Goal: Information Seeking & Learning: Learn about a topic

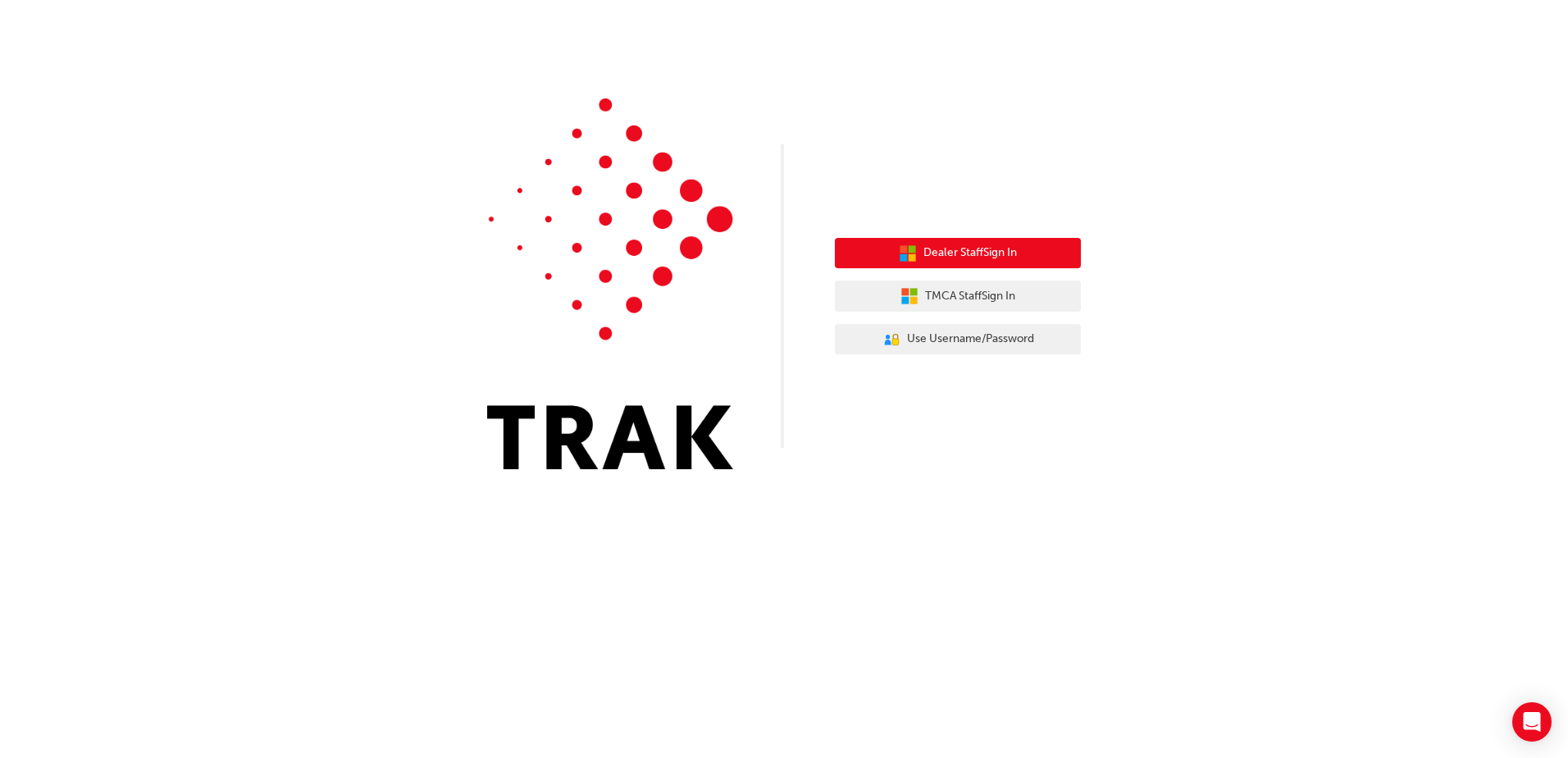
click at [903, 262] on icon "button" at bounding box center [907, 253] width 18 height 18
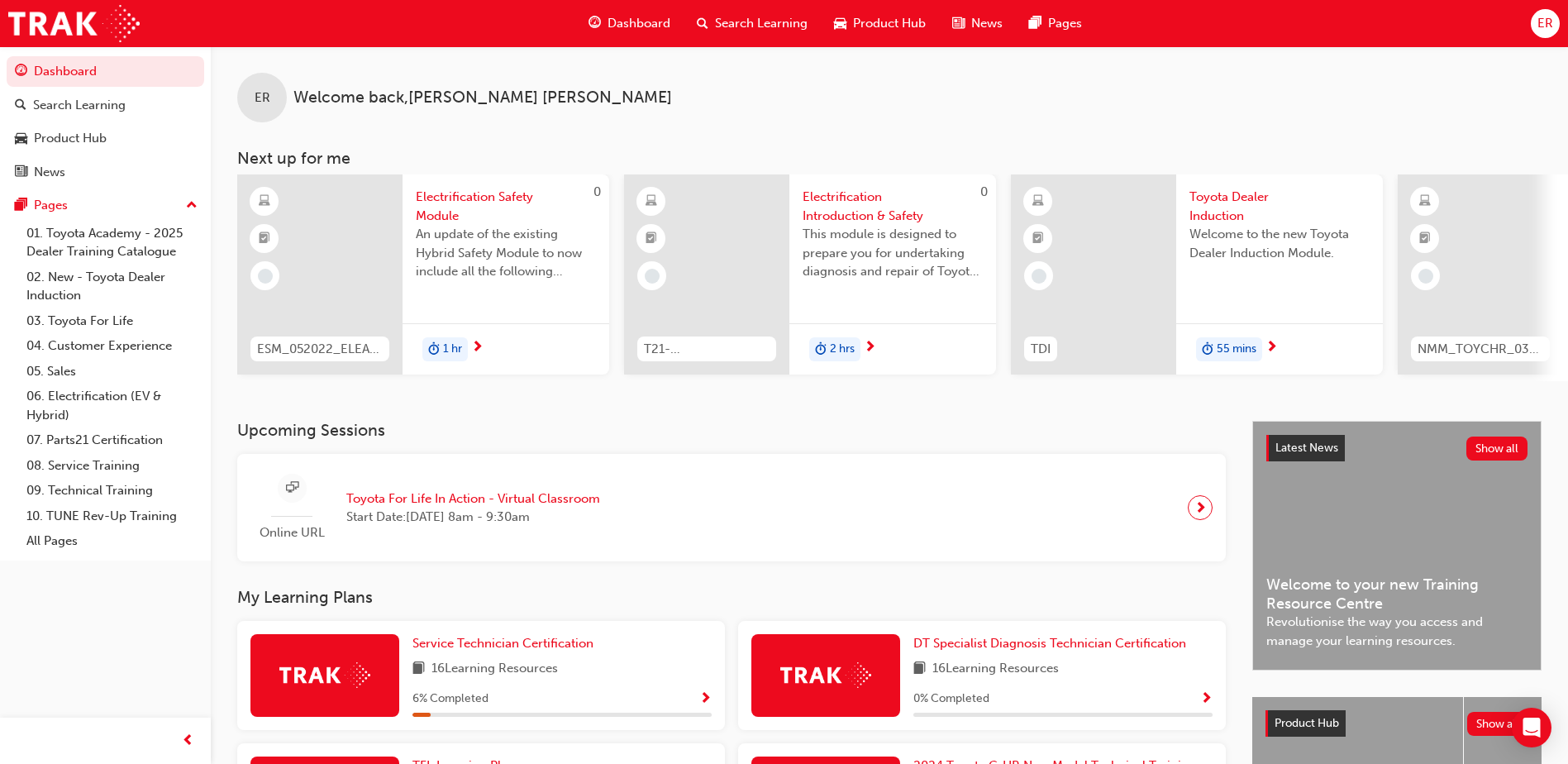
click at [1244, 194] on span "Toyota Dealer Induction" at bounding box center [1279, 206] width 181 height 37
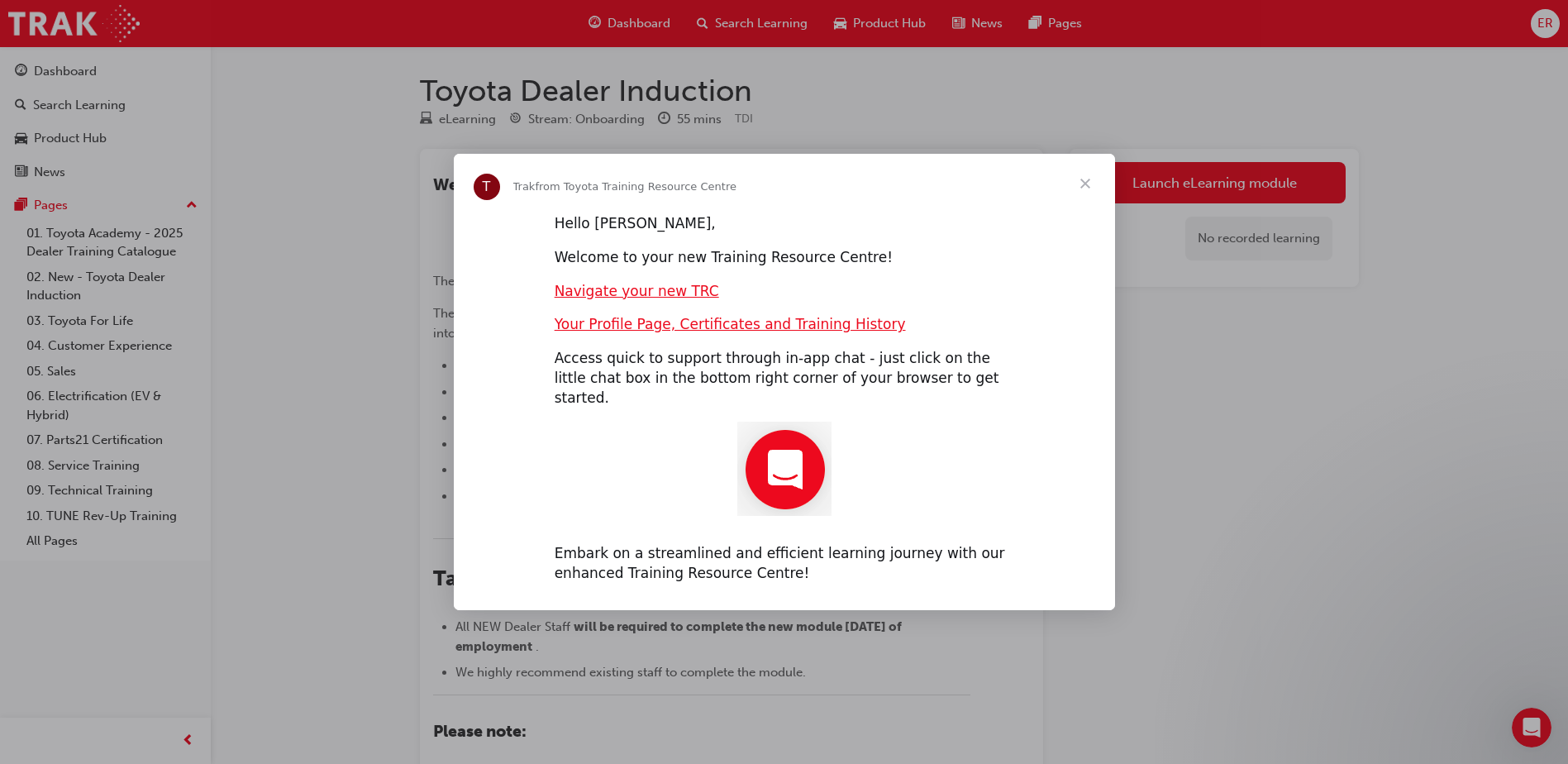
click at [1088, 194] on span "Close" at bounding box center [1085, 183] width 60 height 60
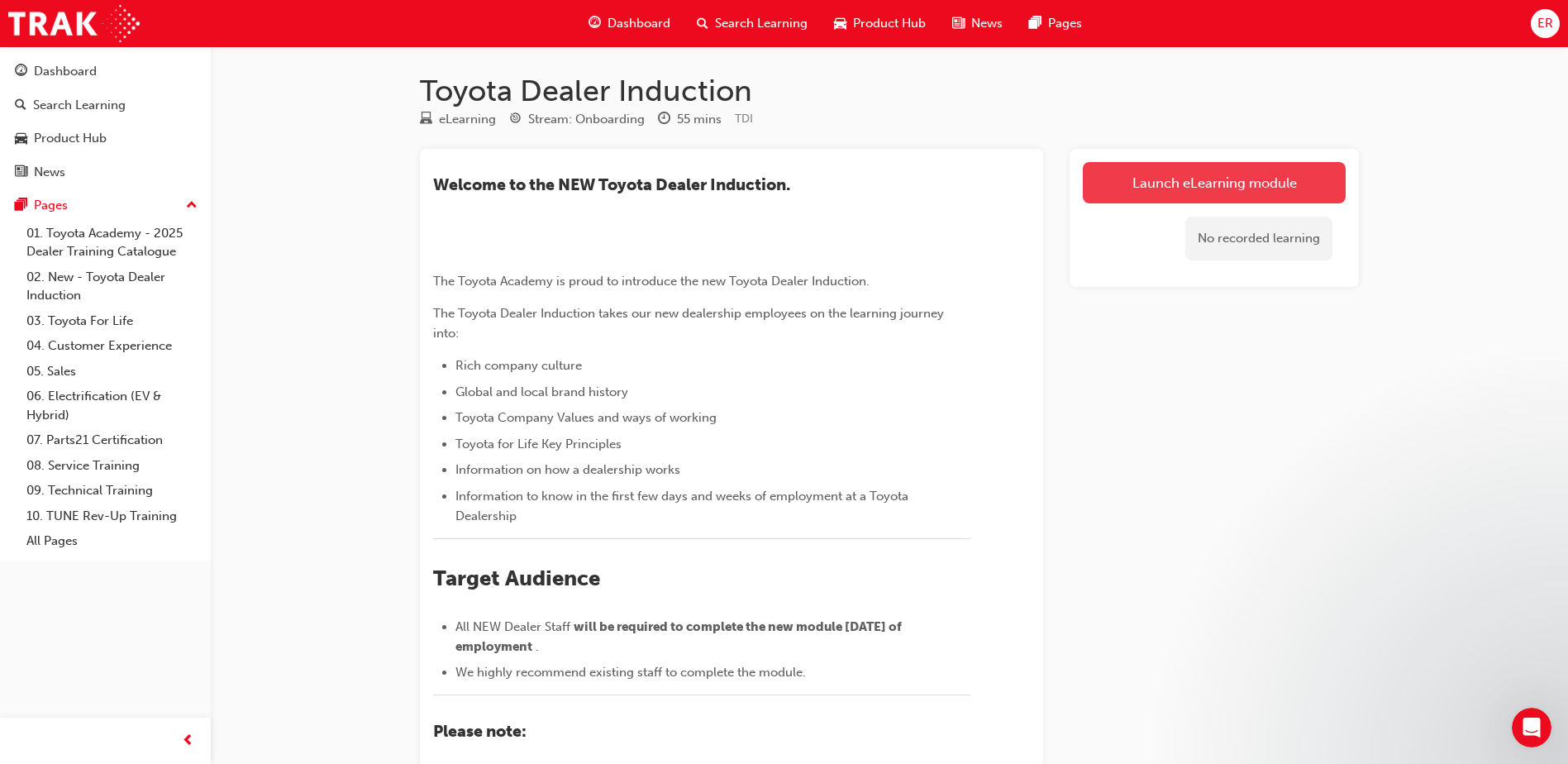
click at [1165, 175] on link "Launch eLearning module" at bounding box center [1214, 182] width 263 height 41
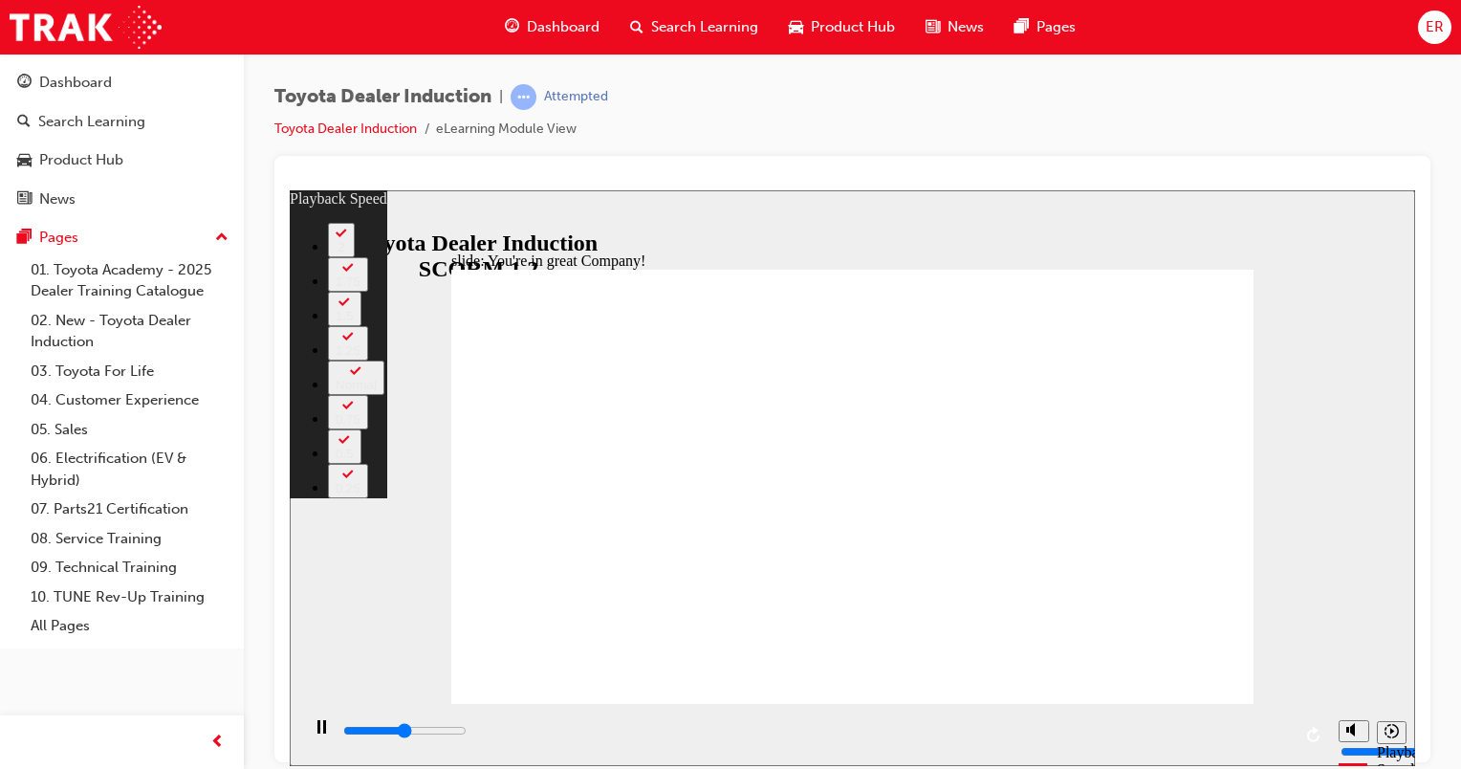
type input "3700"
type input "0"
type input "4000"
type input "1"
type input "4200"
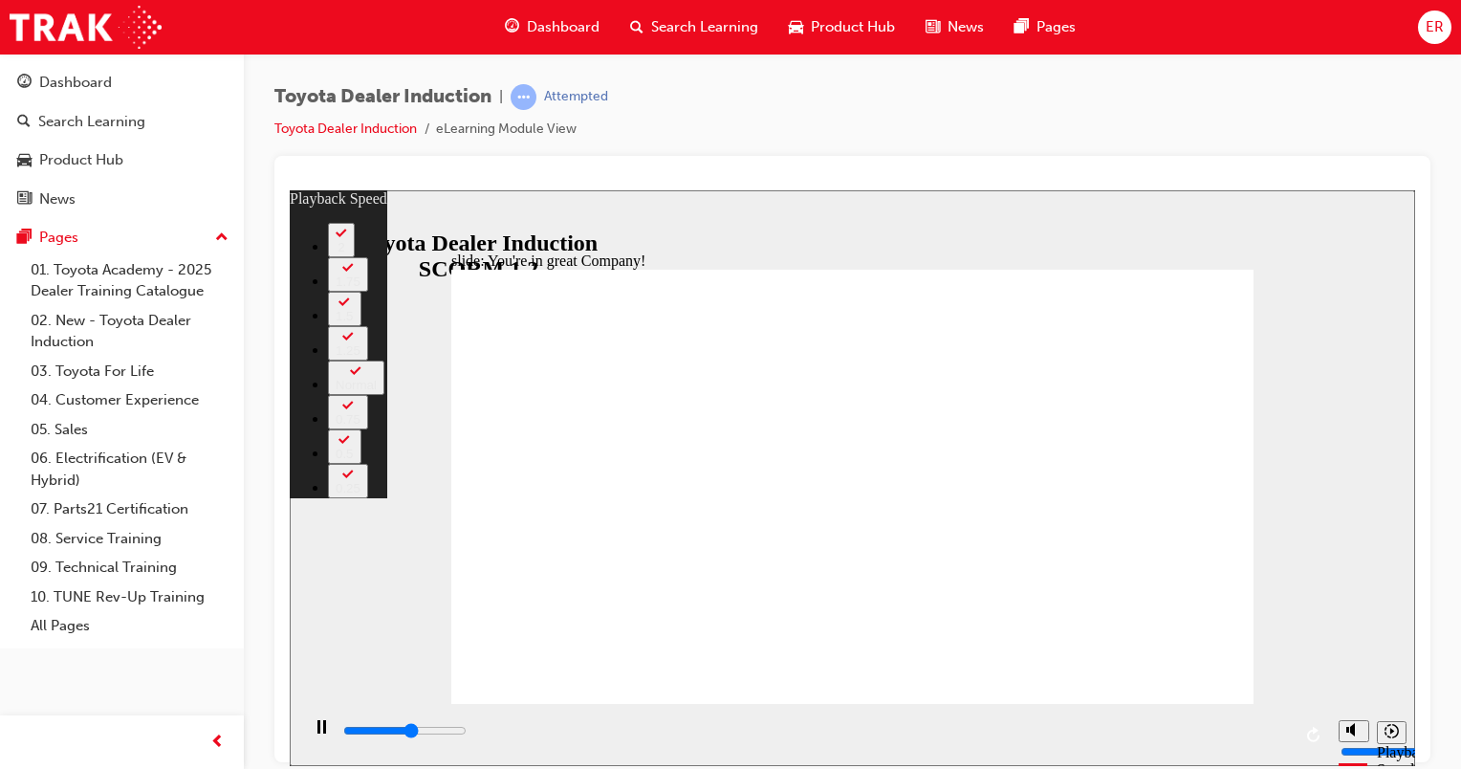
type input "1"
type input "4500"
type input "1"
type input "4800"
type input "1"
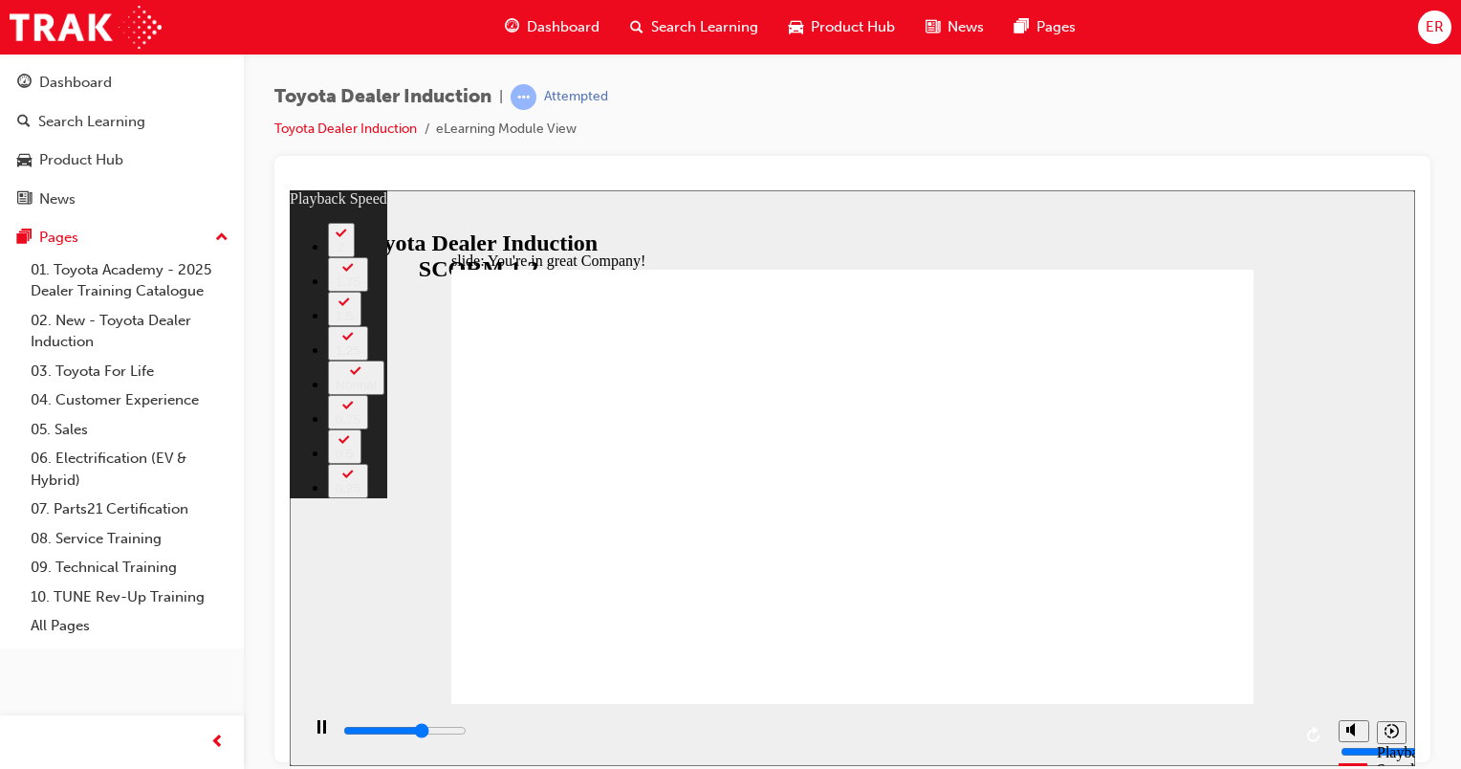
type input "4900"
type input "153"
type input "4900"
type input "153"
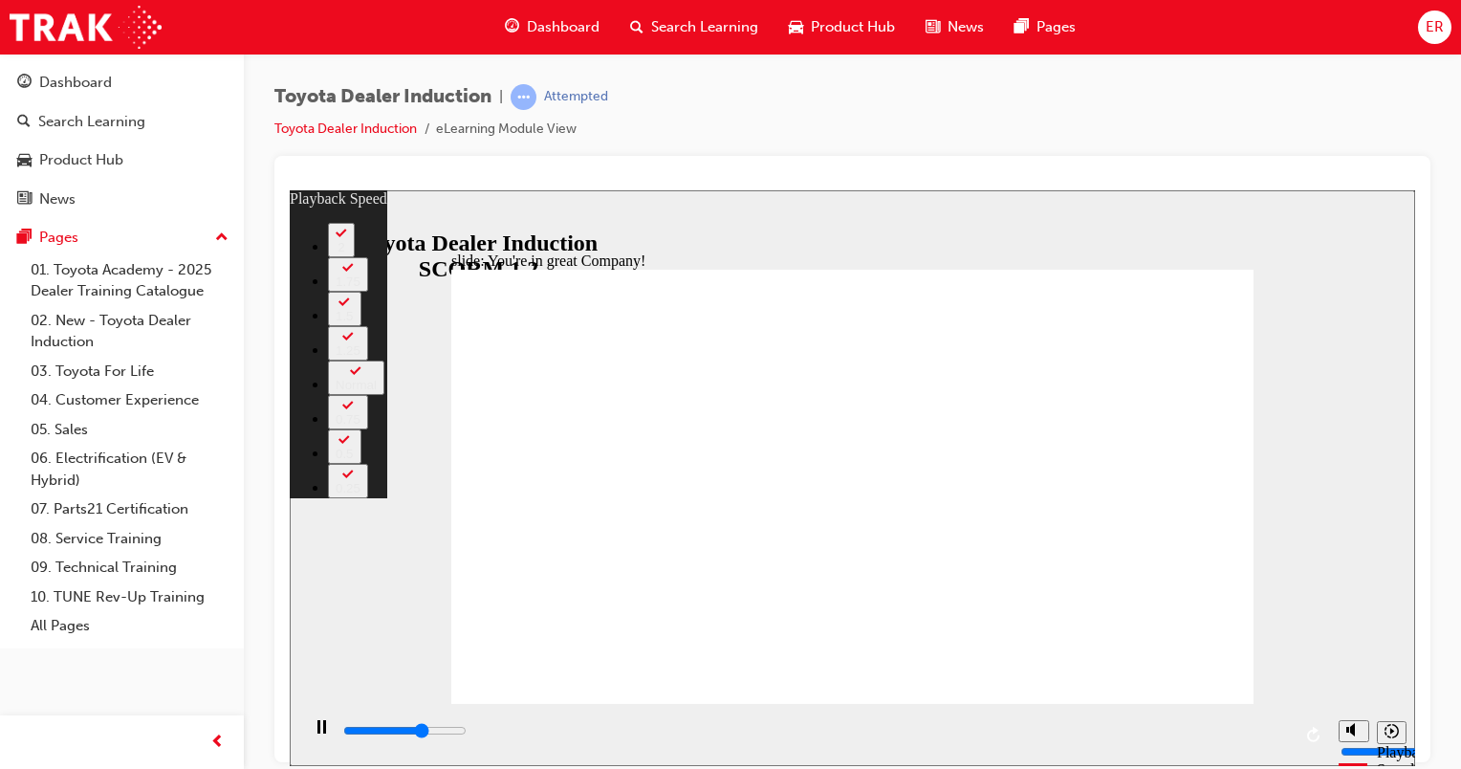
type input "4900"
type input "153"
type input "5200"
type input "153"
type input "5400"
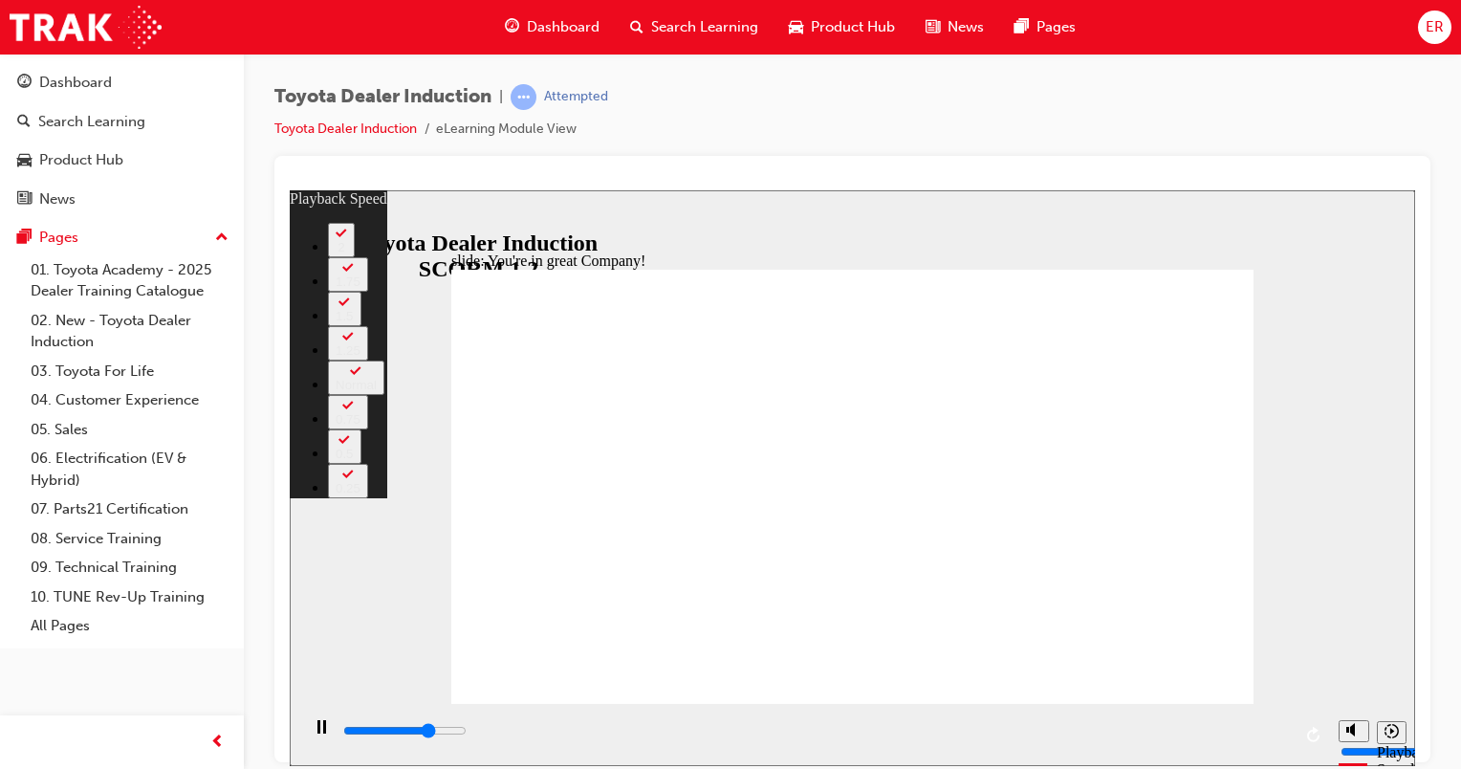
type input "153"
type input "5500"
type input "153"
type input "5600"
type input "153"
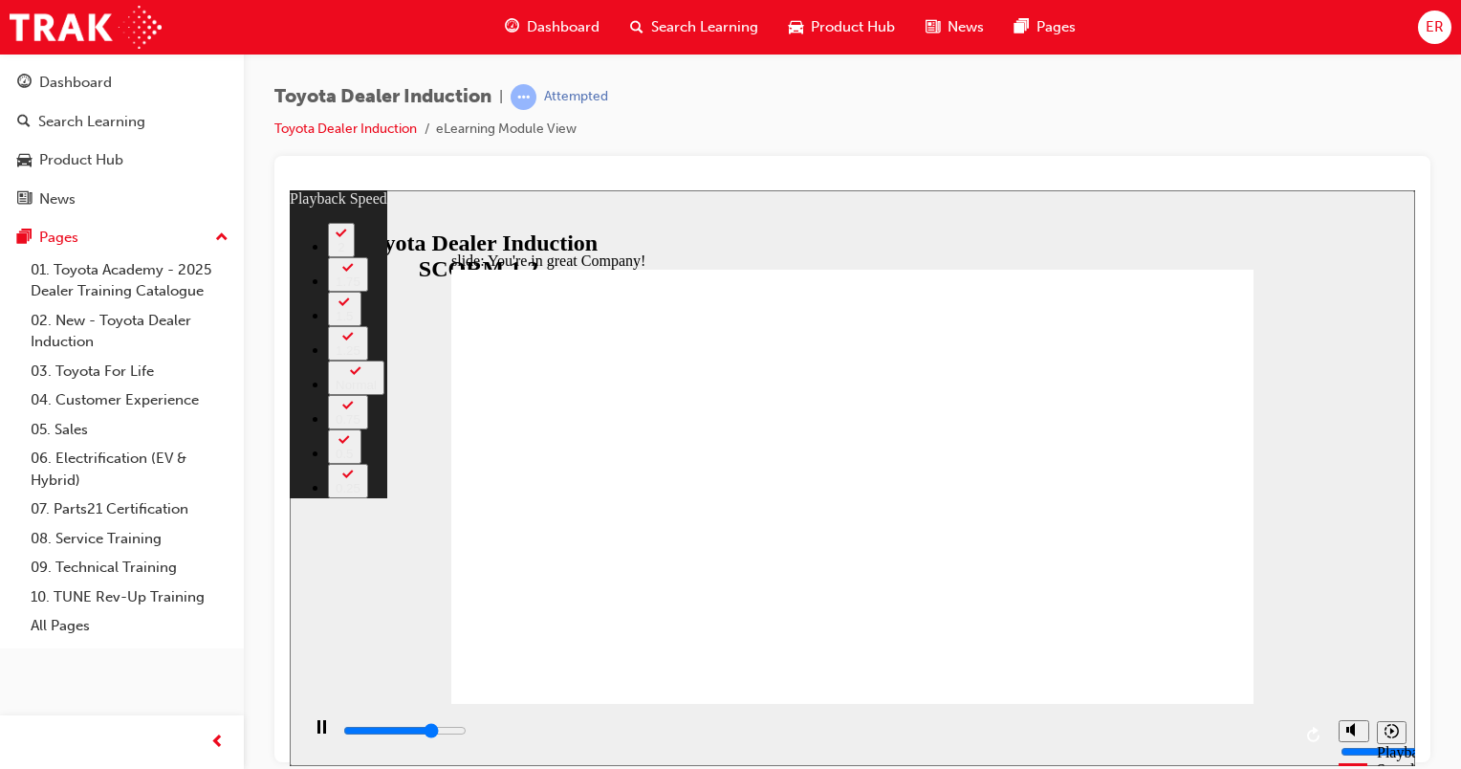
type input "5600"
type input "153"
type input "5700"
type input "154"
type input "6000"
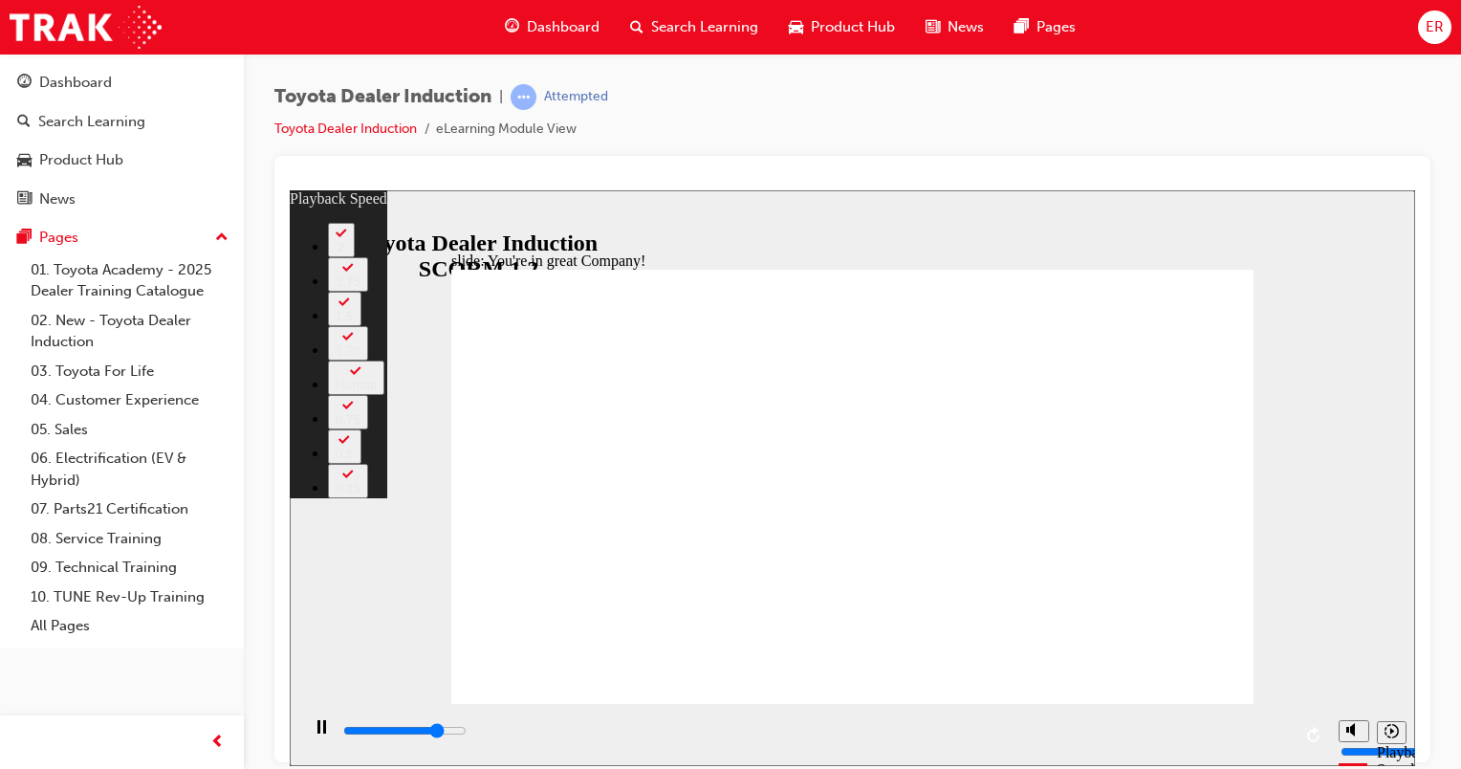
type input "154"
type input "6300"
type input "154"
type input "6500"
type input "154"
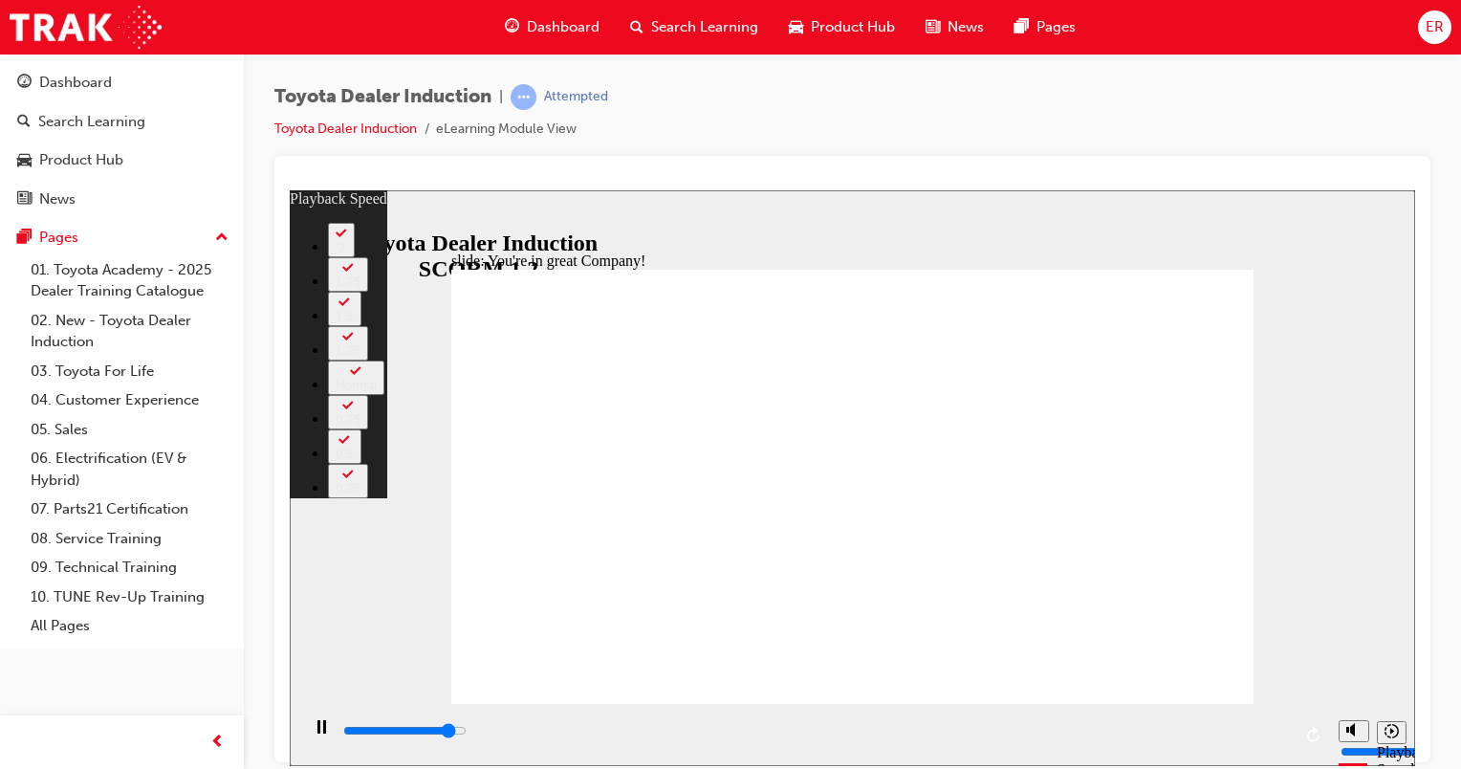
type input "6800"
type input "155"
type input "7100"
type input "155"
type input "7300"
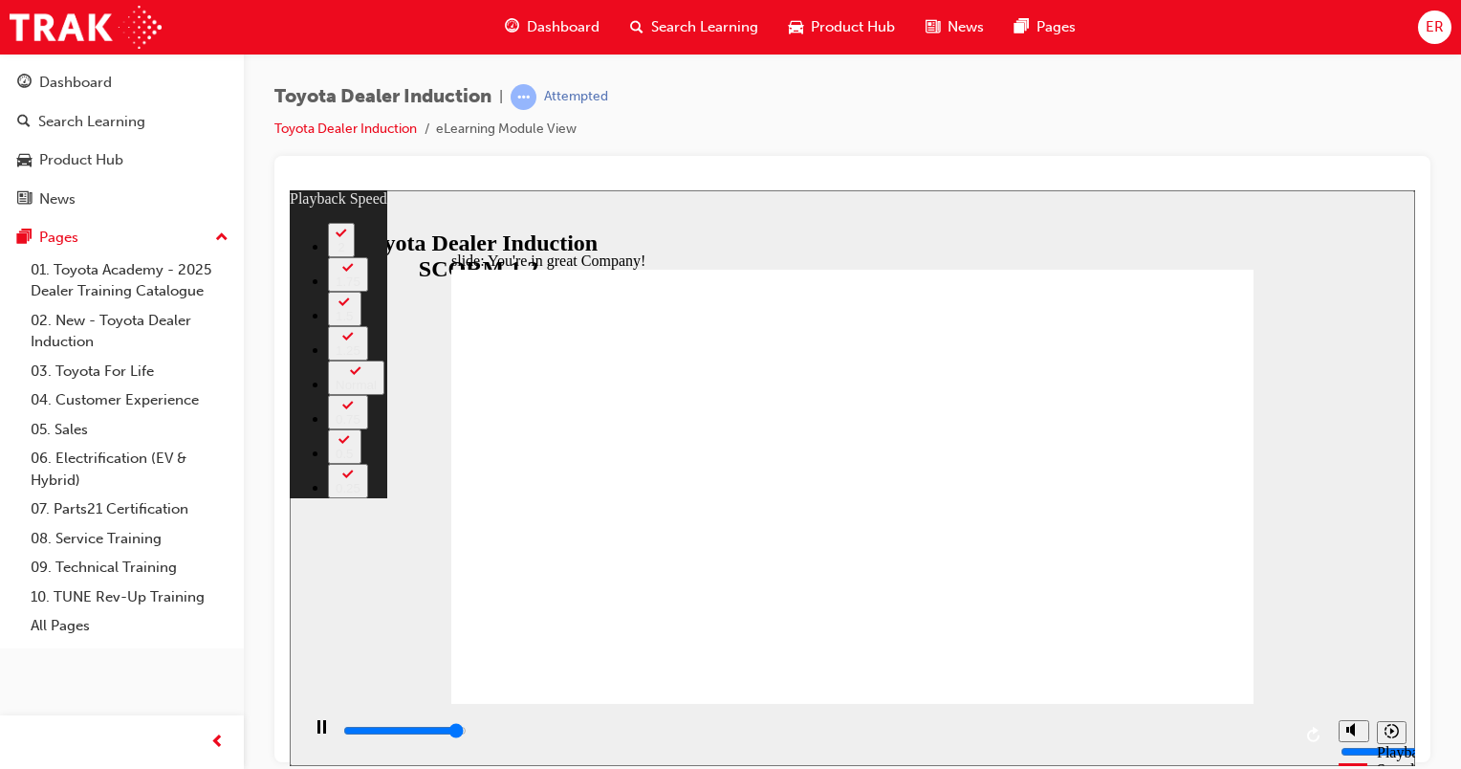
type input "155"
type input "7500"
type input "156"
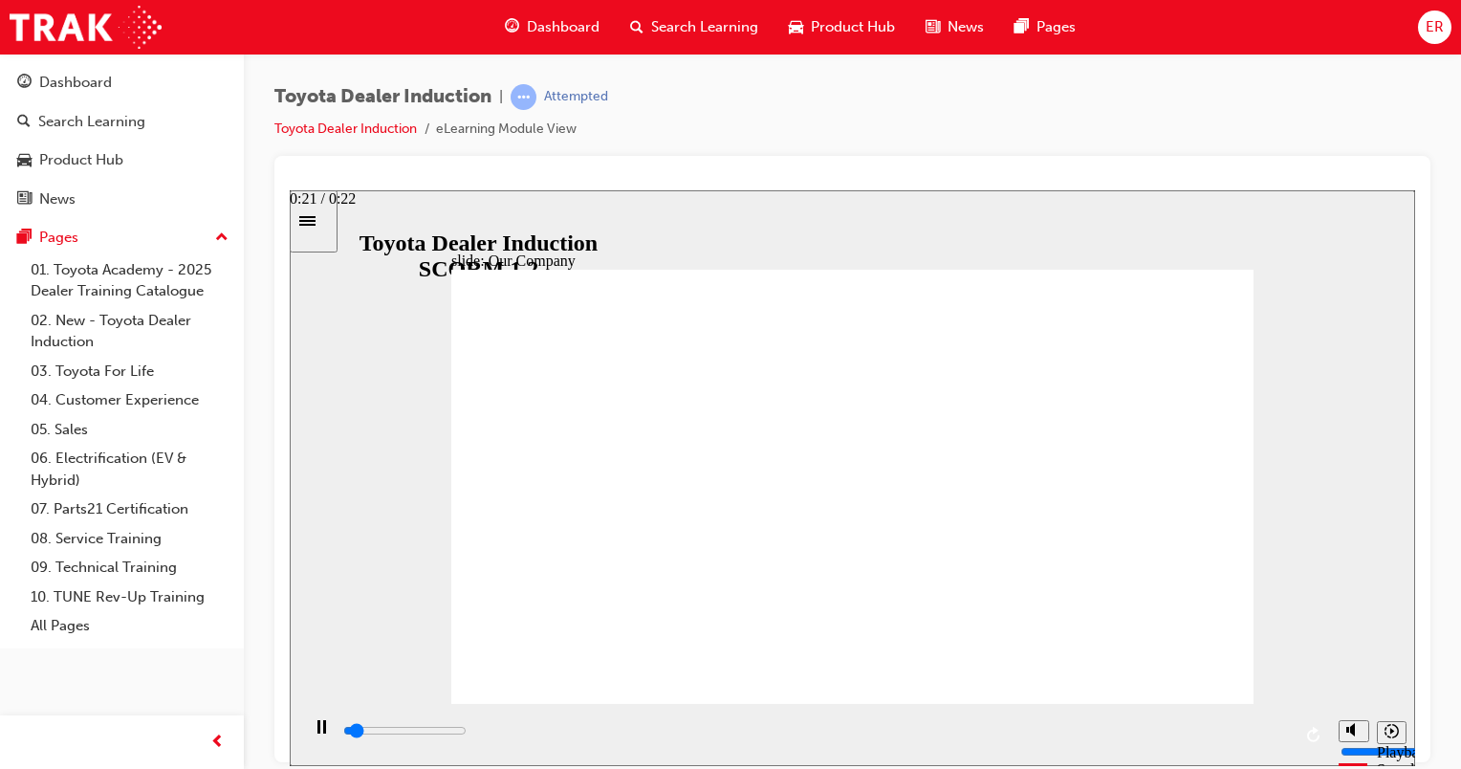
click at [467, 732] on input "slide progress" at bounding box center [404, 729] width 123 height 15
drag, startPoint x: 634, startPoint y: 616, endPoint x: 1224, endPoint y: 645, distance: 590.8
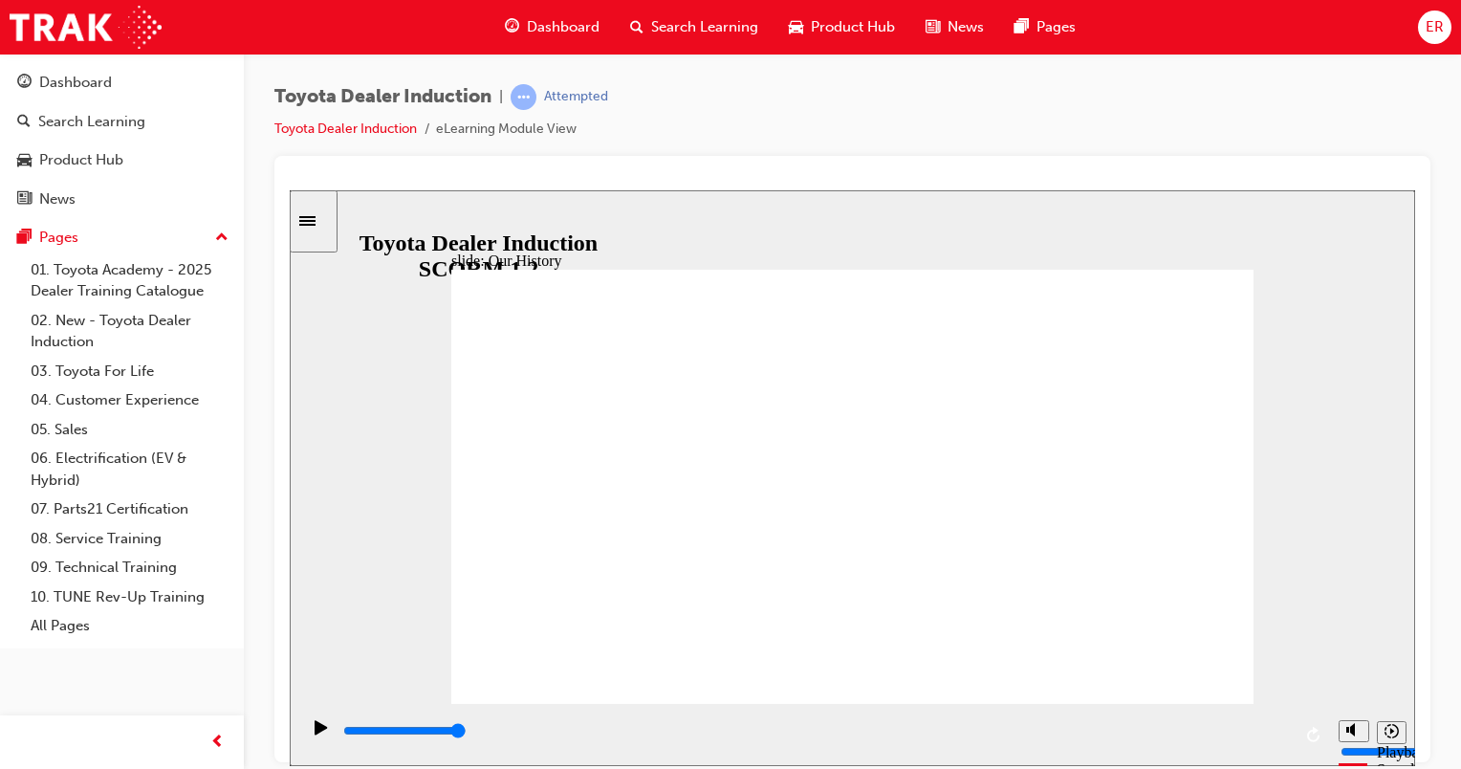
drag, startPoint x: 1232, startPoint y: 668, endPoint x: 1204, endPoint y: 670, distance: 27.9
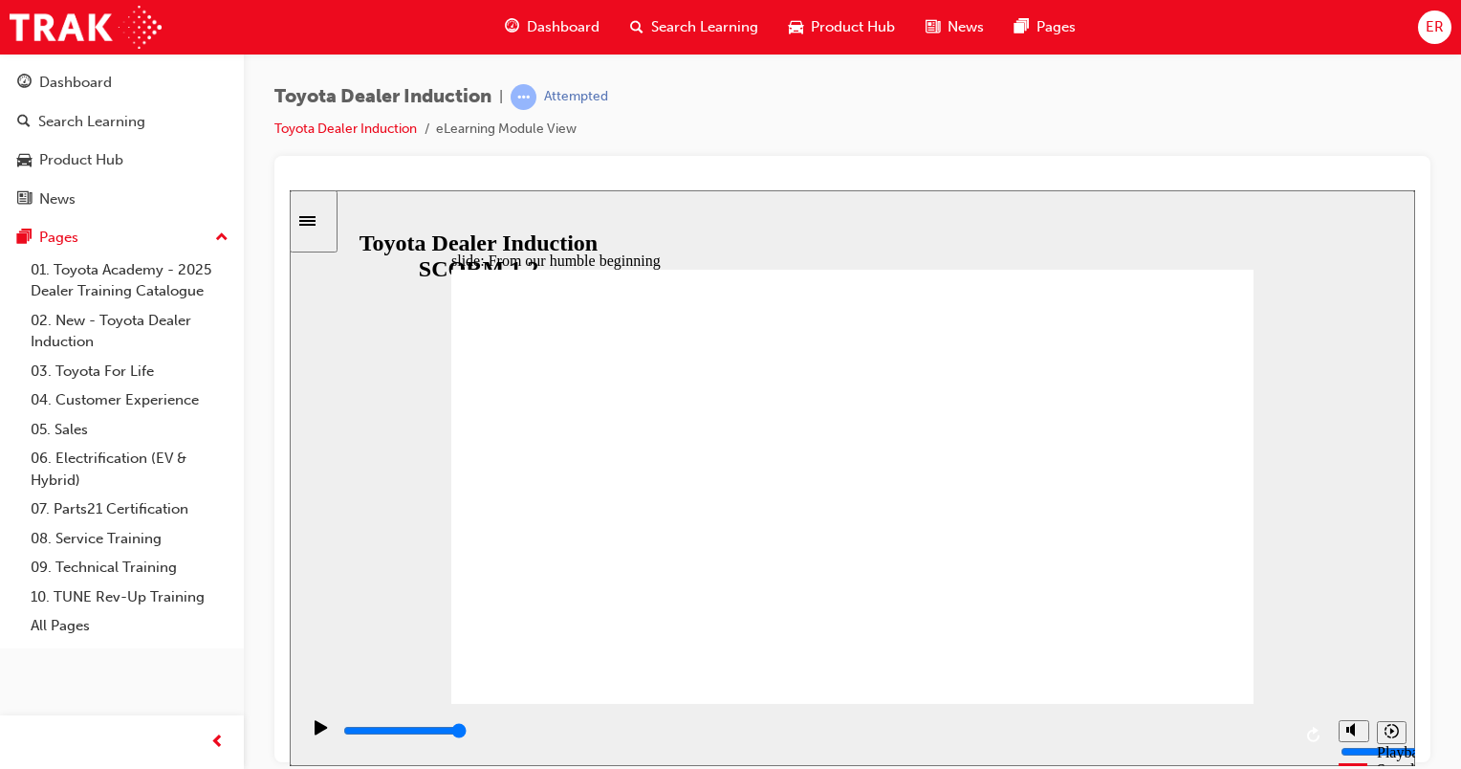
click at [1278, 729] on div "playback controls" at bounding box center [816, 730] width 950 height 21
click at [467, 733] on input "slide progress" at bounding box center [404, 729] width 123 height 15
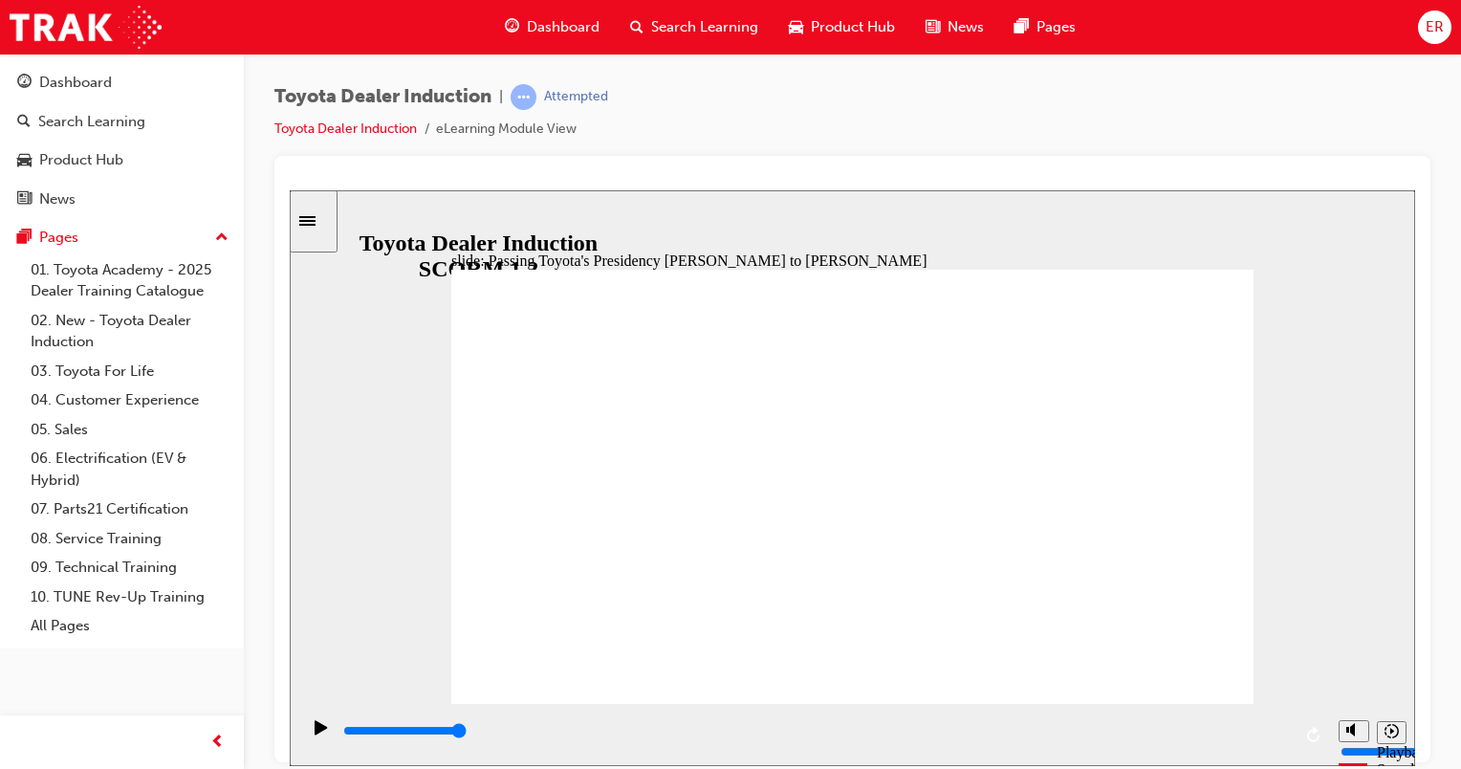
type input "5000"
radio input "true"
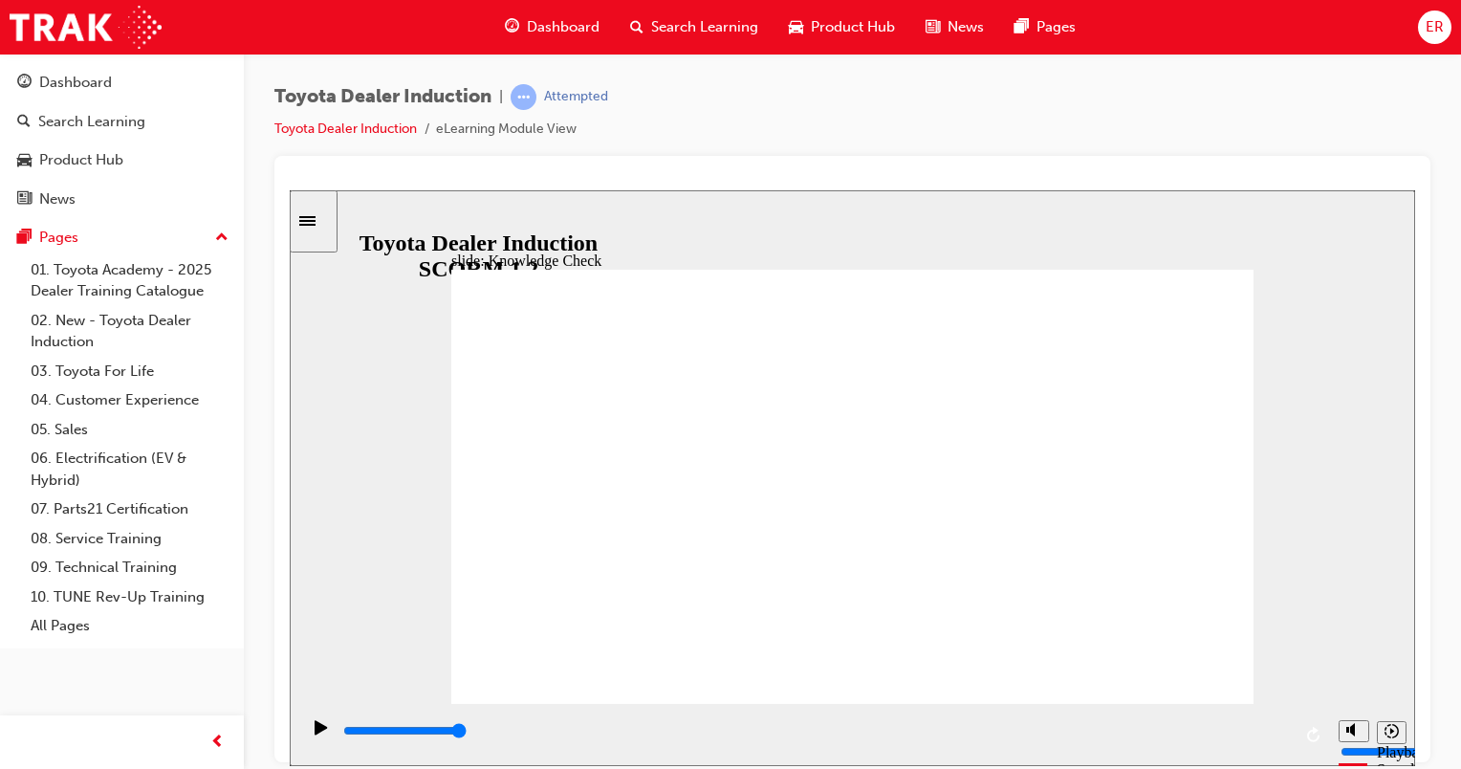
type input "1000"
radio input "true"
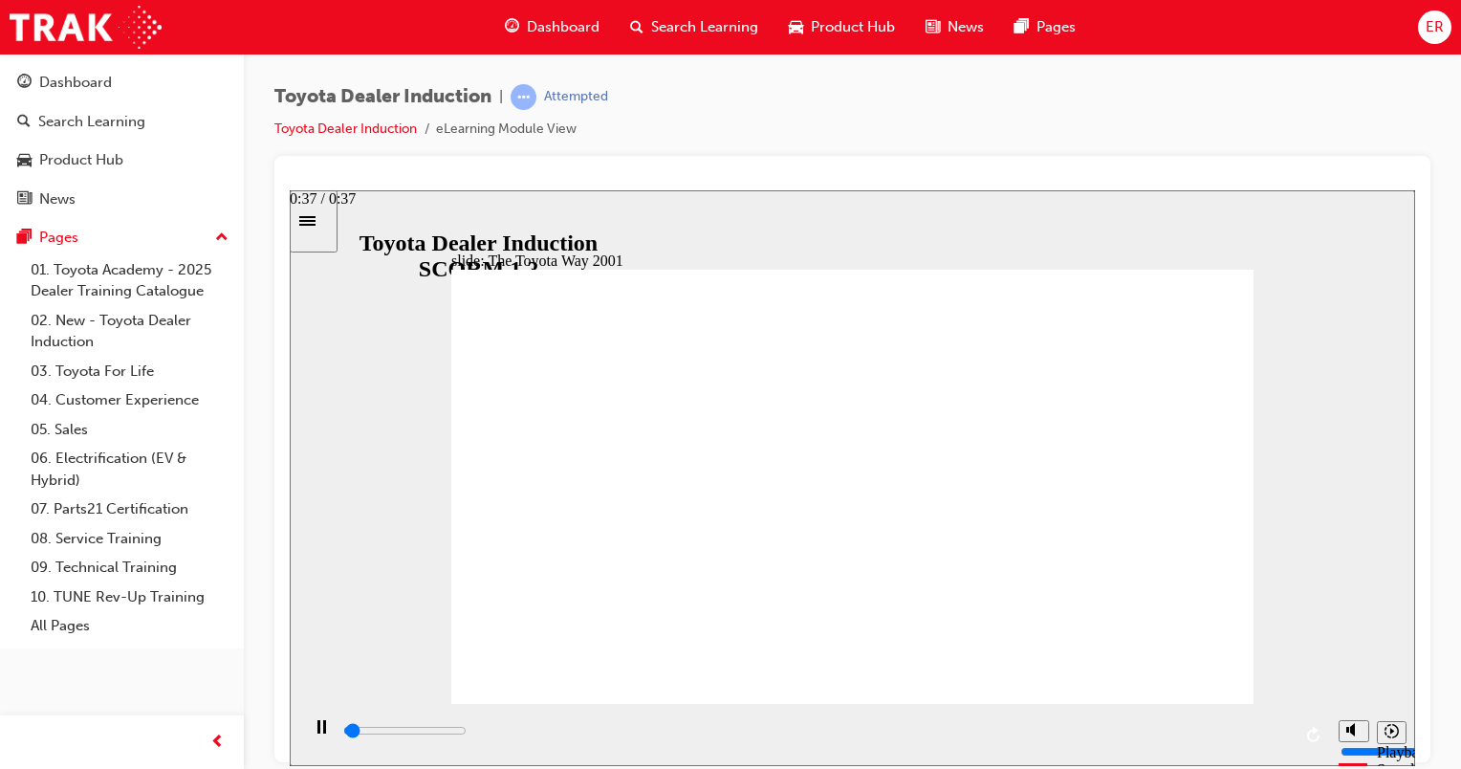
click at [1278, 736] on div "playback controls" at bounding box center [816, 730] width 950 height 21
click at [1270, 725] on div "playback controls" at bounding box center [816, 734] width 950 height 29
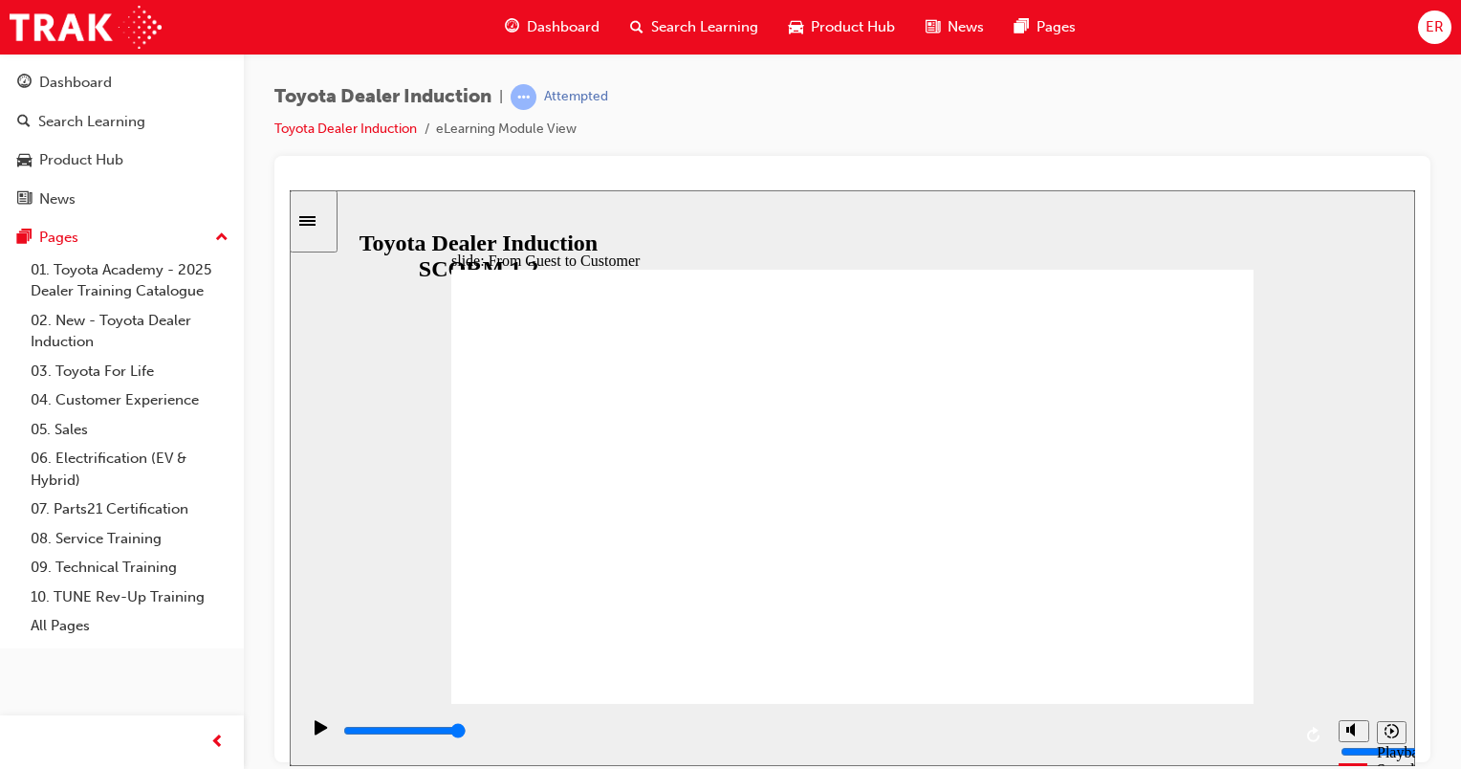
click at [467, 733] on input "slide progress" at bounding box center [404, 729] width 123 height 15
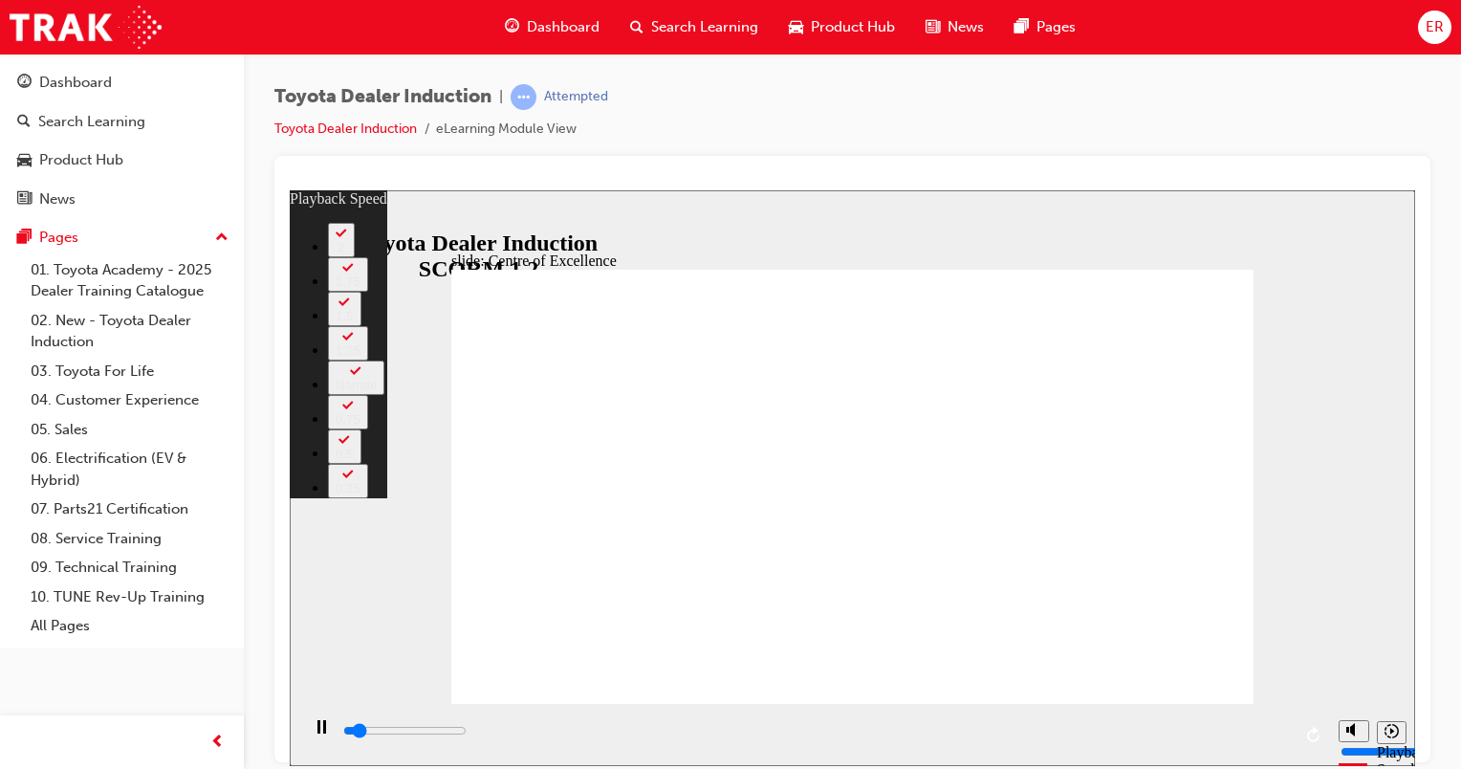
type input "1200"
type input "0"
type input "1500"
type input "1"
type input "1800"
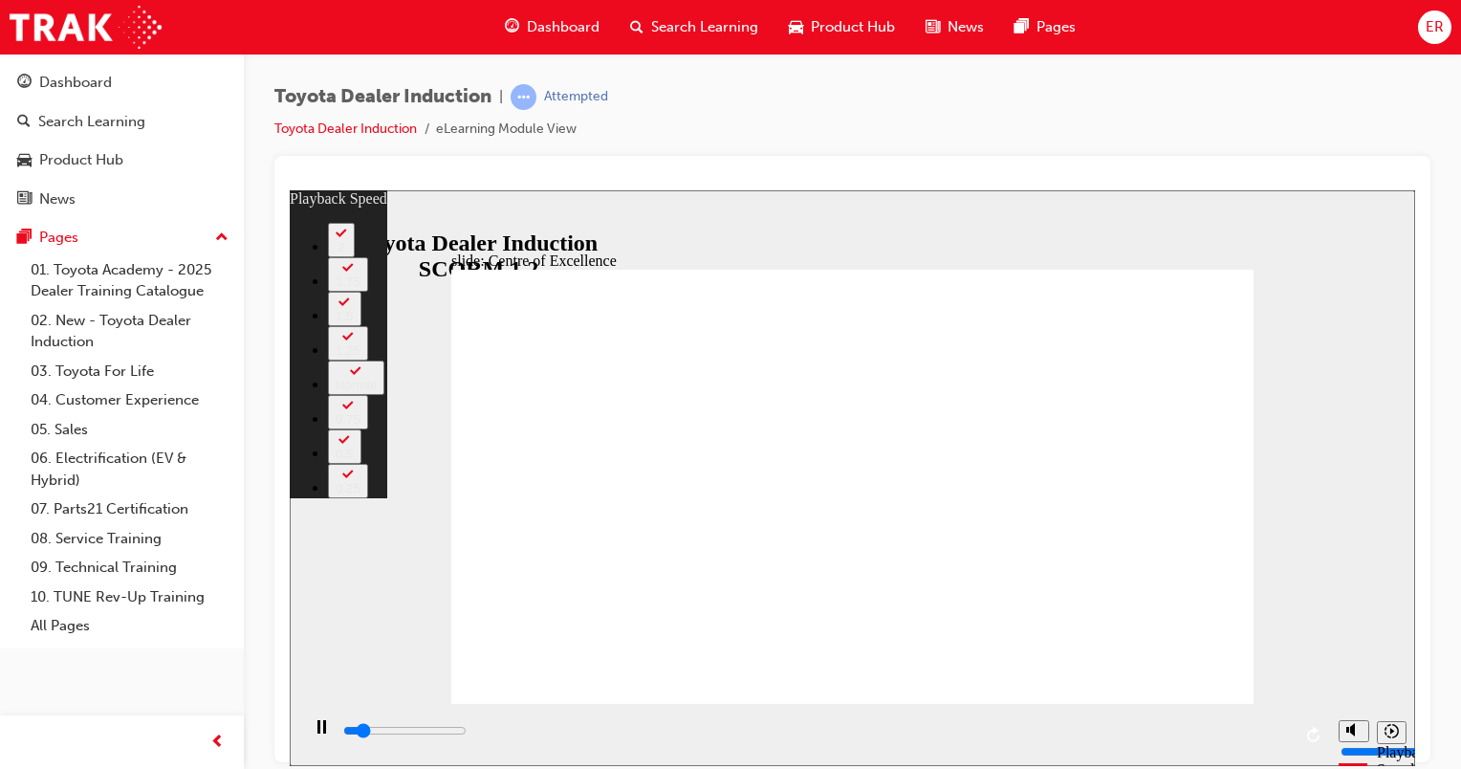
type input "1"
type input "2000"
type input "1"
type input "2300"
type input "1"
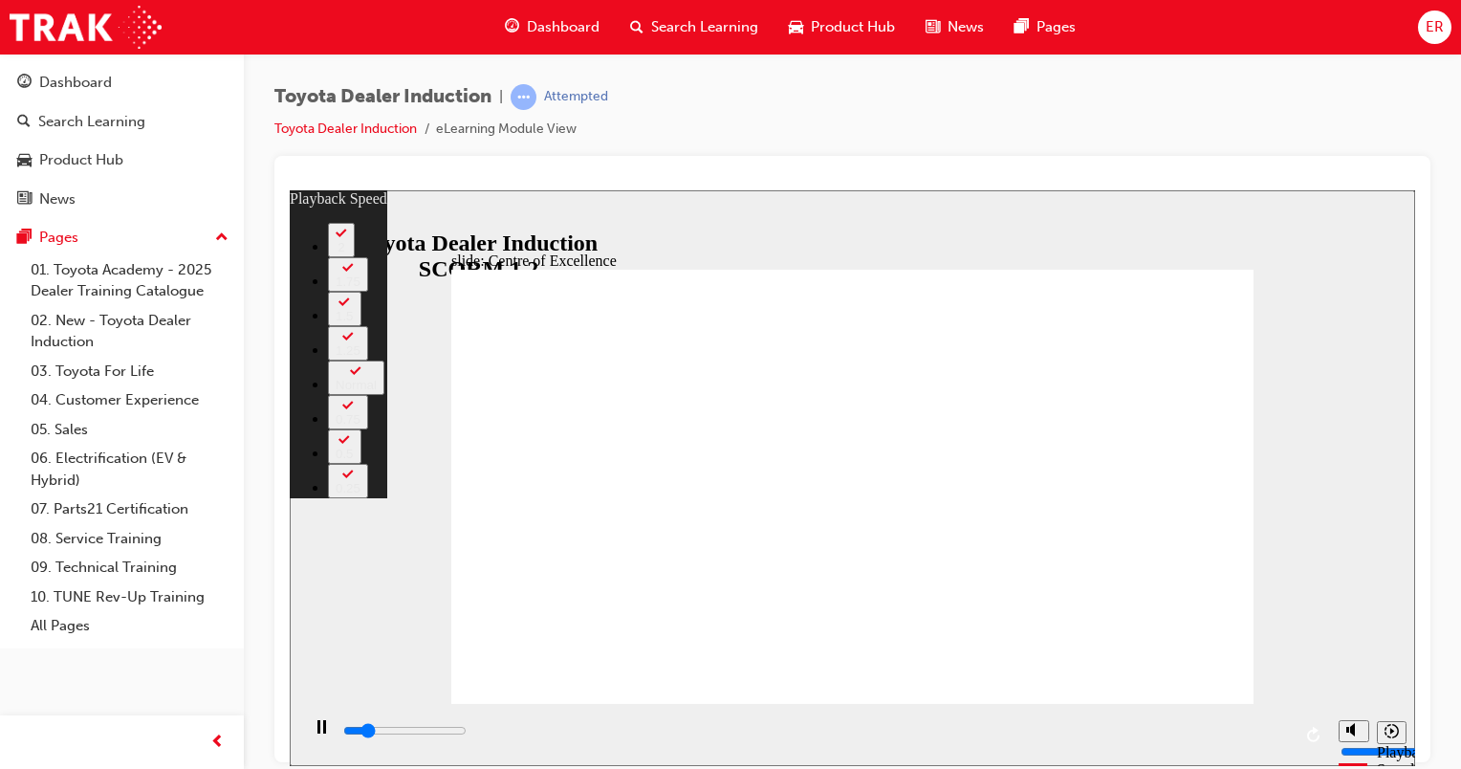
type input "2600"
type input "2"
type input "2800"
type input "2"
type input "3100"
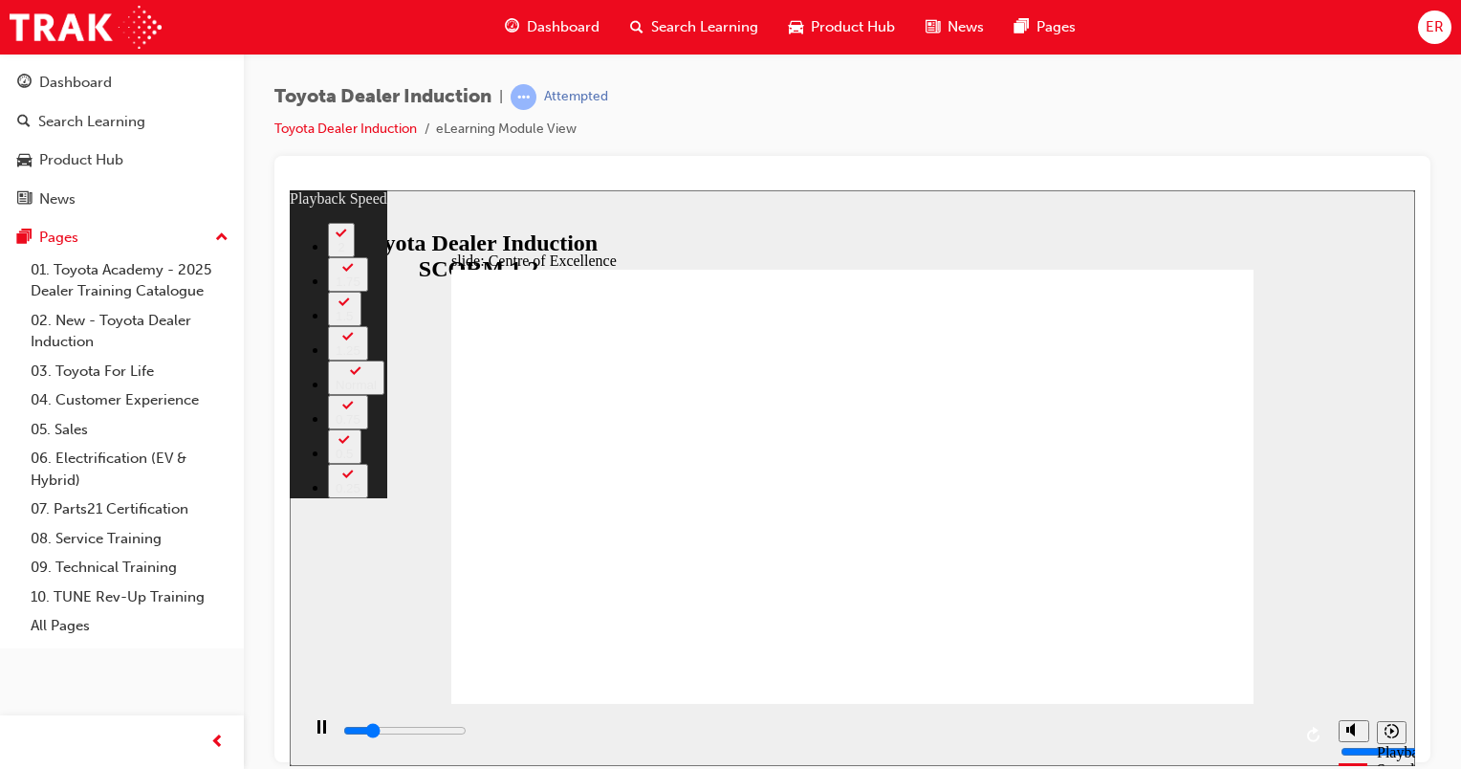
type input "2"
type input "3400"
type input "2"
type input "3600"
type input "3"
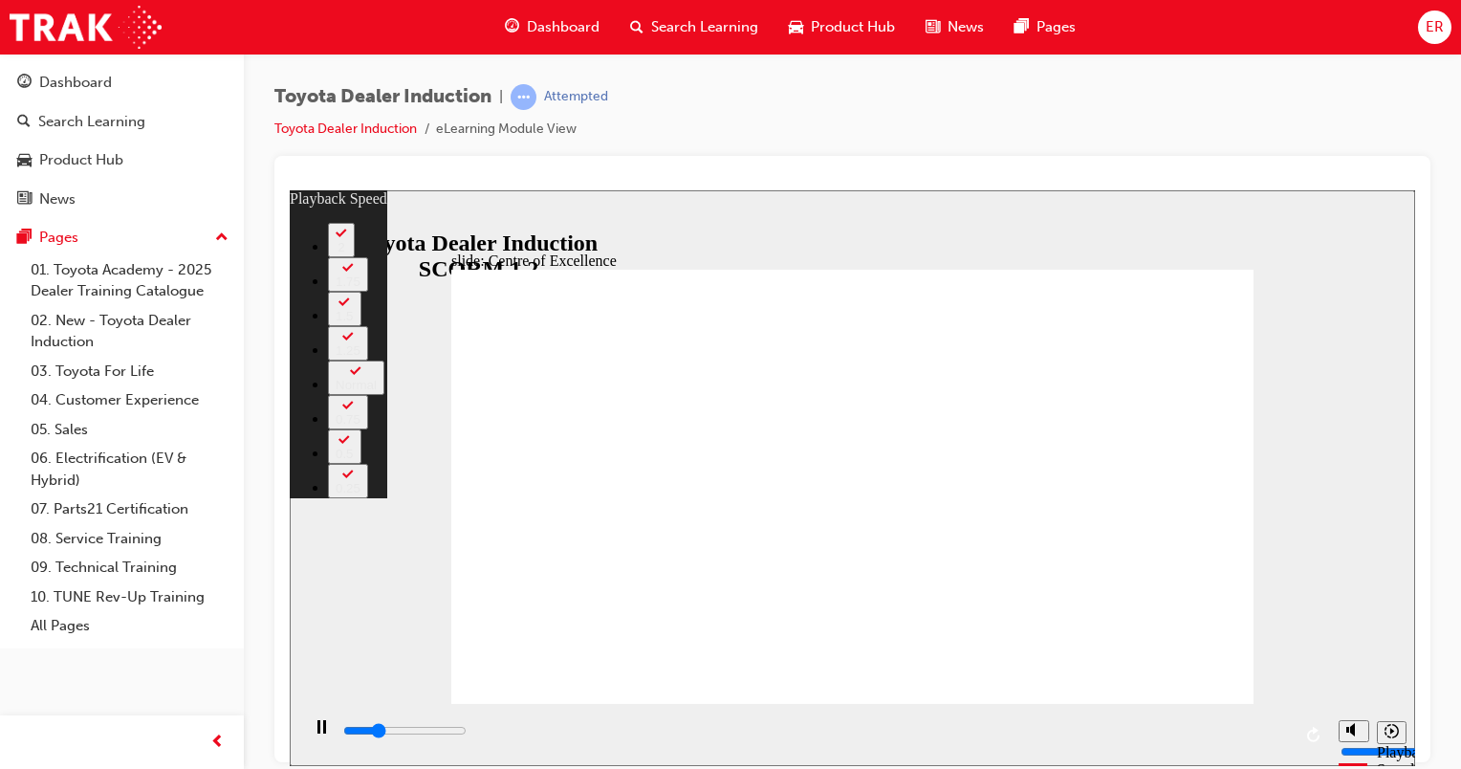
type input "3900"
type input "3"
type input "3900"
type input "3"
type input "4200"
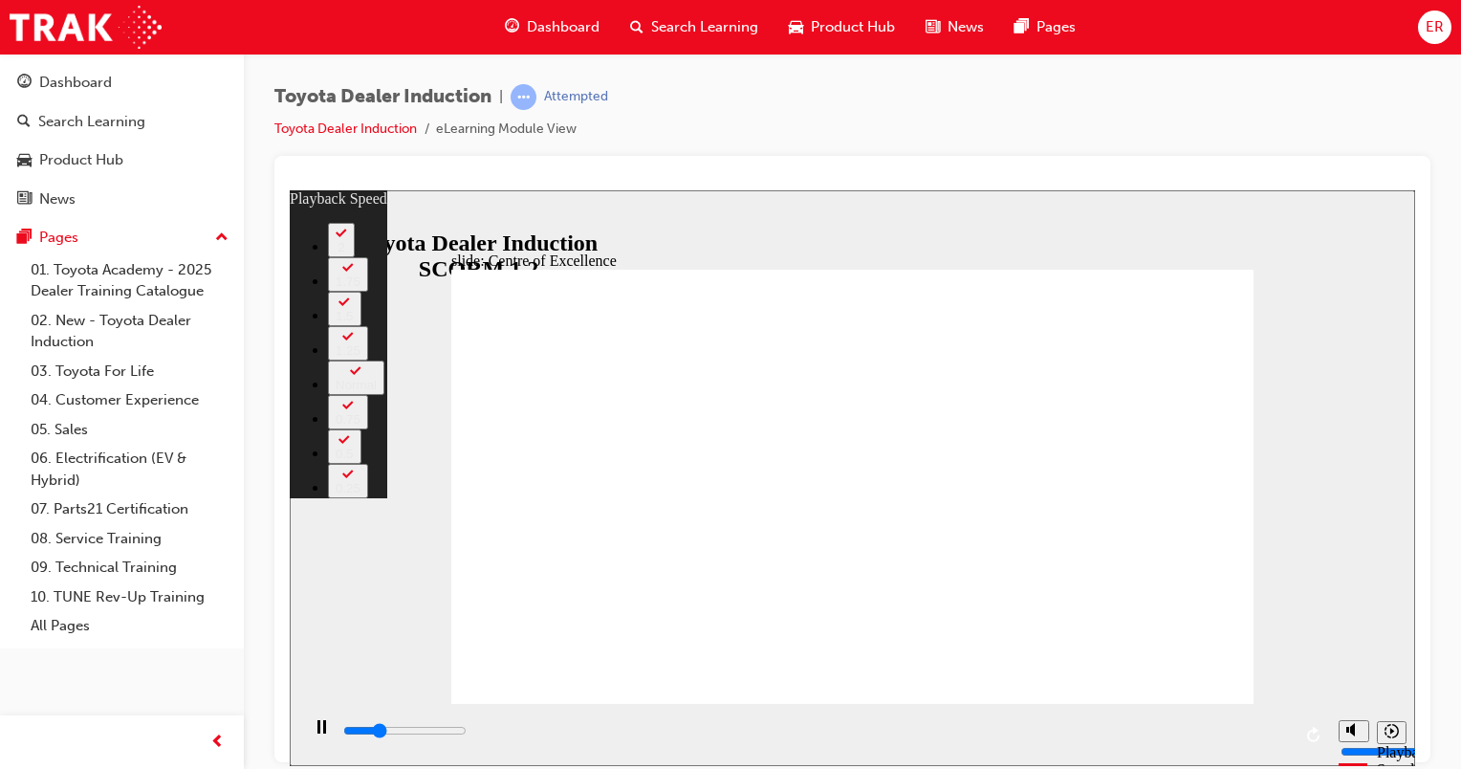
type input "3"
type input "4400"
type input "3"
type input "4700"
type input "4"
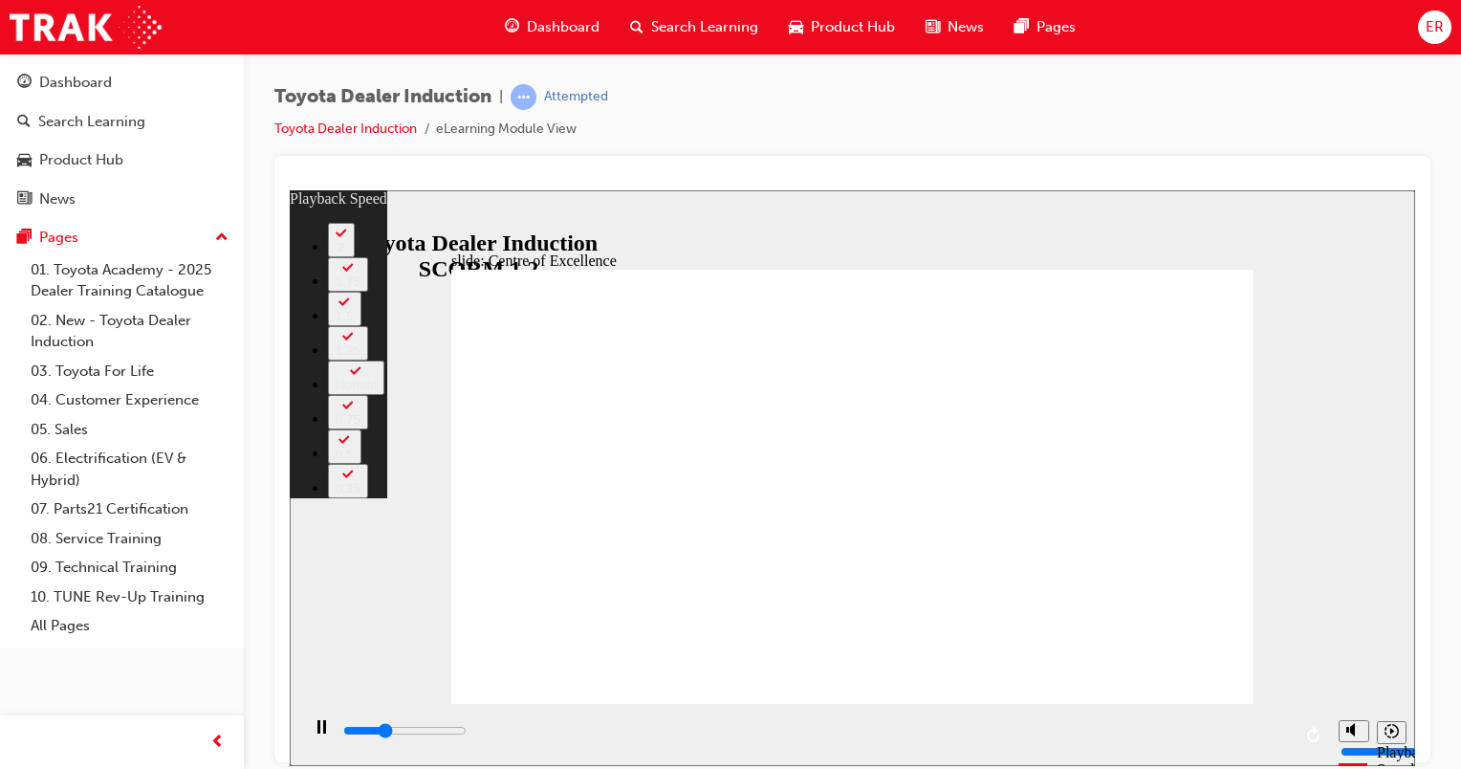
type input "4900"
type input "4"
type input "5200"
type input "4"
type input "5500"
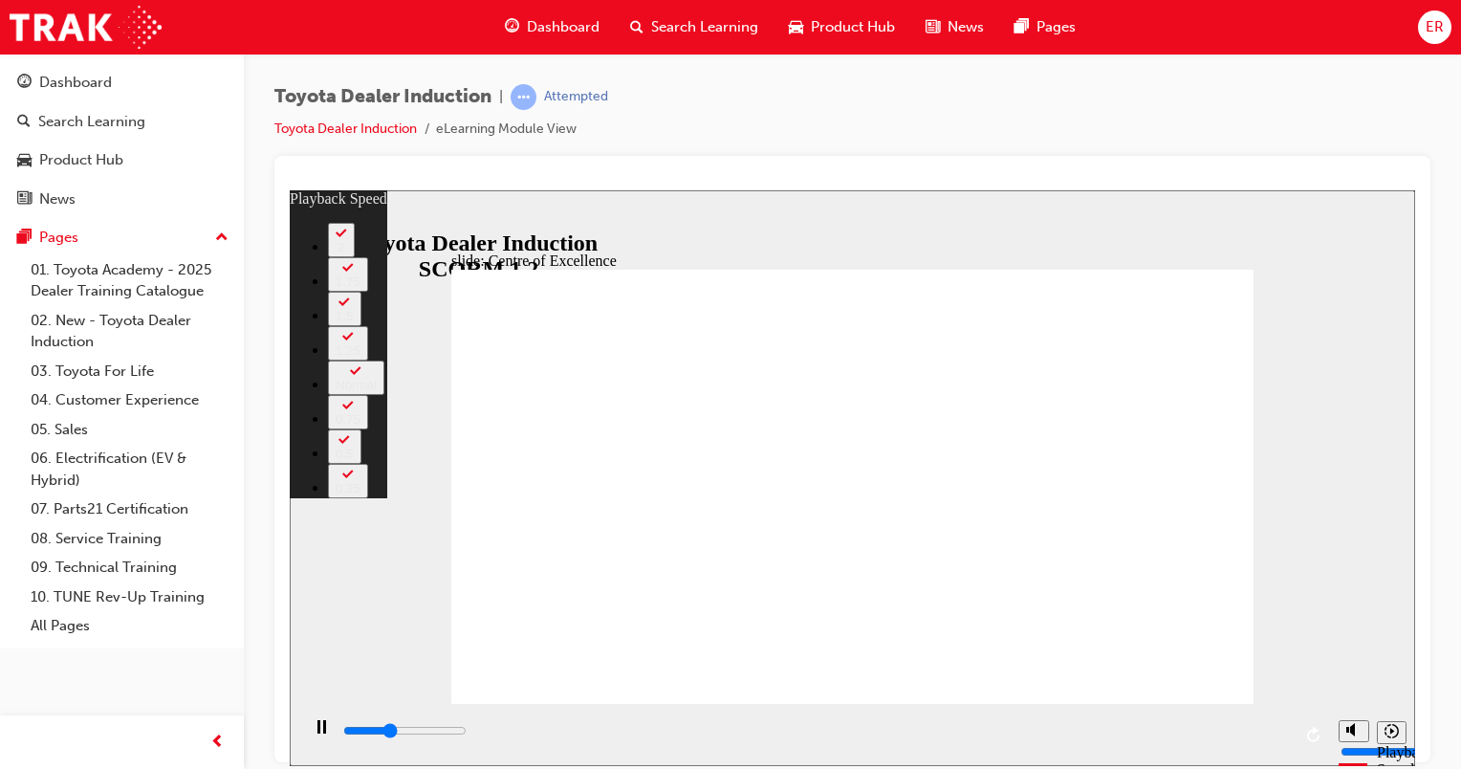
type input "5"
type input "5700"
type input "5"
type input "6000"
type input "5"
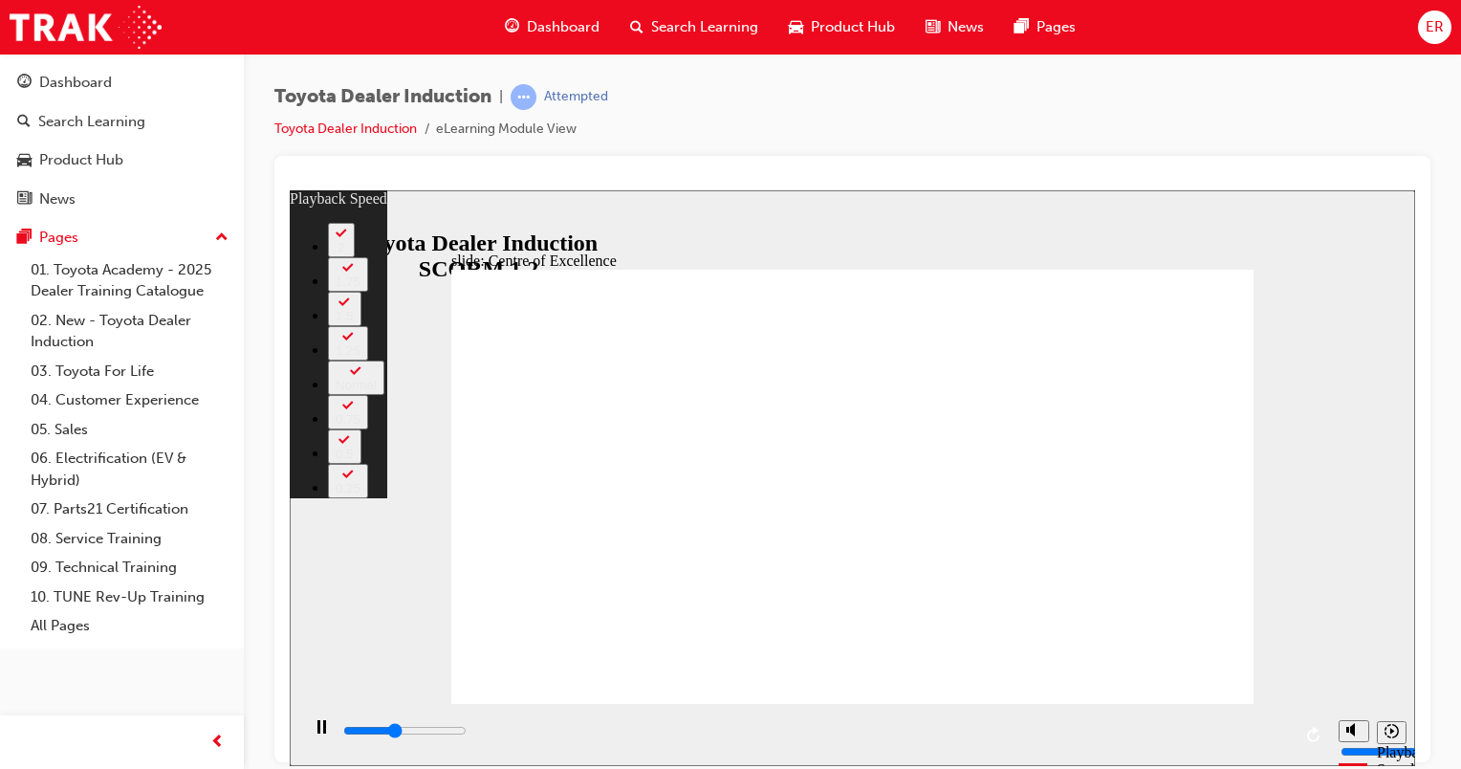
type input "6300"
type input "5"
type input "6500"
type input "6"
type input "6800"
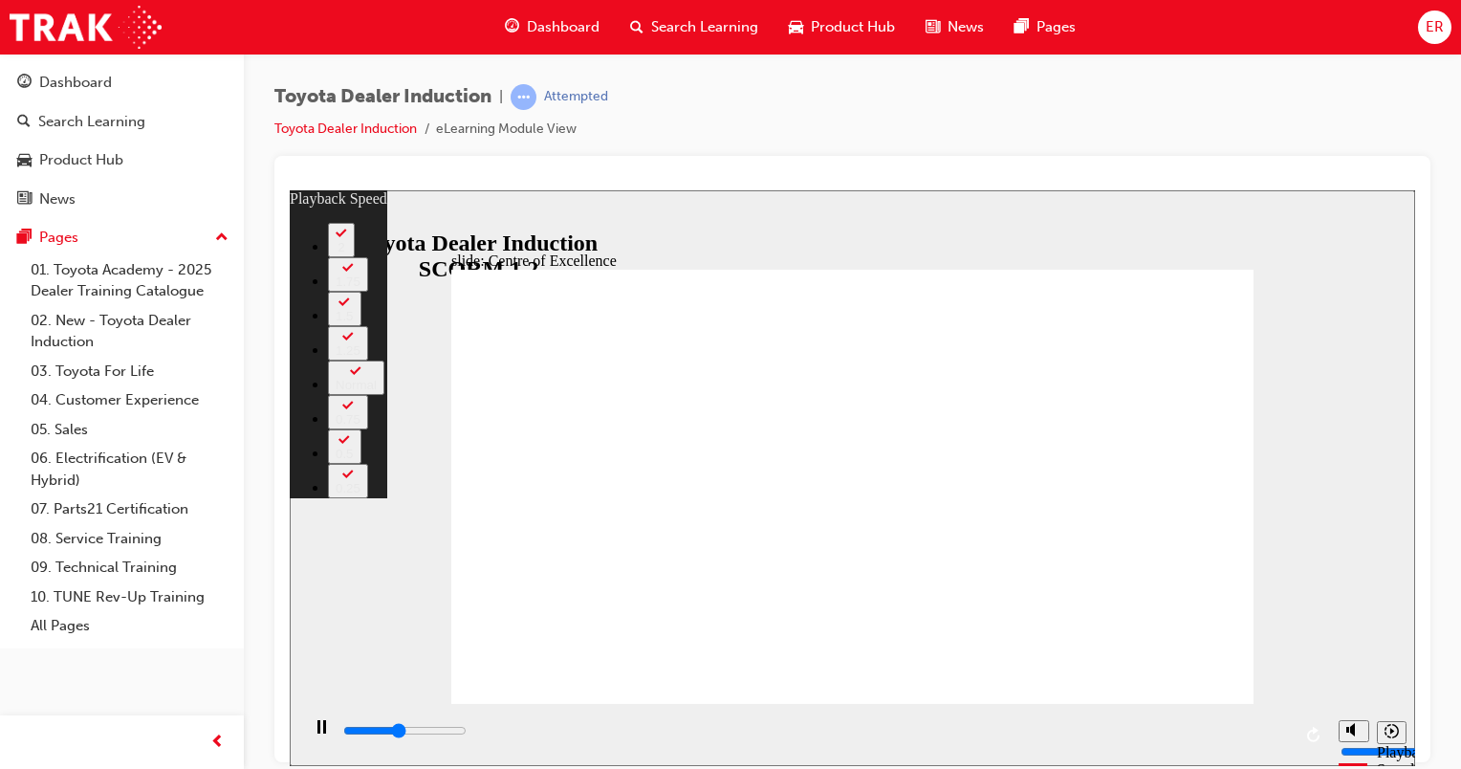
type input "6"
type input "7100"
type input "6"
type input "7300"
type input "6"
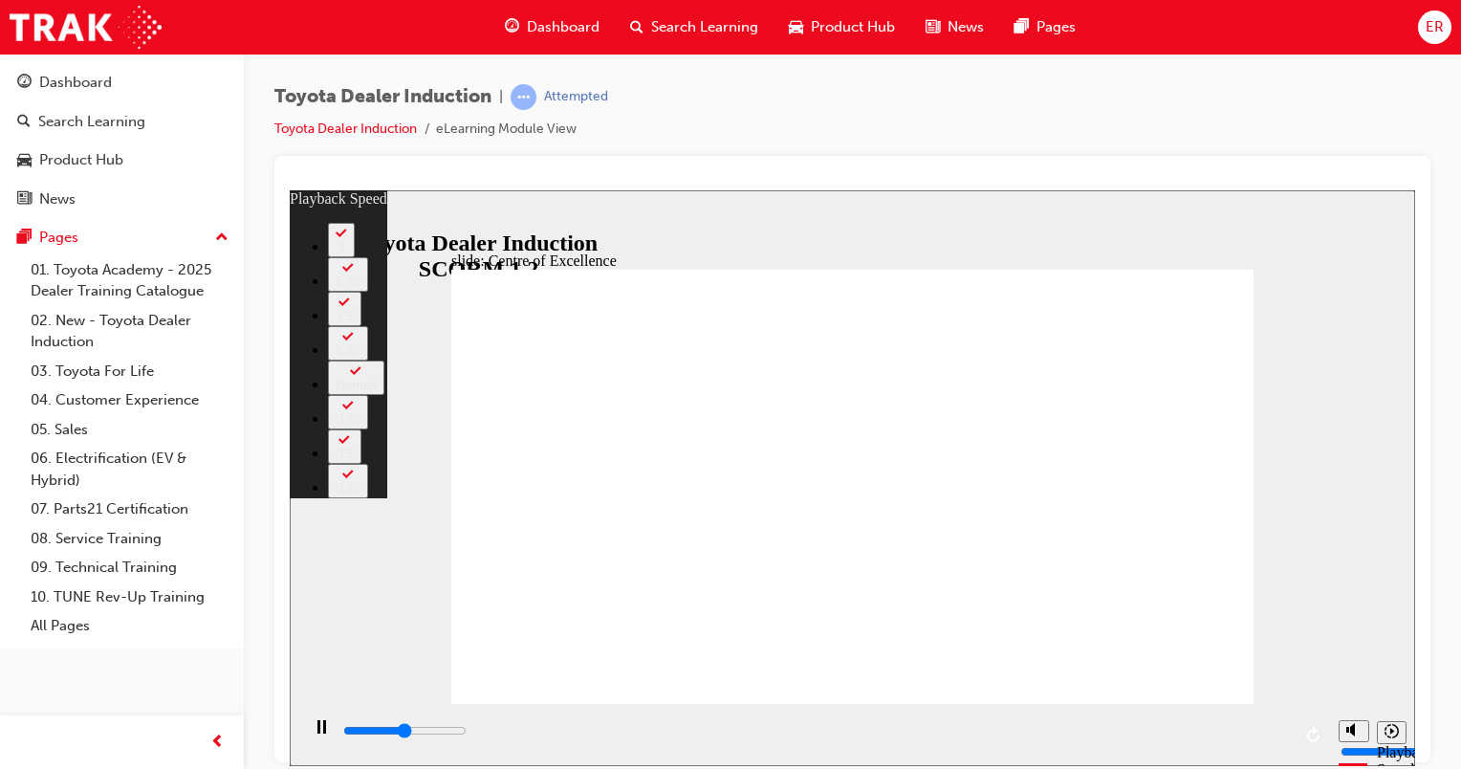
type input "7600"
type input "7"
type input "7900"
type input "7"
type input "8200"
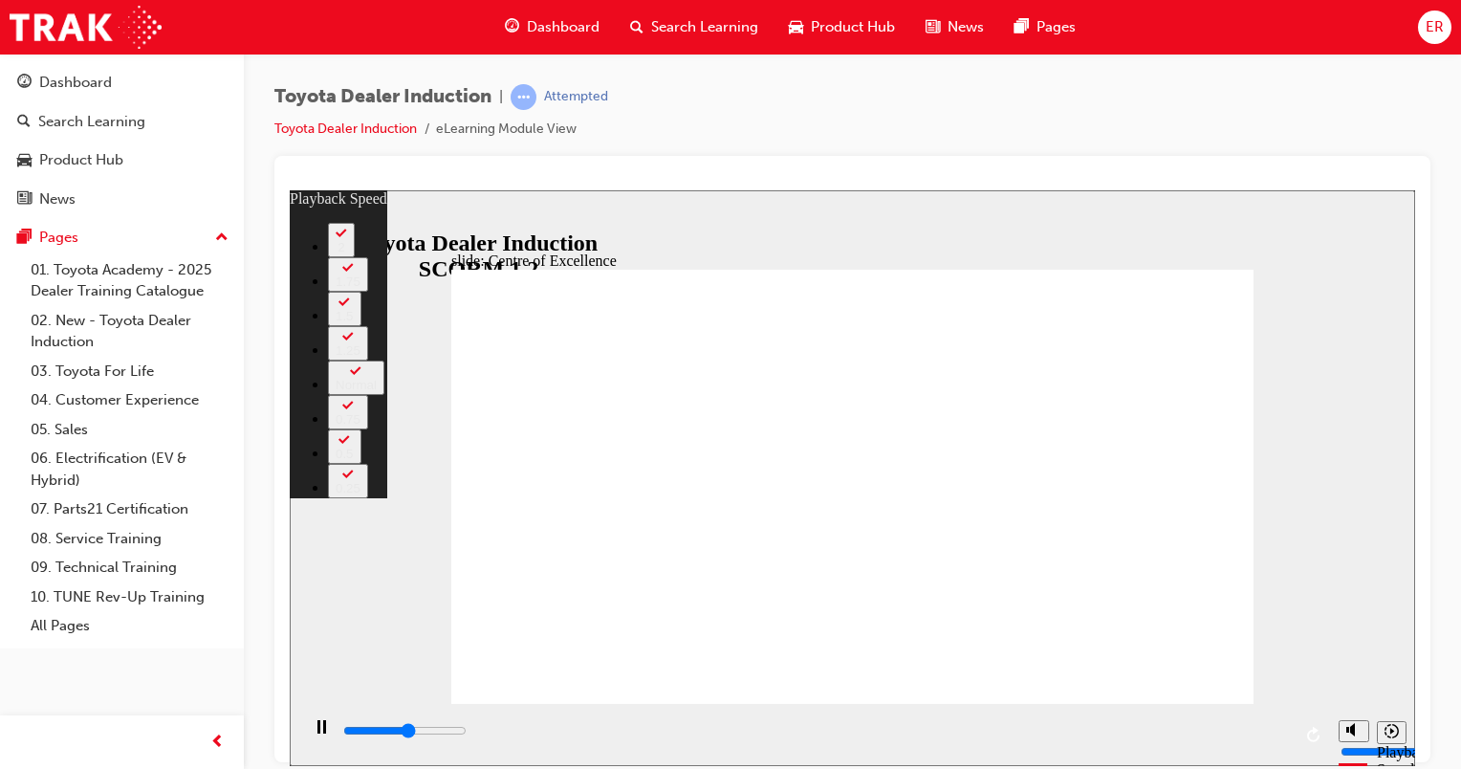
type input "7"
type input "8400"
type input "7"
type input "8700"
type input "8"
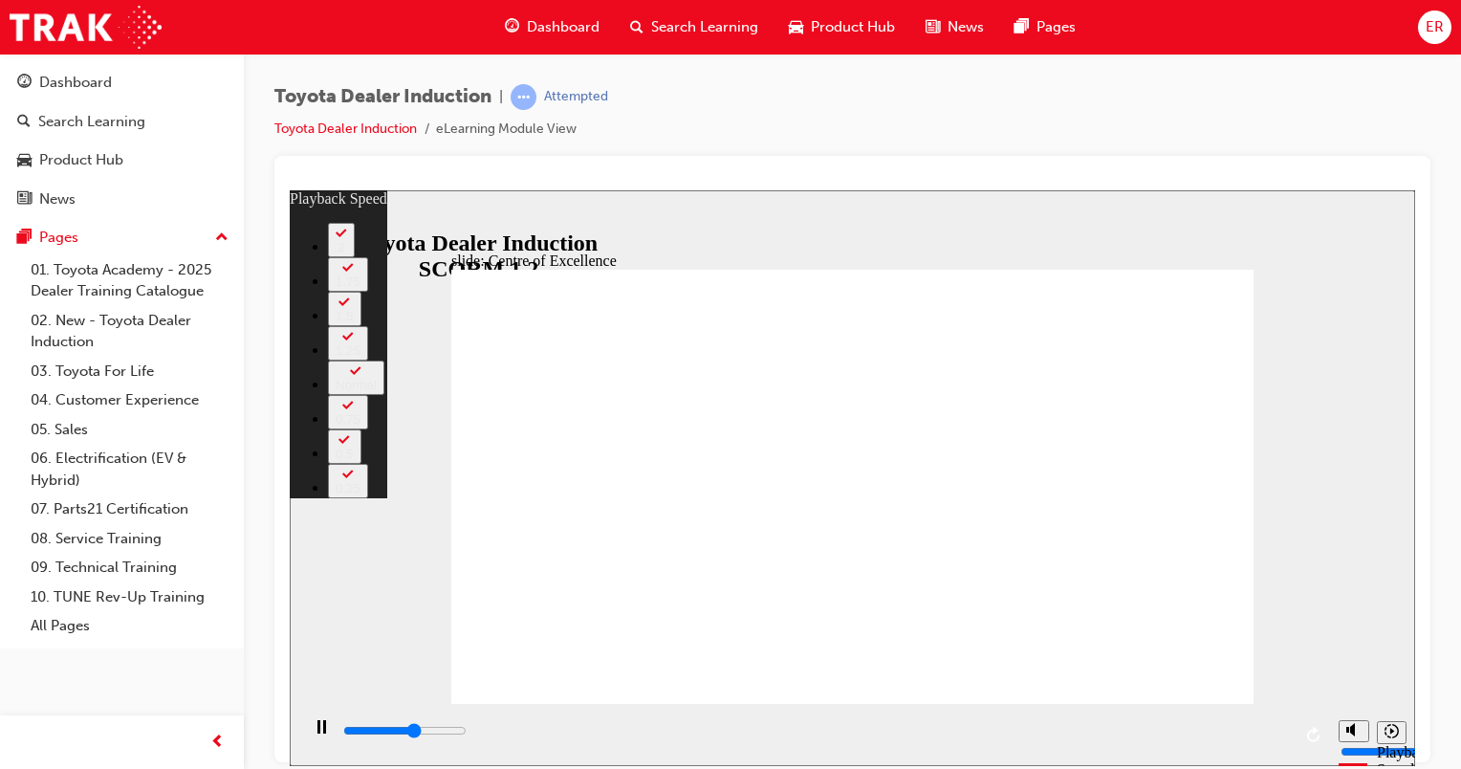
type input "8900"
type input "8"
type input "9200"
type input "8"
type input "9500"
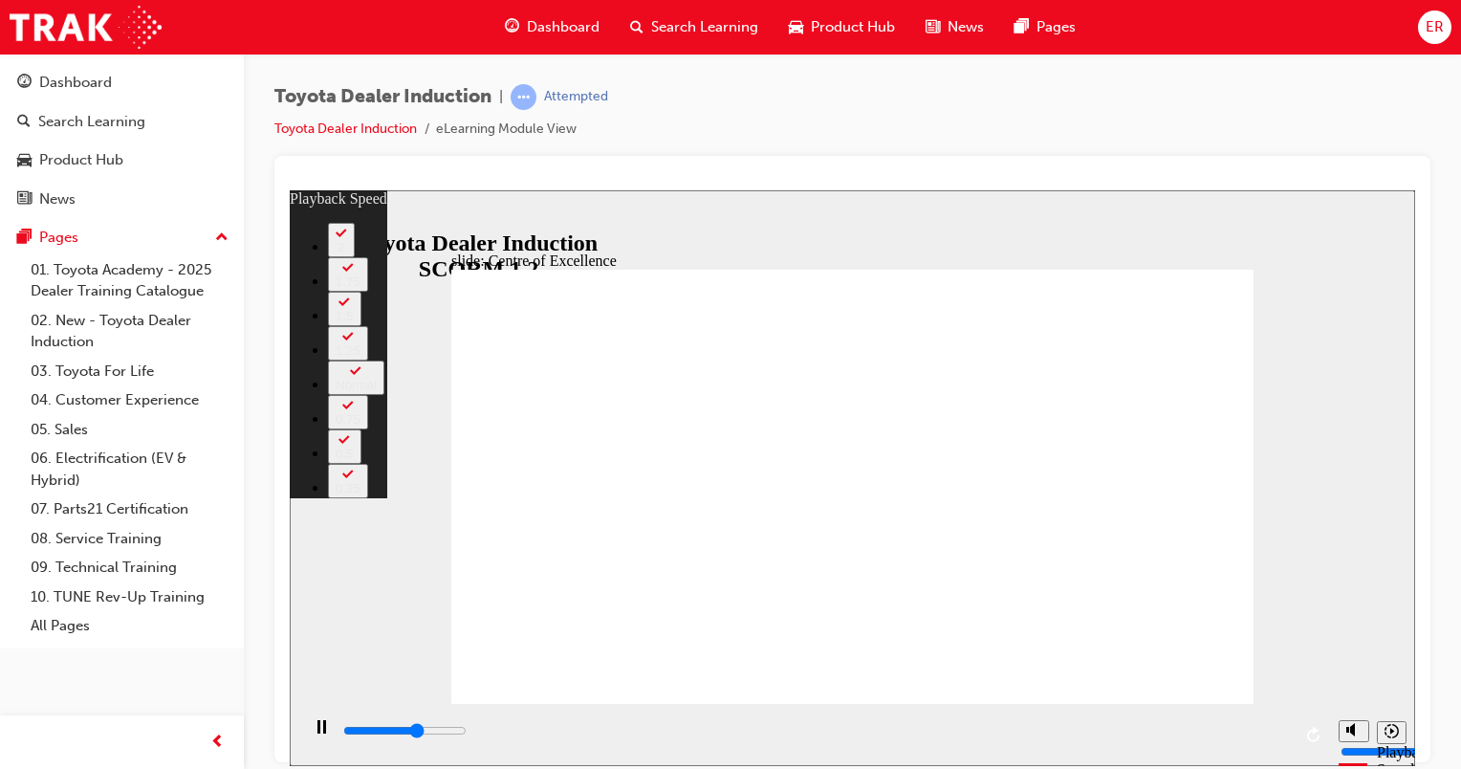
type input "9"
type input "9700"
type input "9"
type input "10000"
type input "9"
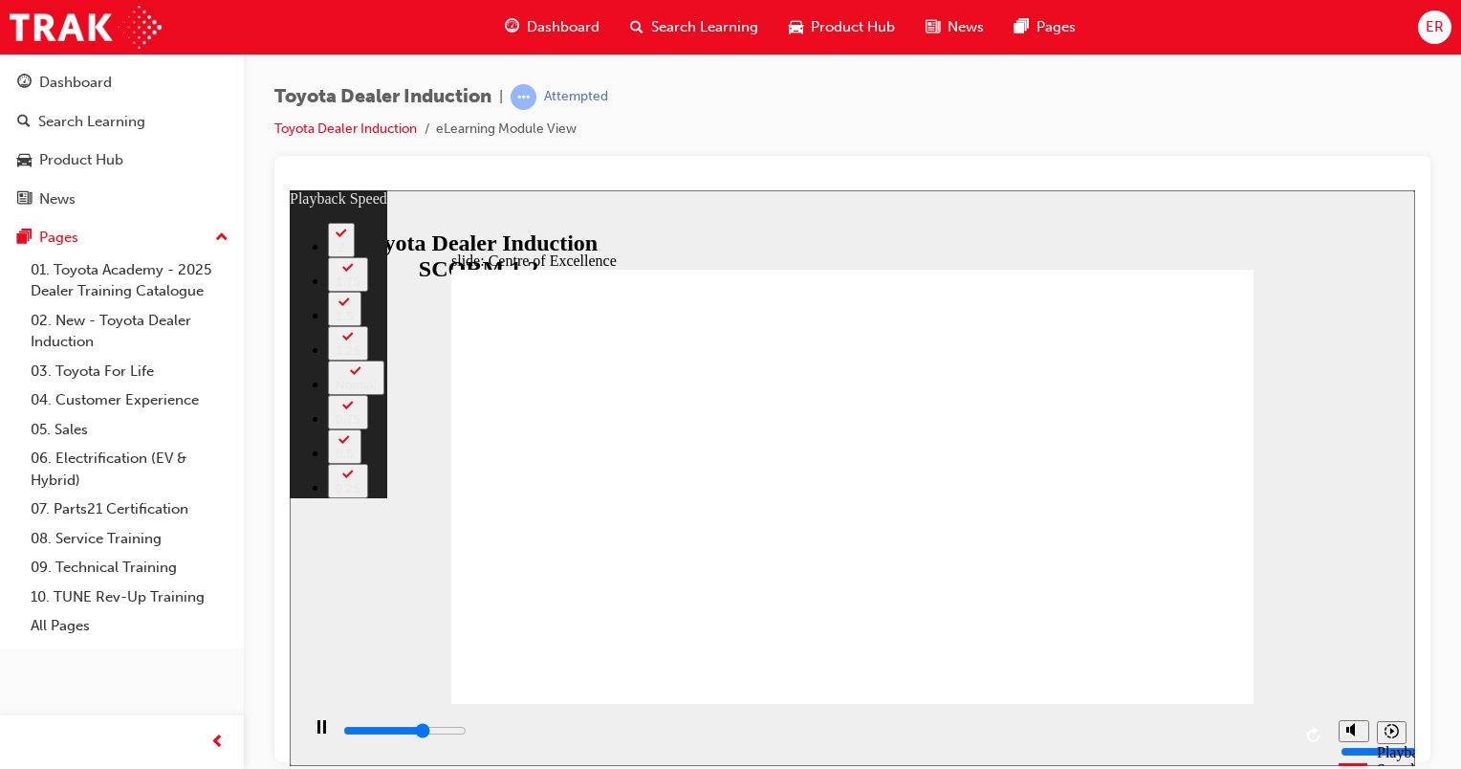
type input "10300"
type input "9"
type input "10500"
type input "10"
type input "10800"
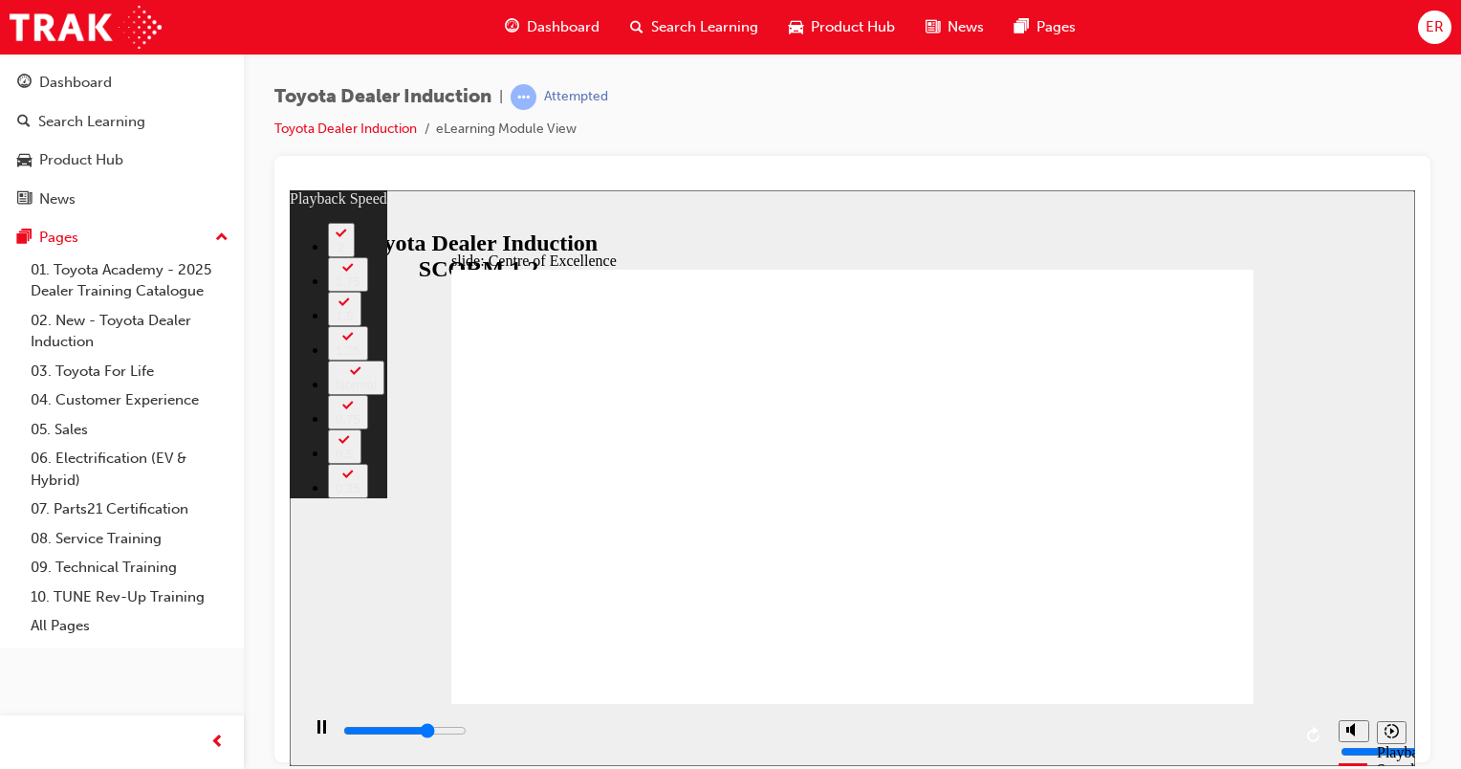
type input "10"
type input "11100"
type input "10"
type input "11300"
type input "10"
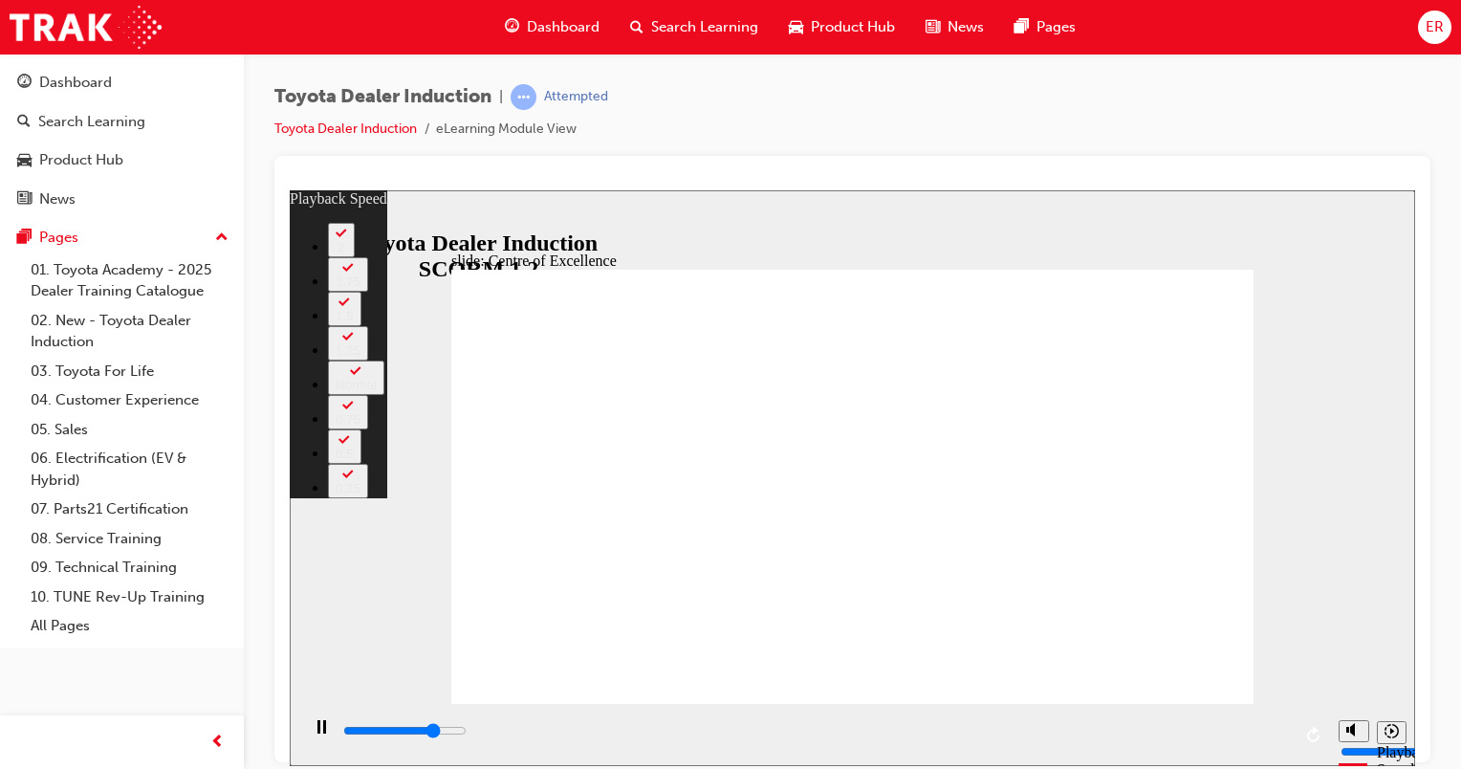
type input "11600"
type input "11"
type input "11900"
type input "11"
type input "12100"
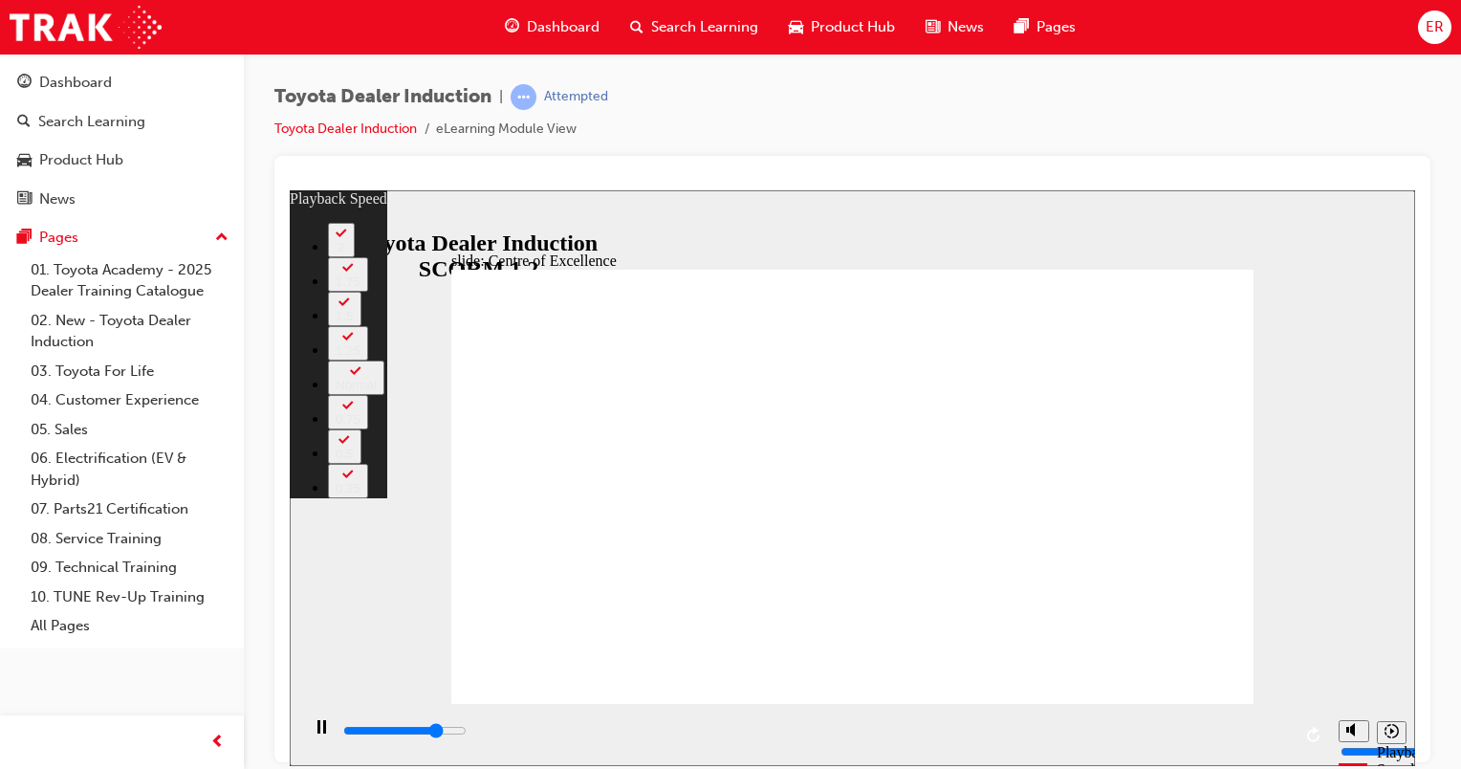
type input "11"
type input "12400"
type input "11"
type input "12700"
type input "12"
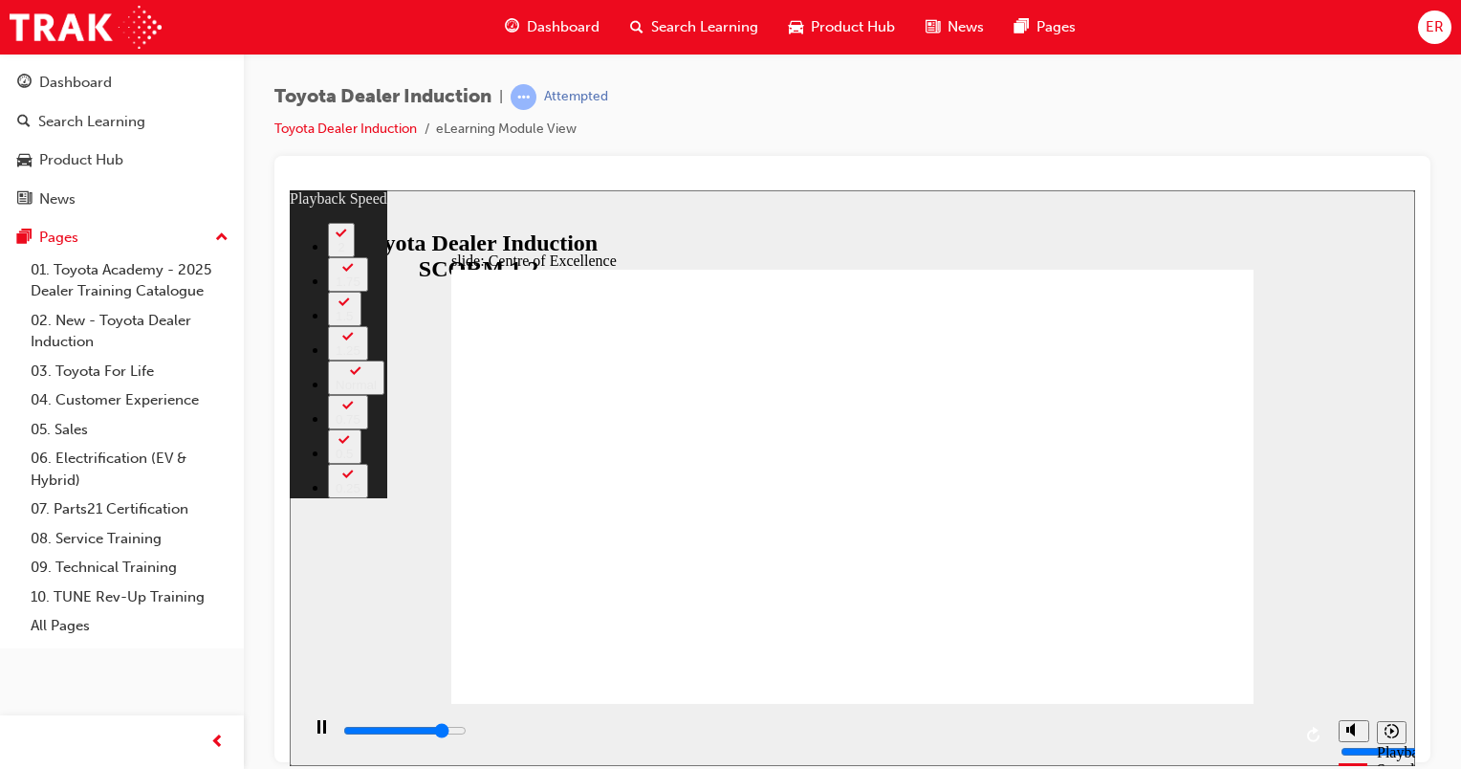
type input "12900"
type input "12"
type input "13200"
type input "12"
type input "13500"
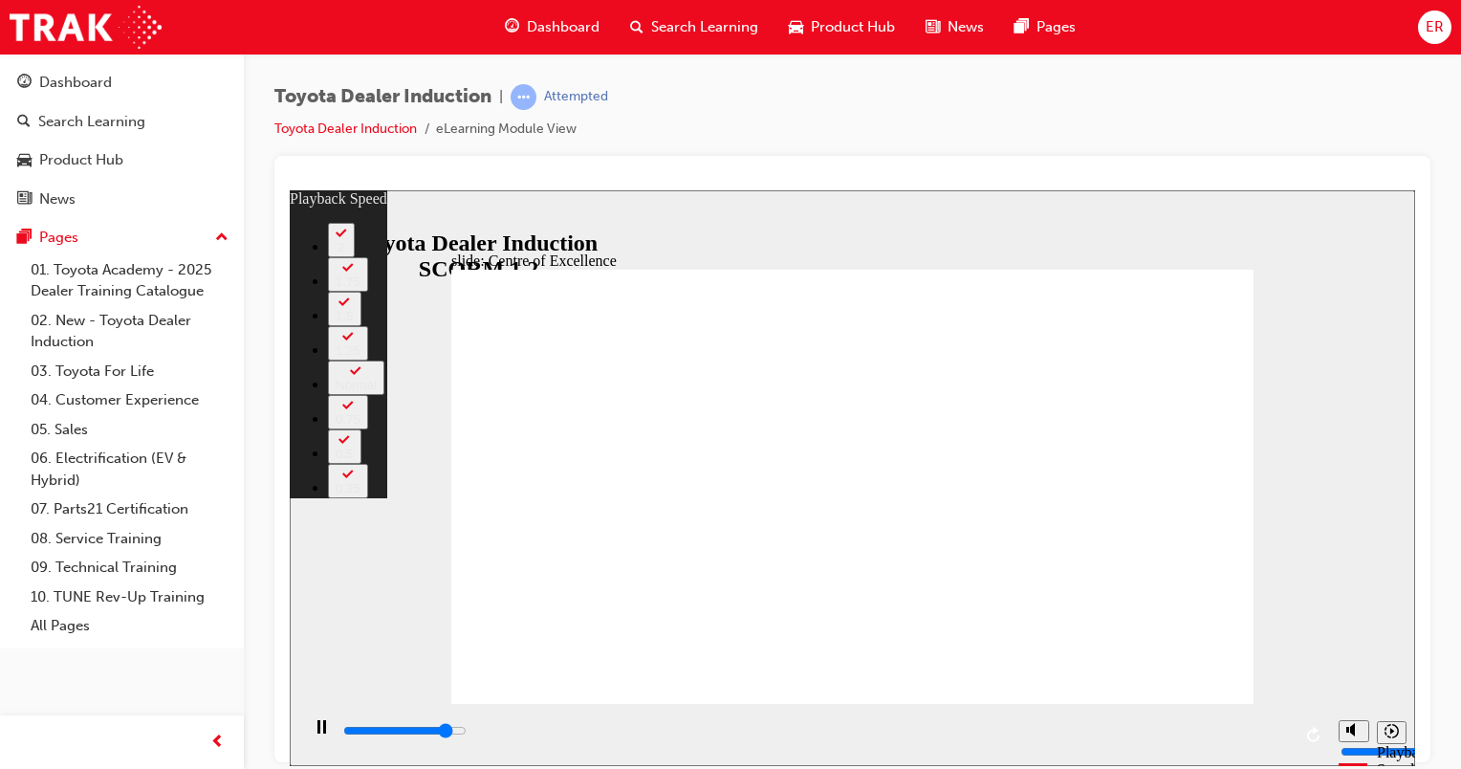
type input "12"
type input "13700"
type input "13"
type input "14000"
type input "13"
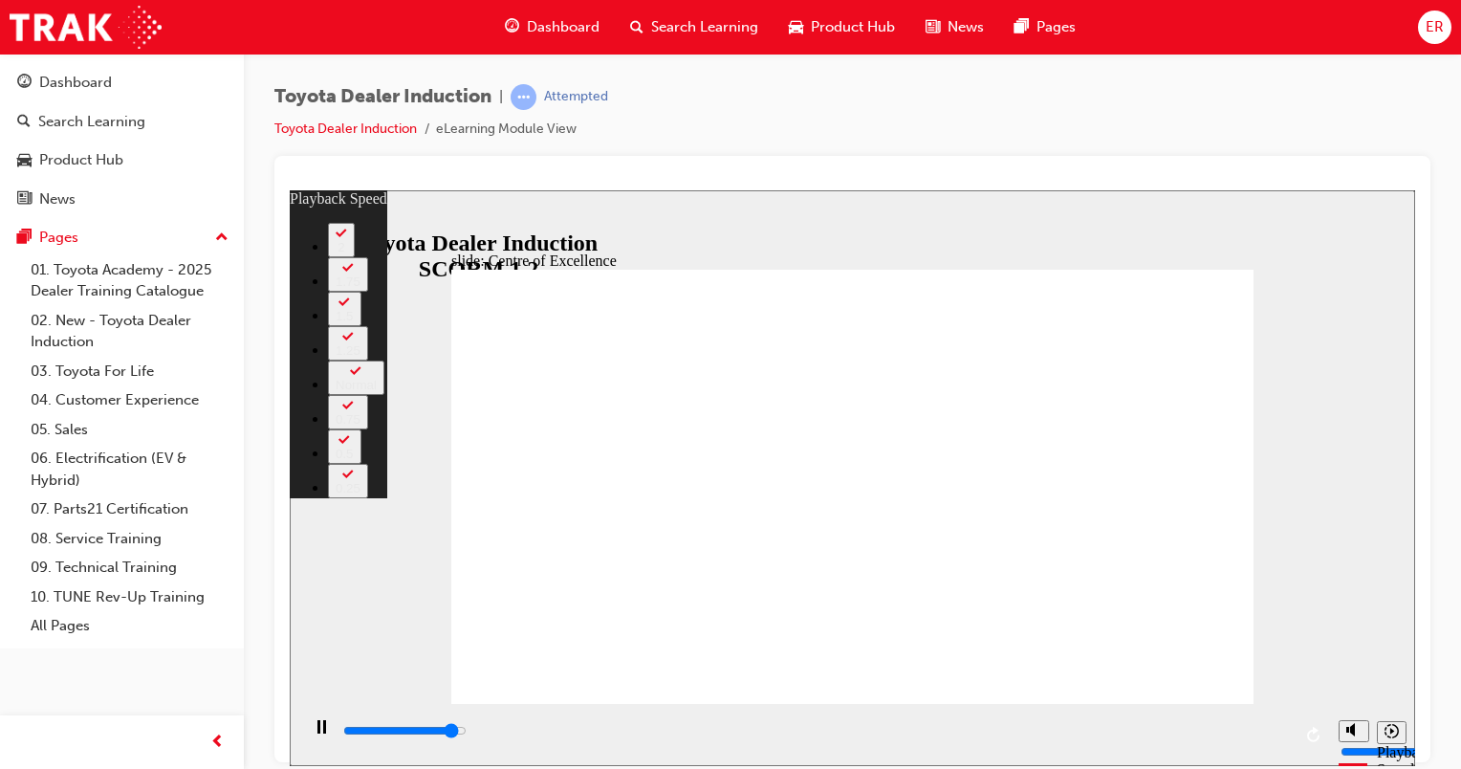
type input "14300"
type input "13"
type input "14500"
type input "14"
type input "14800"
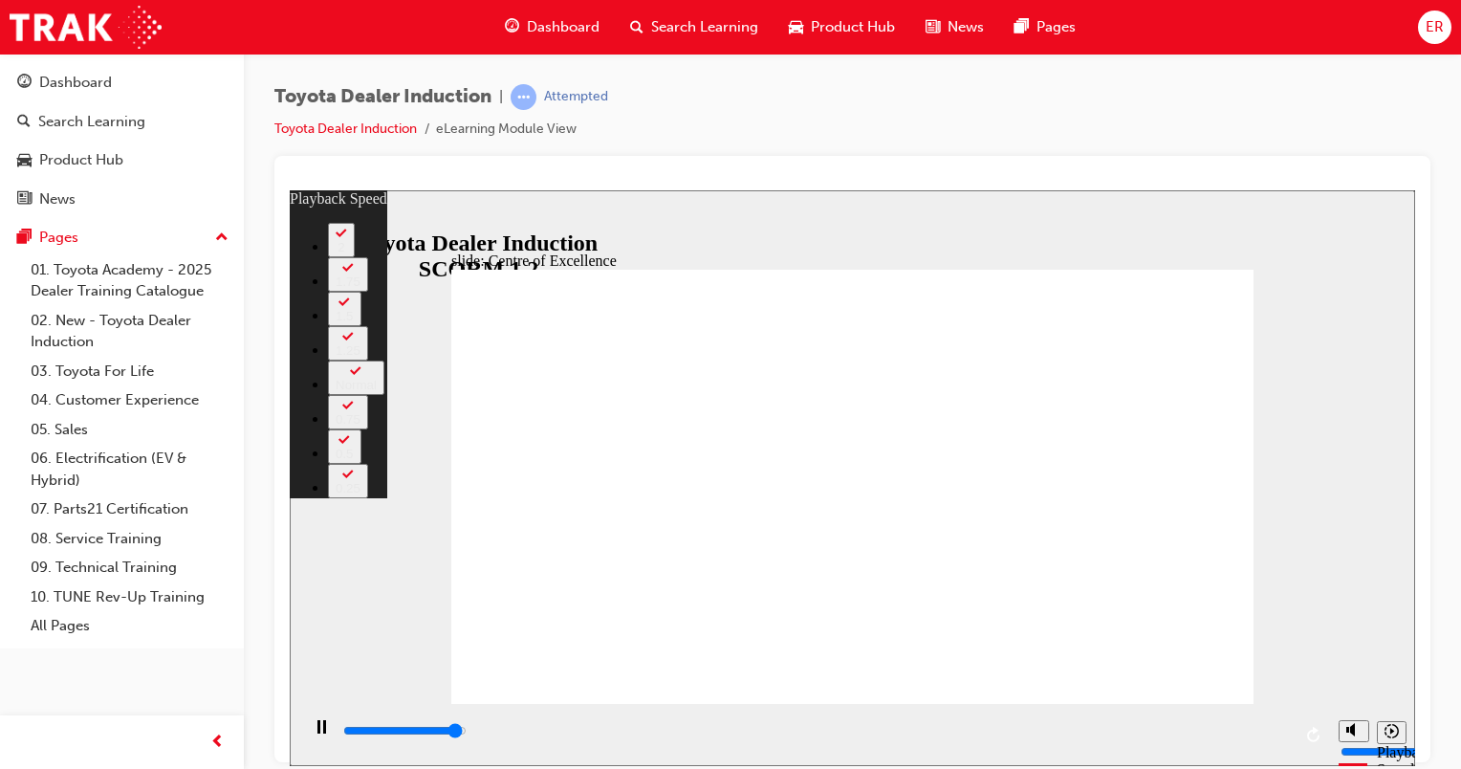
type input "14"
type input "15000"
type input "14"
type input "15300"
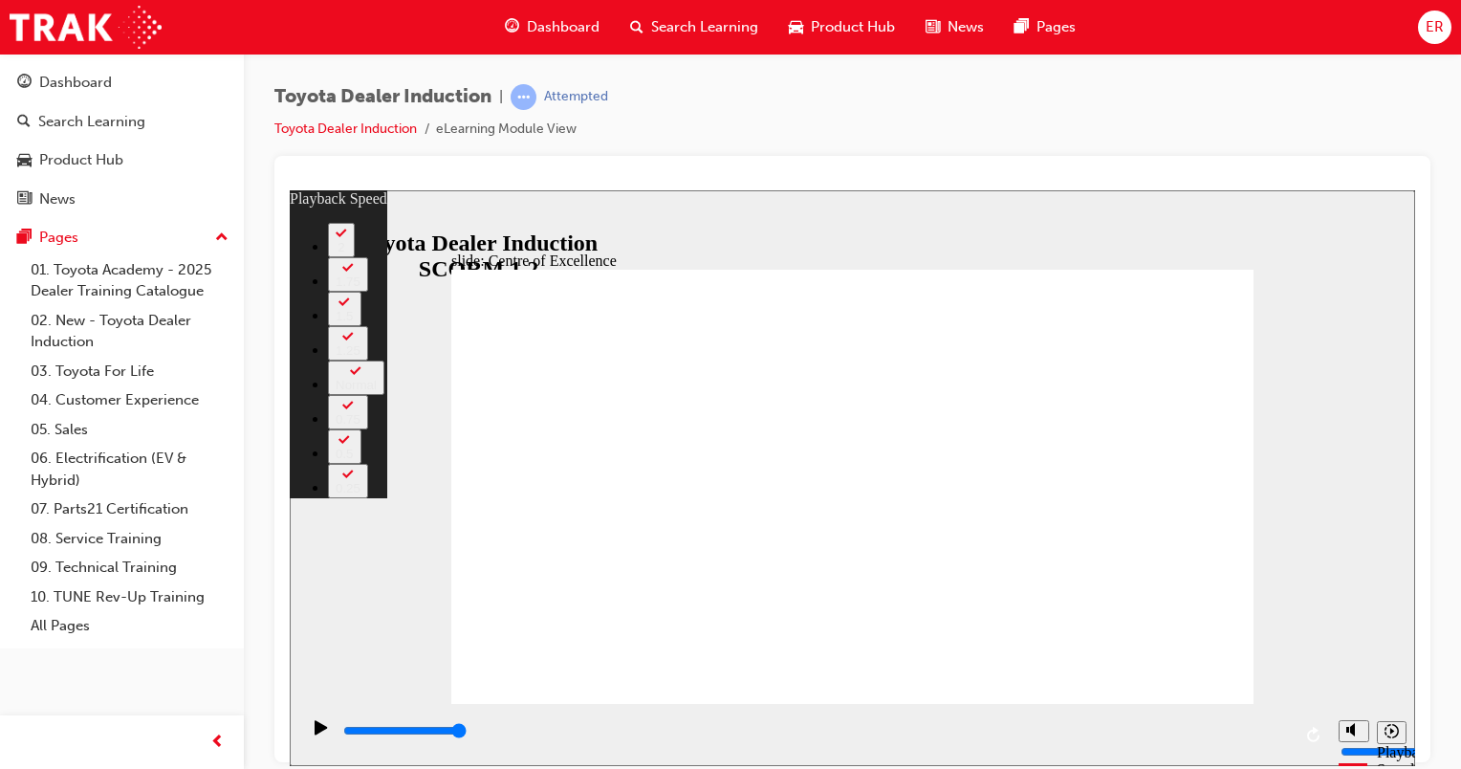
type input "248"
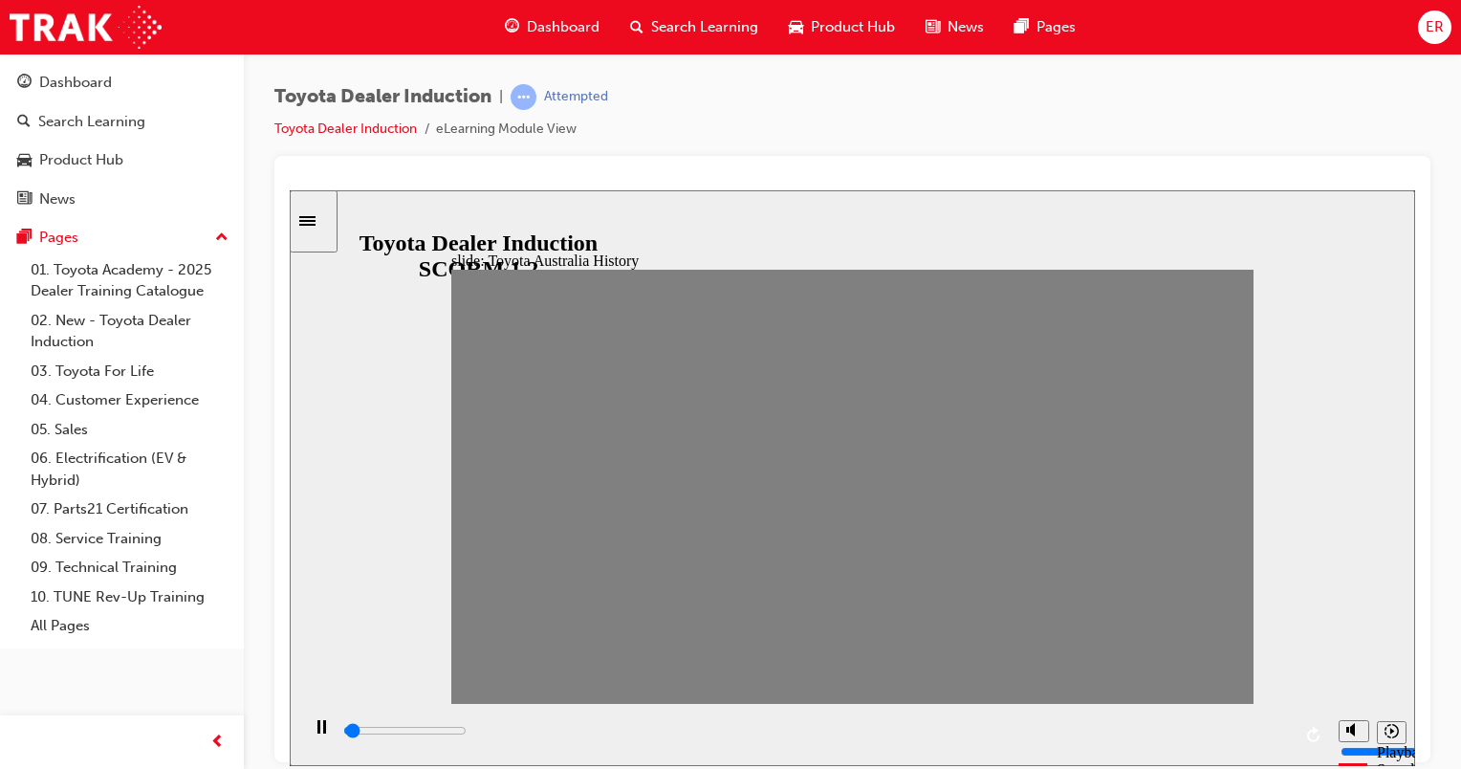
drag, startPoint x: 473, startPoint y: 491, endPoint x: 1233, endPoint y: 575, distance: 764.1
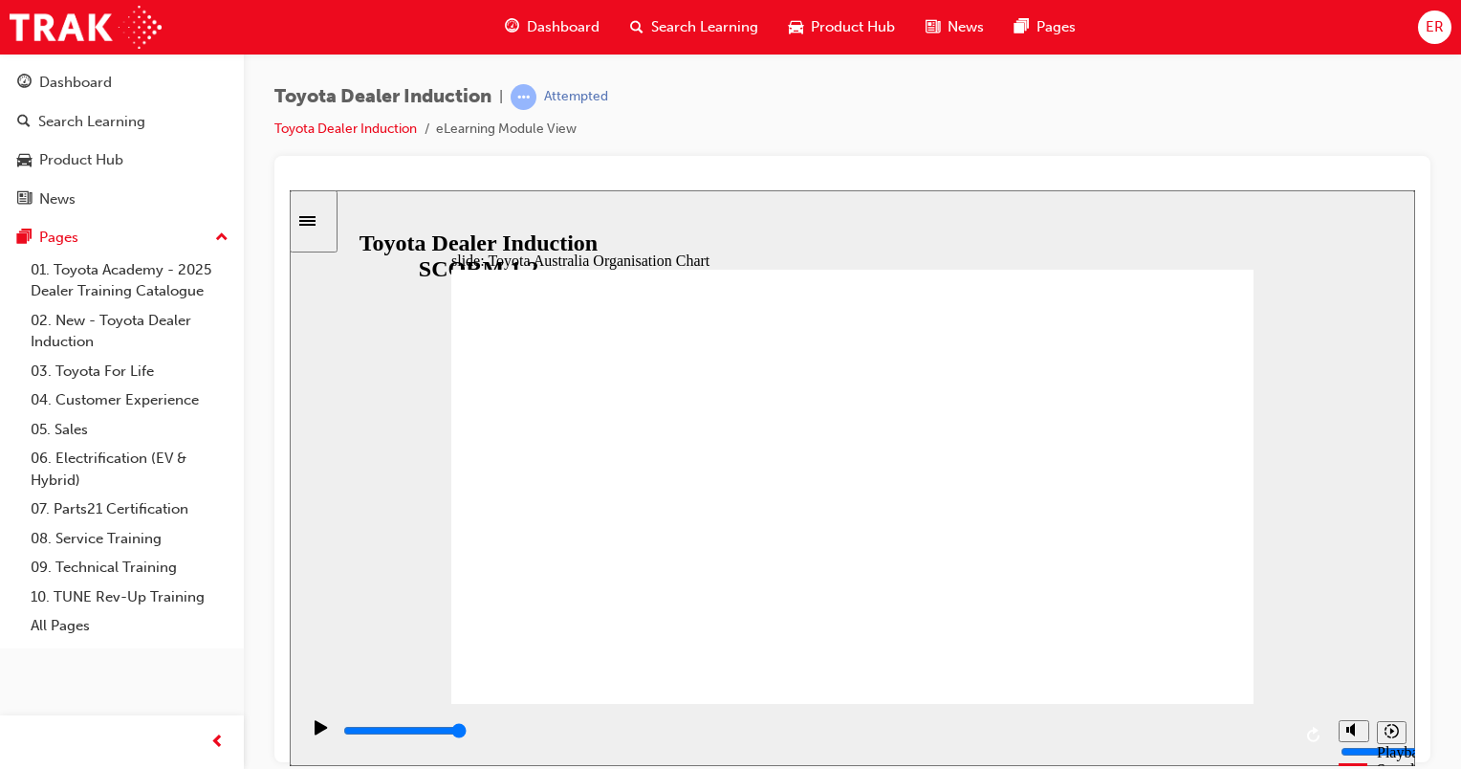
type input "2400"
radio input "true"
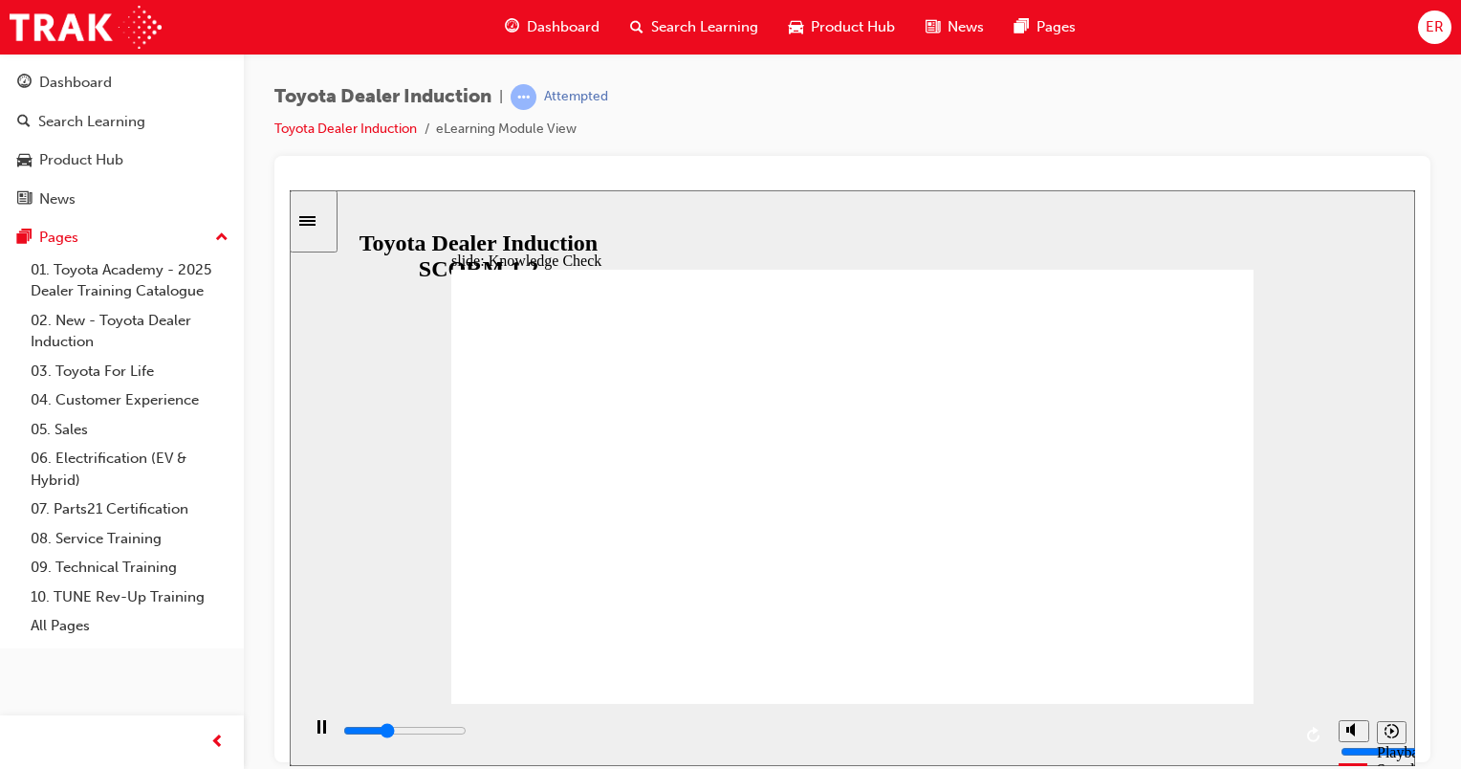
type input "1700"
radio input "true"
drag, startPoint x: 775, startPoint y: 530, endPoint x: 1199, endPoint y: 293, distance: 486.4
type input "1400"
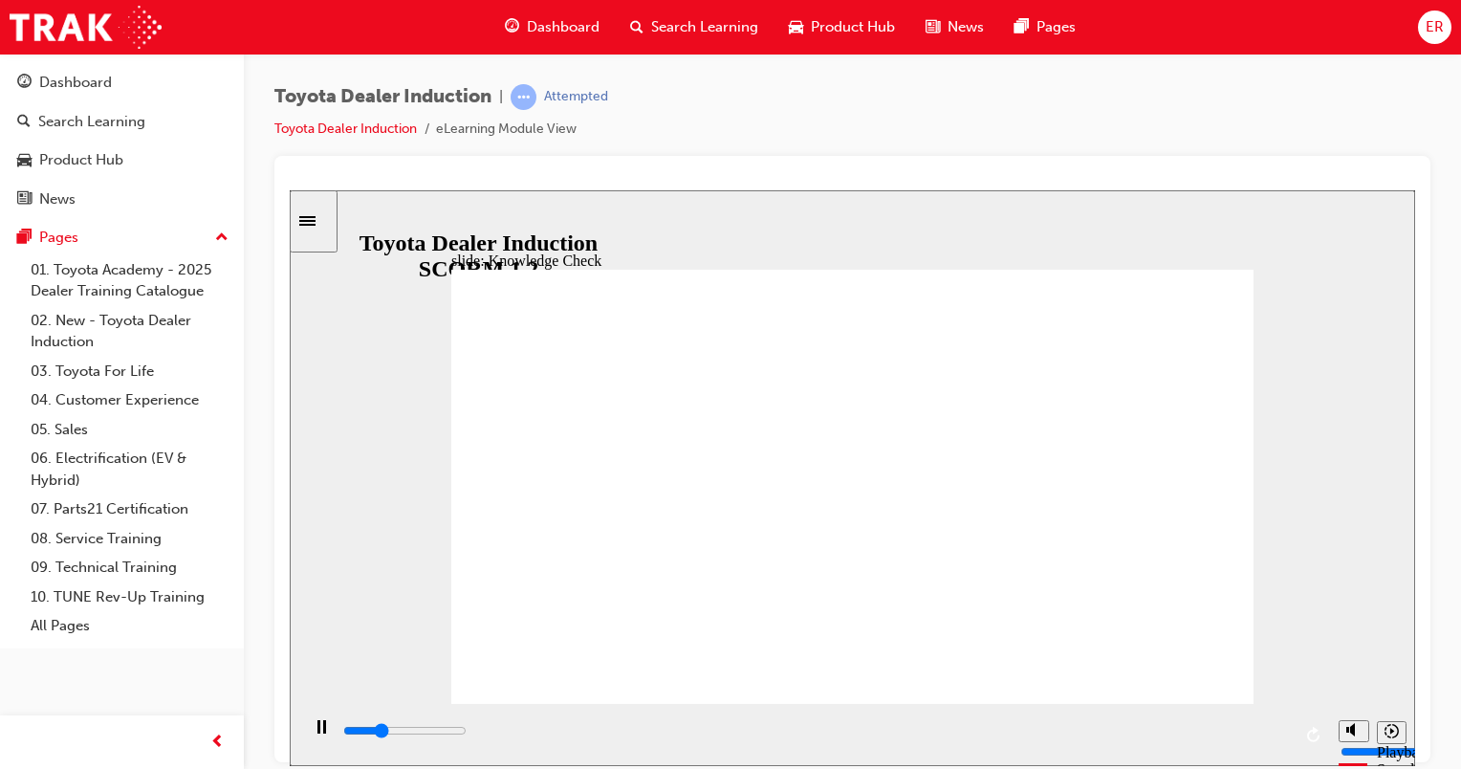
radio input "true"
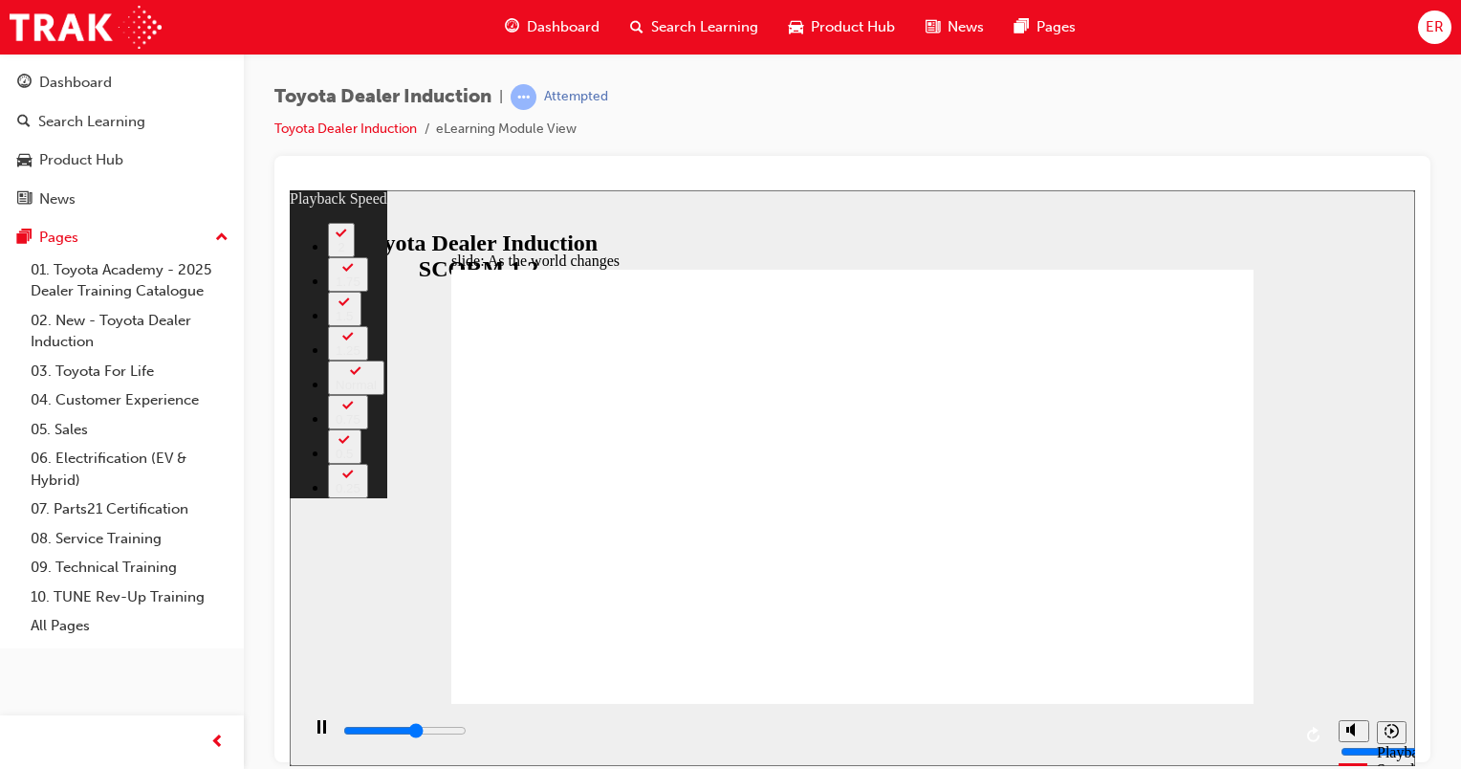
type input "5600"
type input "0"
type input "5700"
type input "0"
type input "6000"
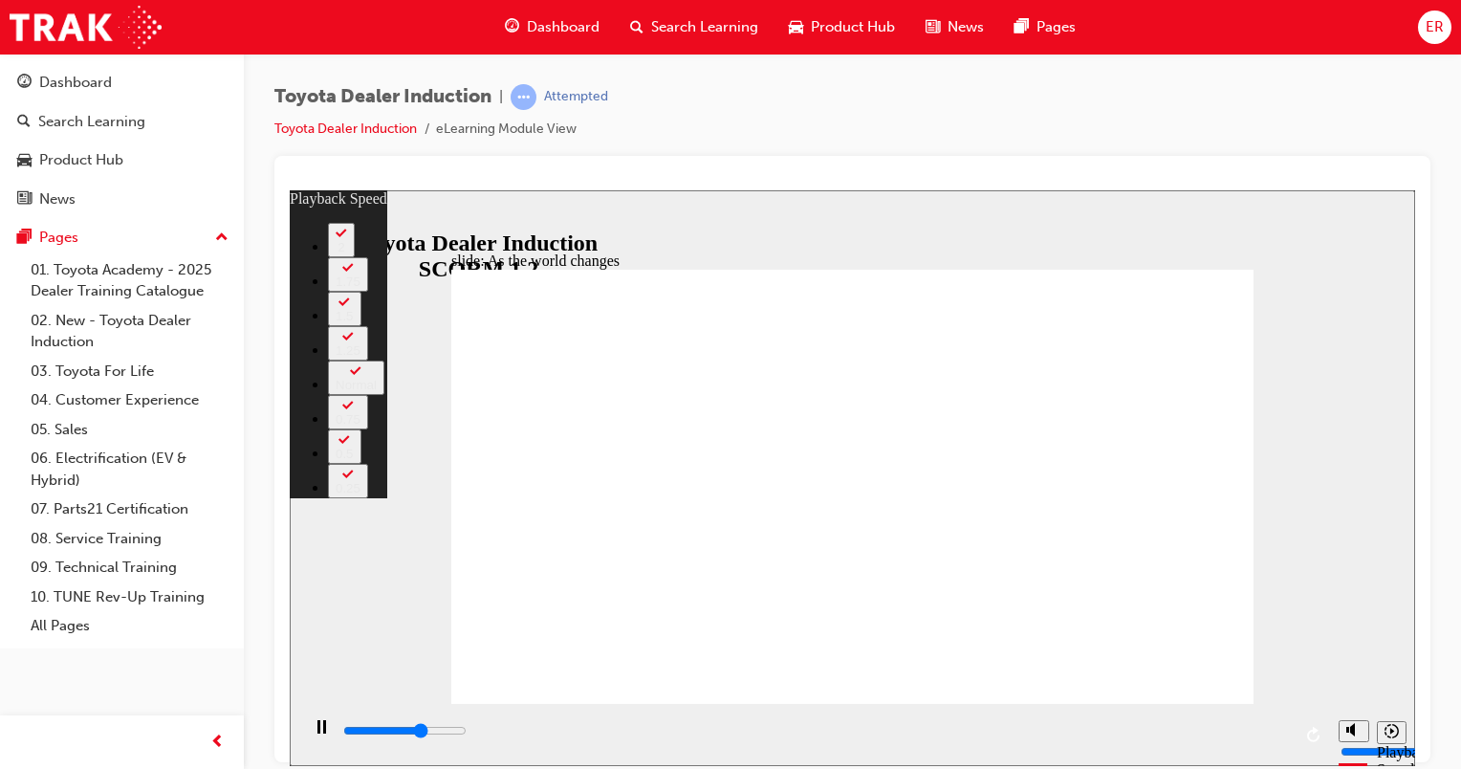
type input "0"
type input "6200"
type input "1"
type input "6500"
type input "1"
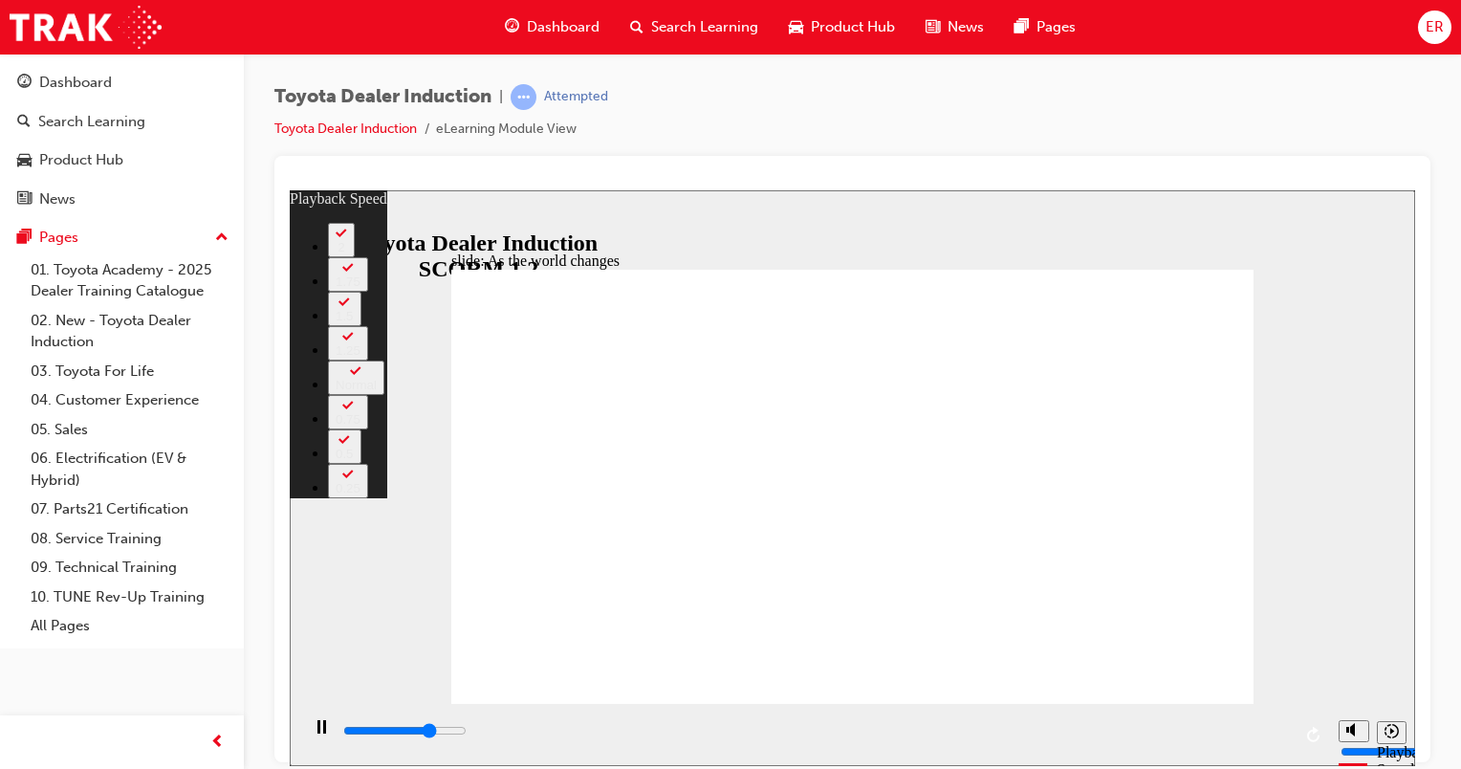
type input "6800"
type input "126"
type input "6800"
type input "126"
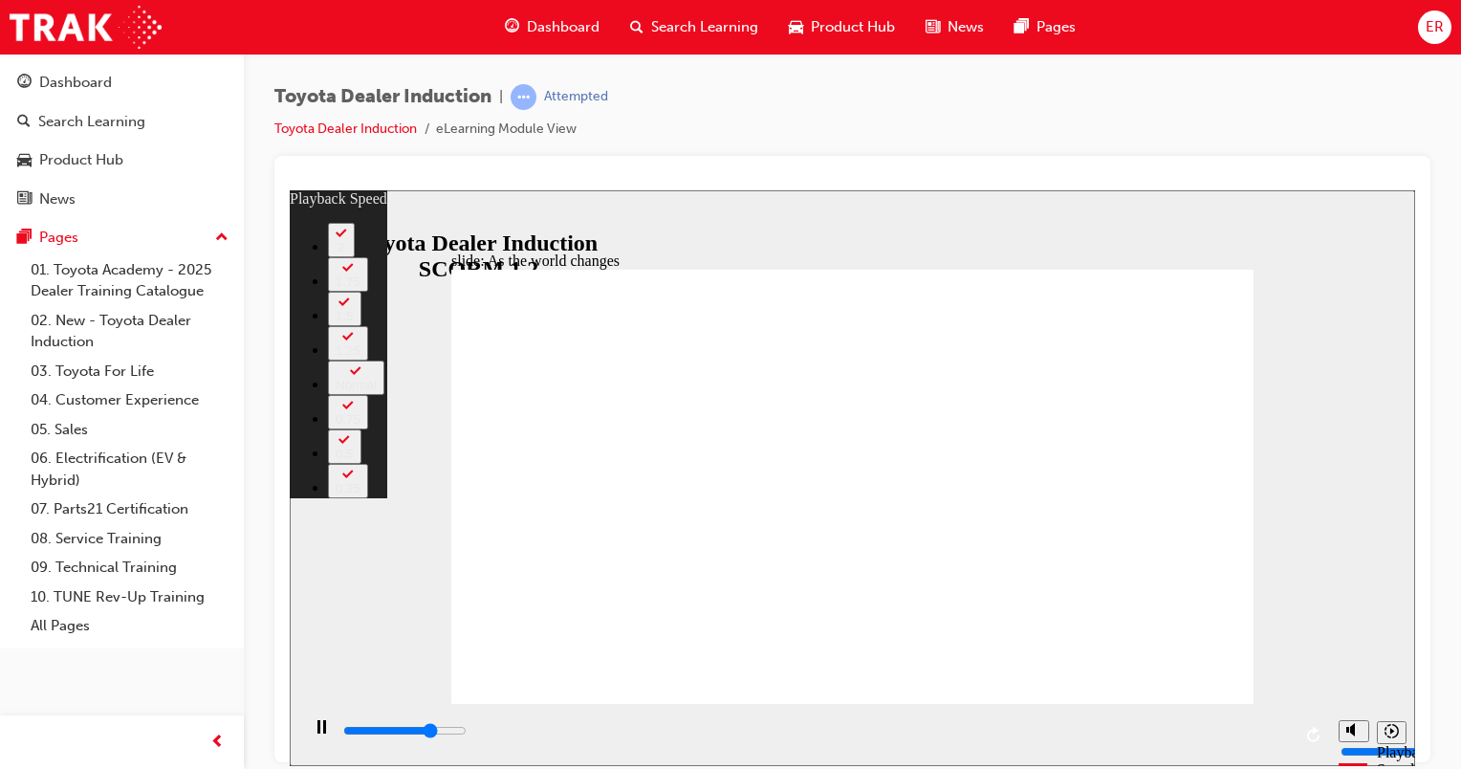
type input "6900"
type input "126"
type input "7100"
type input "126"
type input "7400"
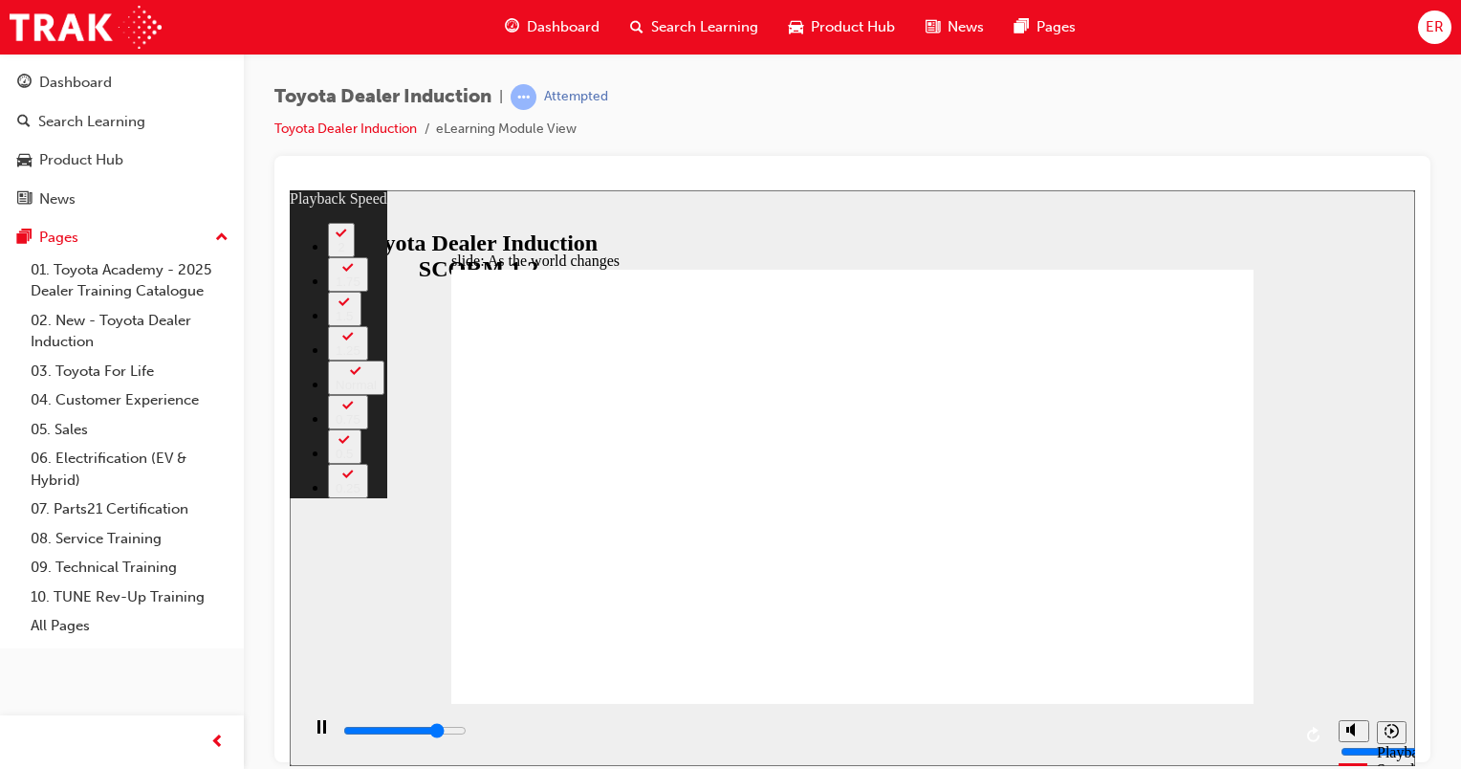
type input "126"
type input "7700"
type input "127"
type input "7900"
type input "127"
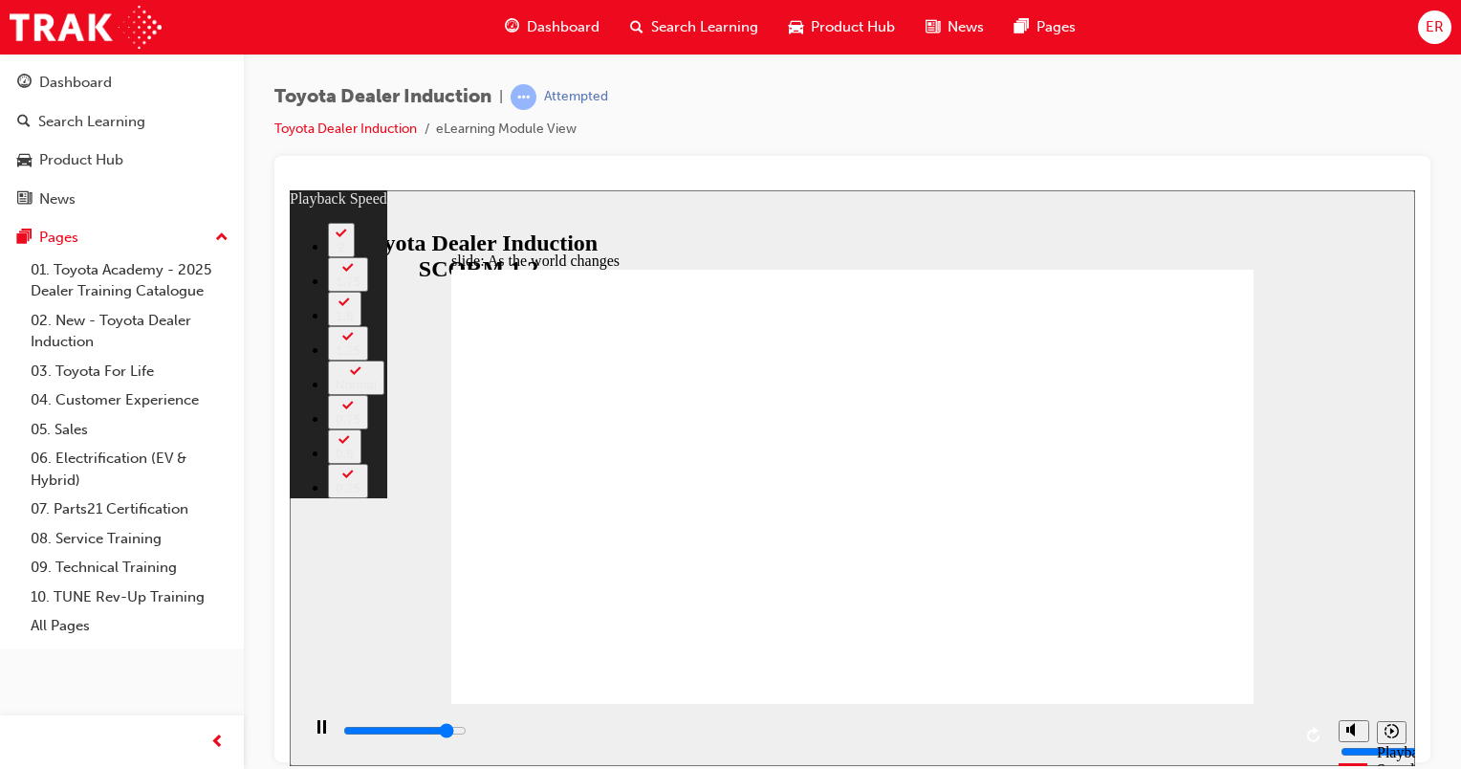
type input "8200"
type input "127"
type input "8500"
type input "127"
type input "8700"
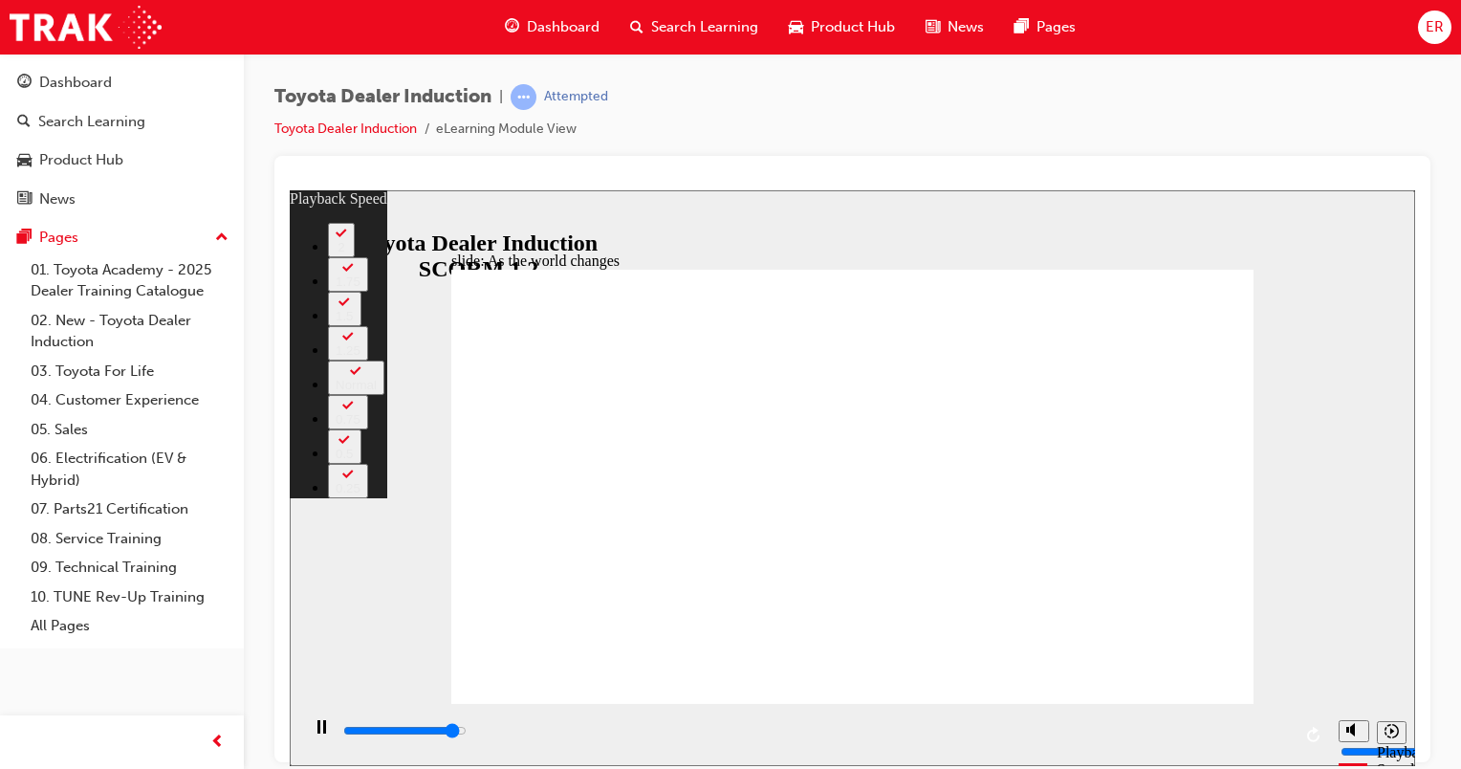
type input "128"
type input "9200"
type input "128"
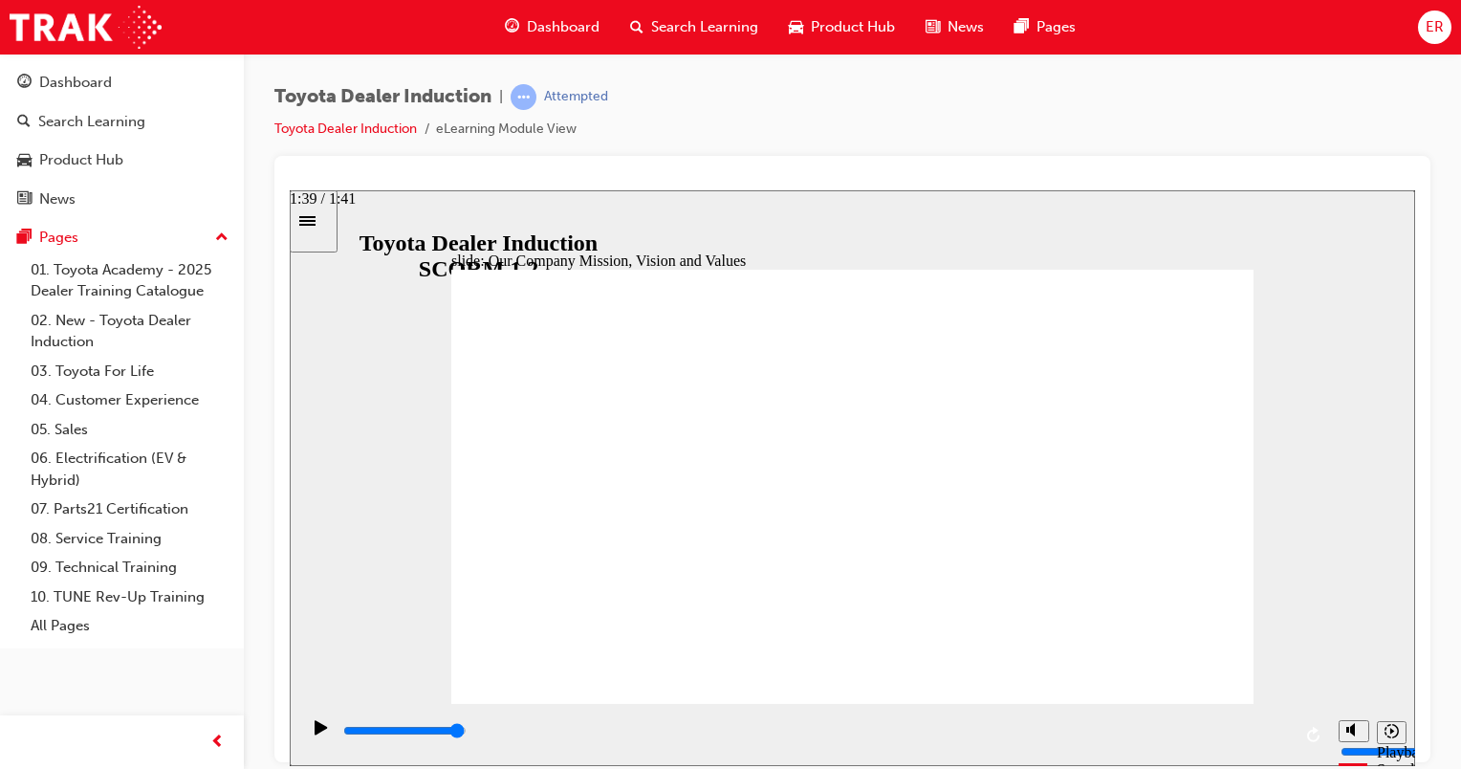
click at [1274, 736] on div "playback controls" at bounding box center [816, 730] width 950 height 21
click at [1274, 731] on div "playback controls" at bounding box center [816, 730] width 950 height 21
click at [467, 734] on input "slide progress" at bounding box center [404, 729] width 123 height 15
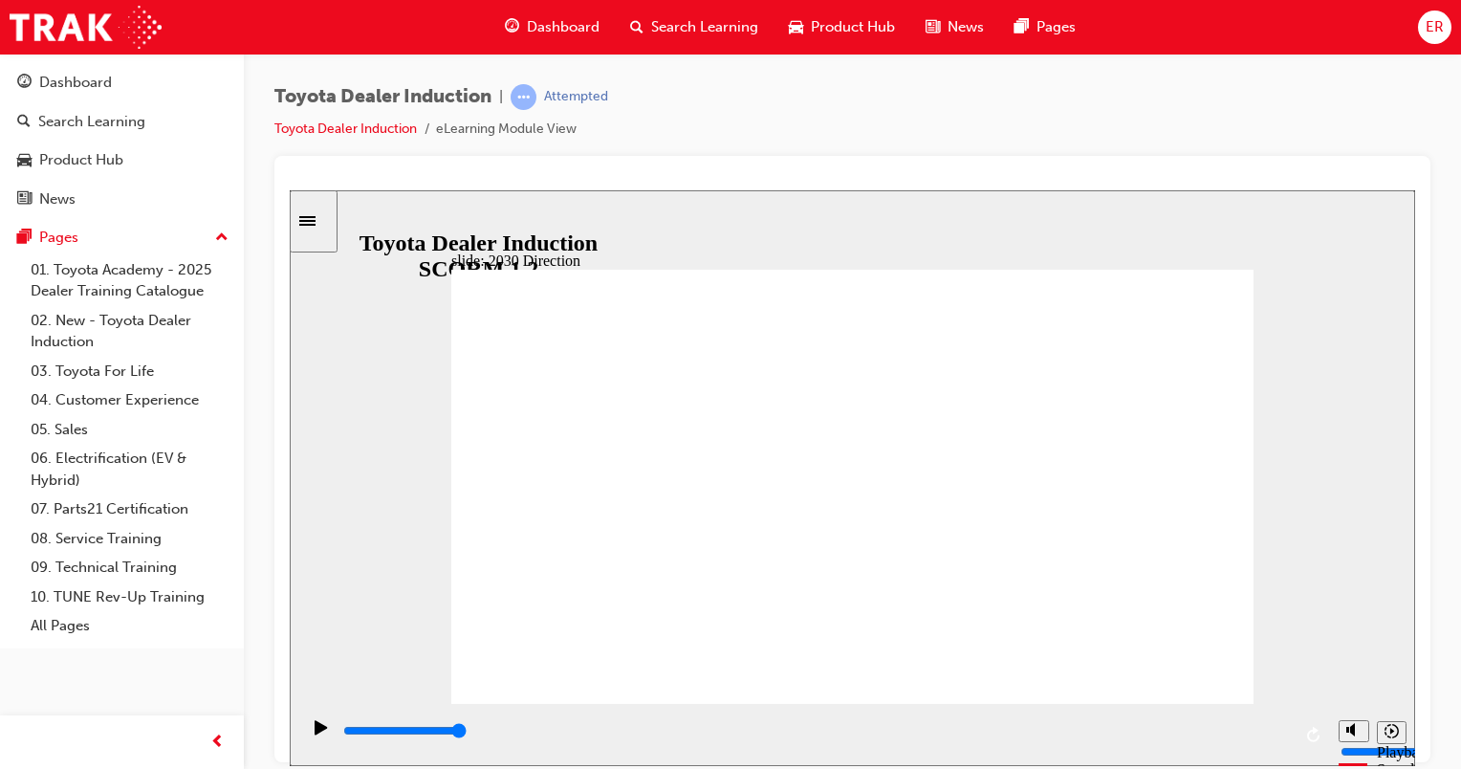
type input "2000"
type input "Happiness"
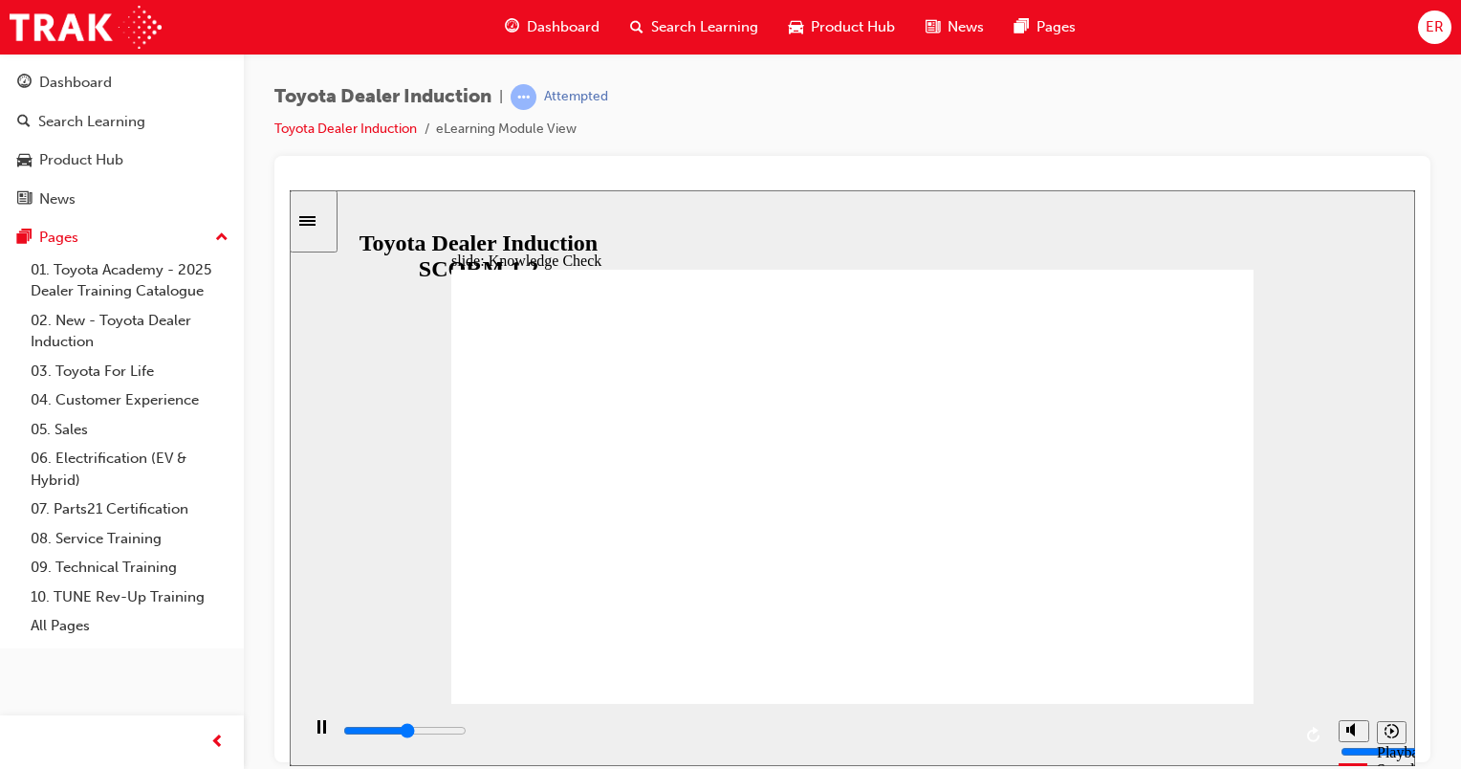
type input "3600"
type input "Happiness"
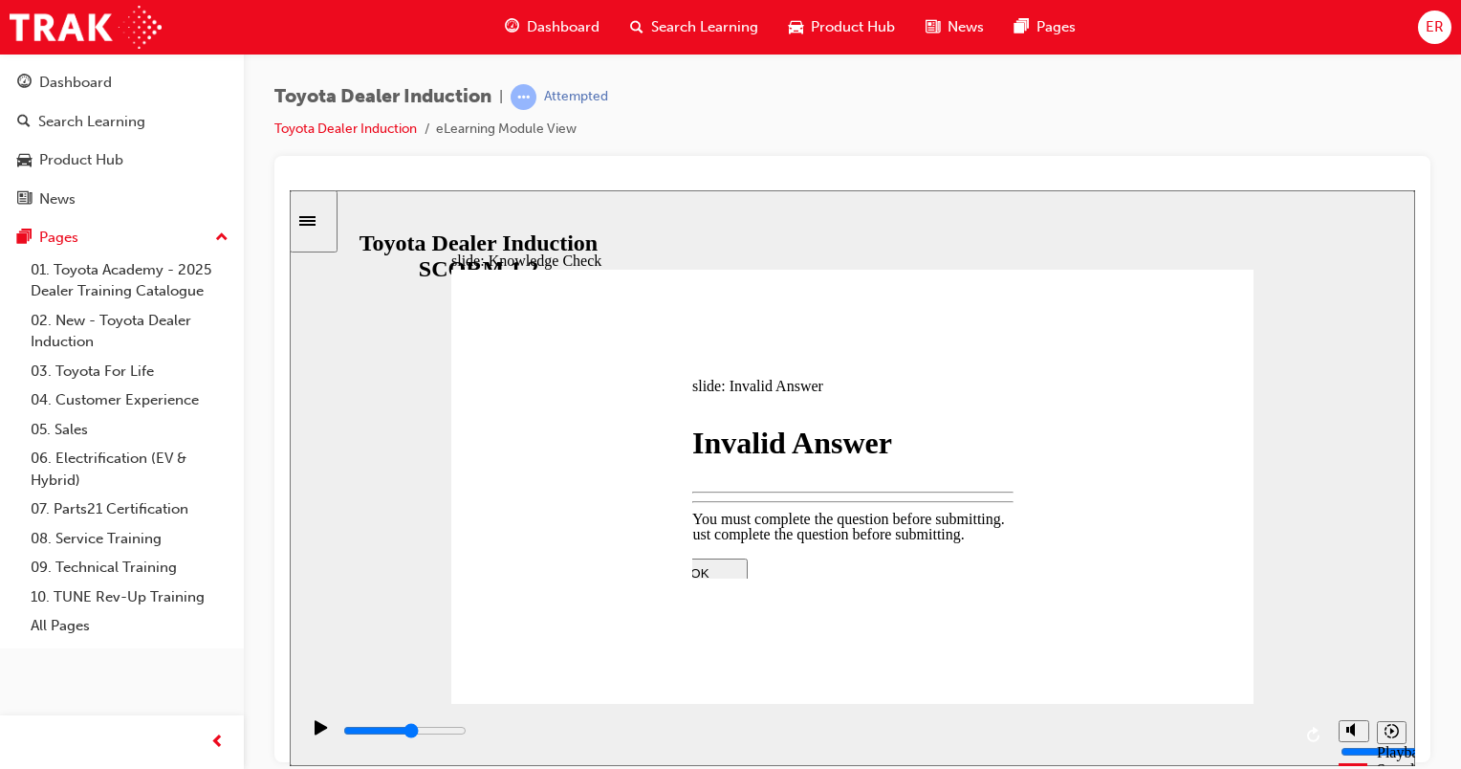
type input "2800"
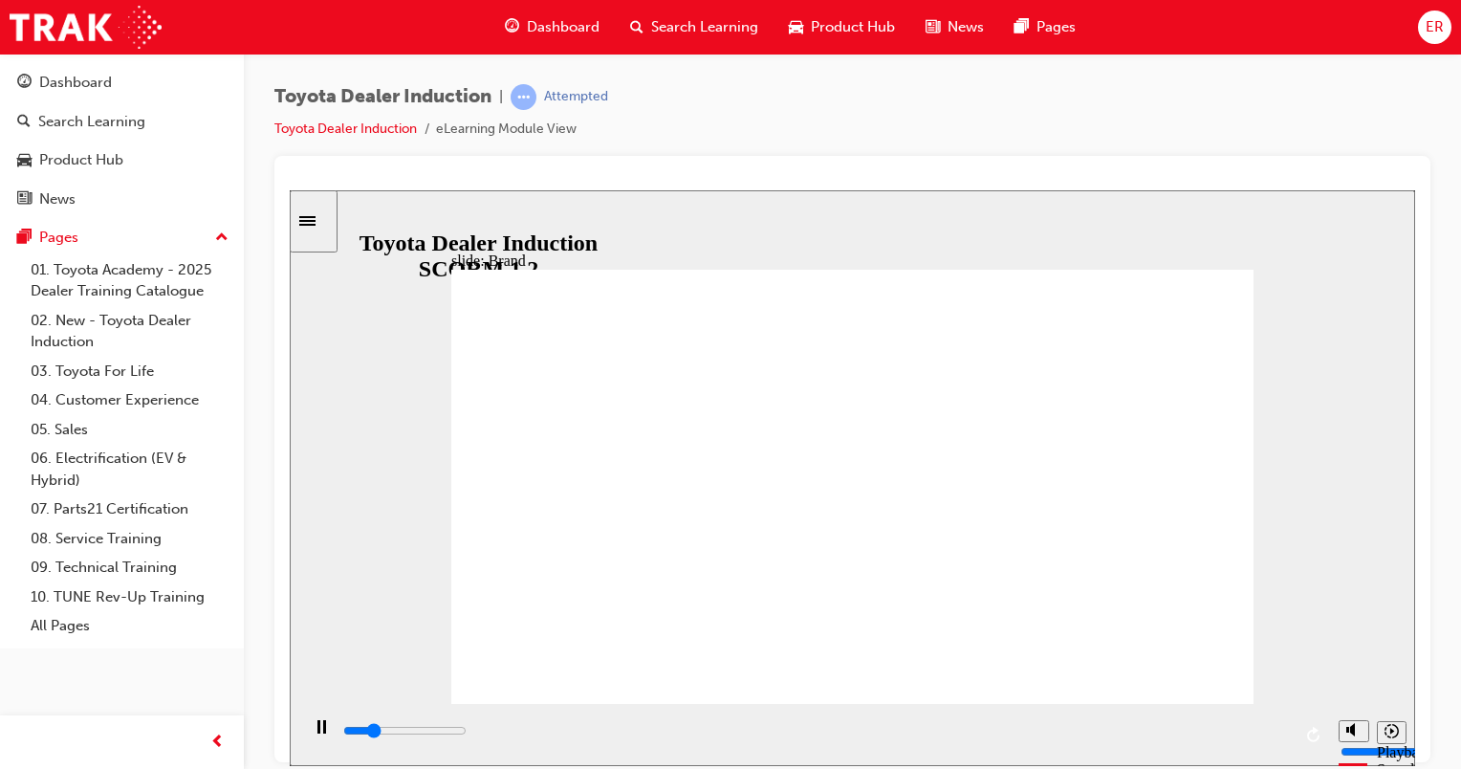
click at [1274, 729] on div "playback controls" at bounding box center [816, 730] width 950 height 21
click at [1274, 736] on div "playback controls" at bounding box center [816, 730] width 950 height 21
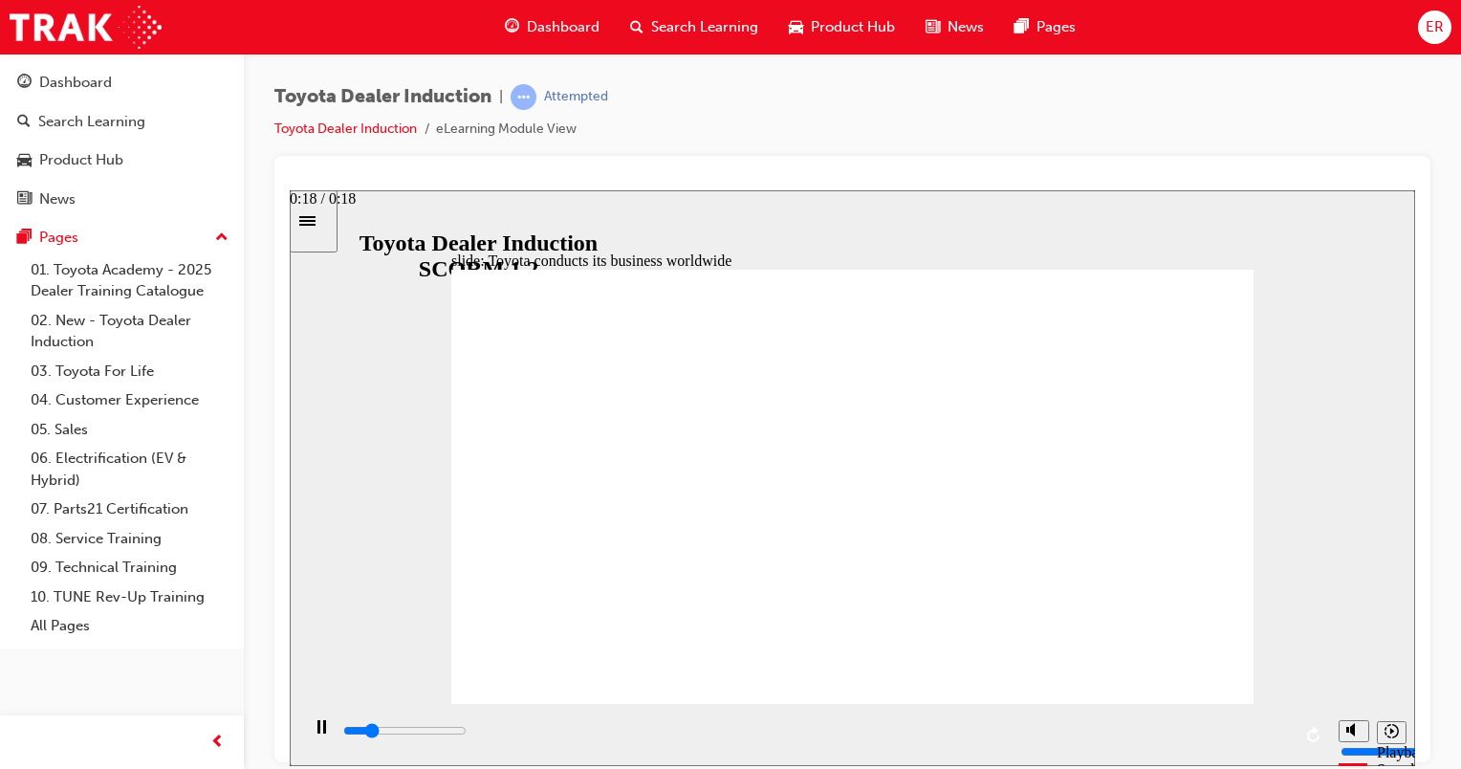
click at [467, 733] on input "slide progress" at bounding box center [404, 729] width 123 height 15
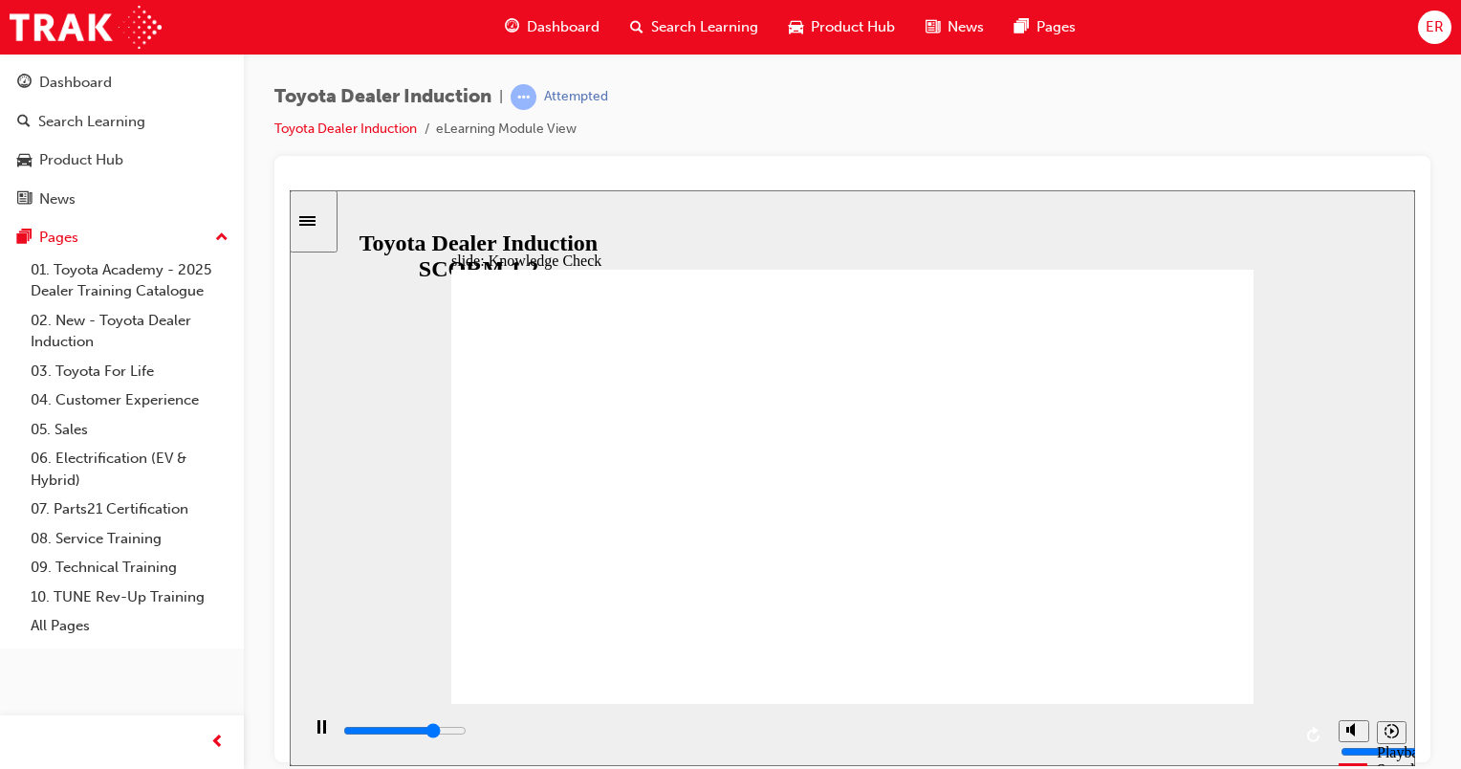
click at [1277, 730] on div "playback controls" at bounding box center [816, 730] width 950 height 21
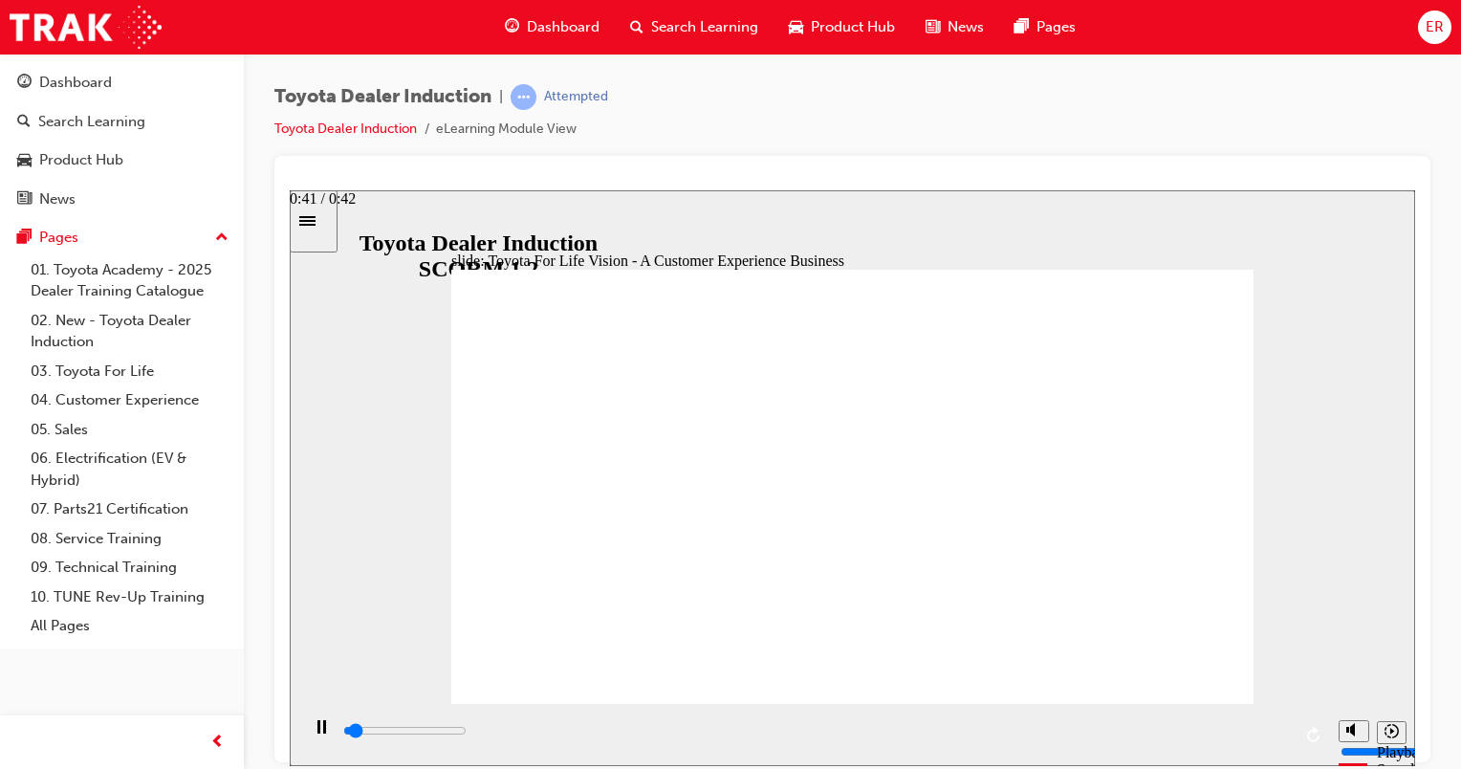
click at [467, 732] on input "slide progress" at bounding box center [404, 729] width 123 height 15
click at [467, 733] on input "slide progress" at bounding box center [404, 729] width 123 height 15
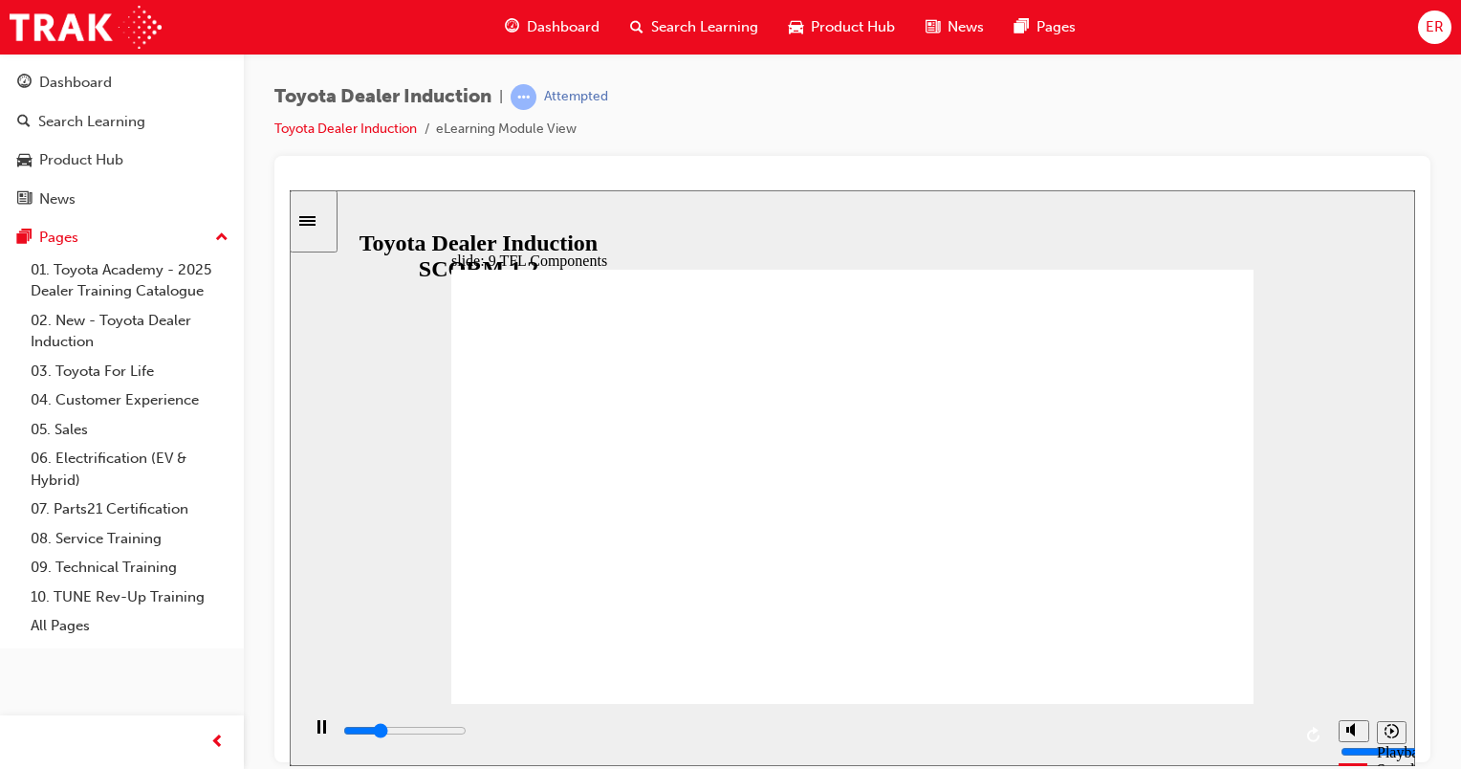
drag, startPoint x: 964, startPoint y: 614, endPoint x: 893, endPoint y: 610, distance: 70.9
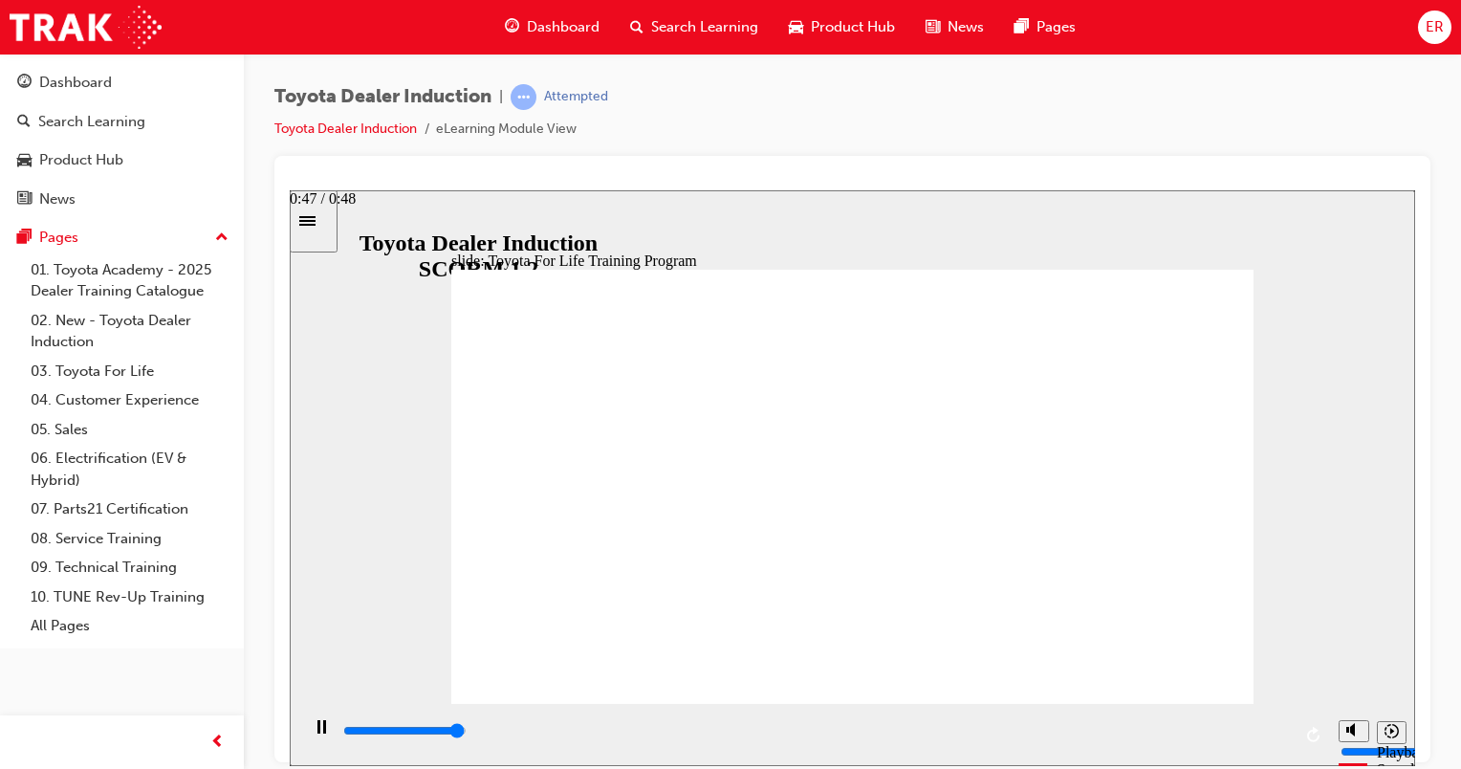
click at [1278, 730] on div "playback controls" at bounding box center [816, 730] width 950 height 21
click at [467, 734] on input "slide progress" at bounding box center [404, 729] width 123 height 15
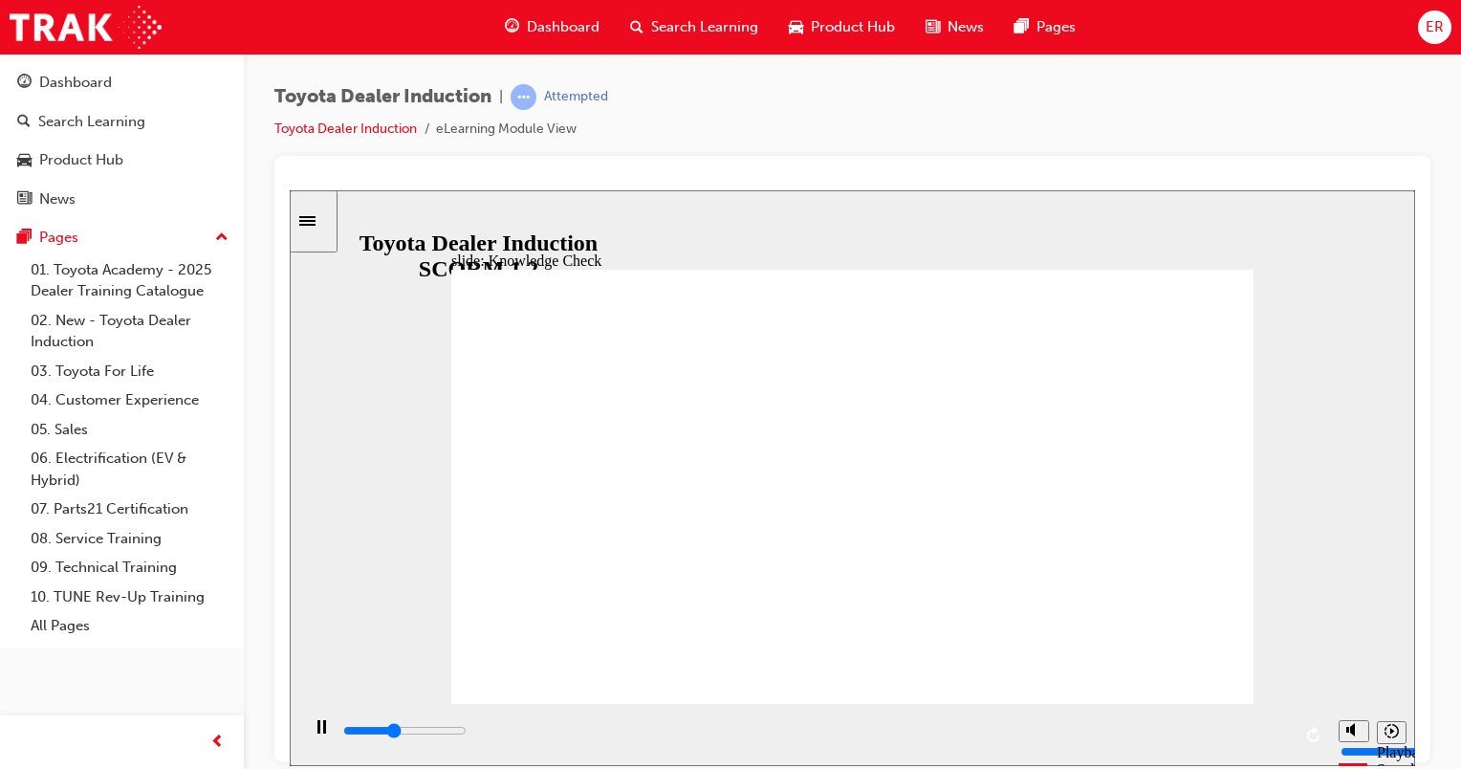
click at [467, 733] on input "slide progress" at bounding box center [404, 729] width 123 height 15
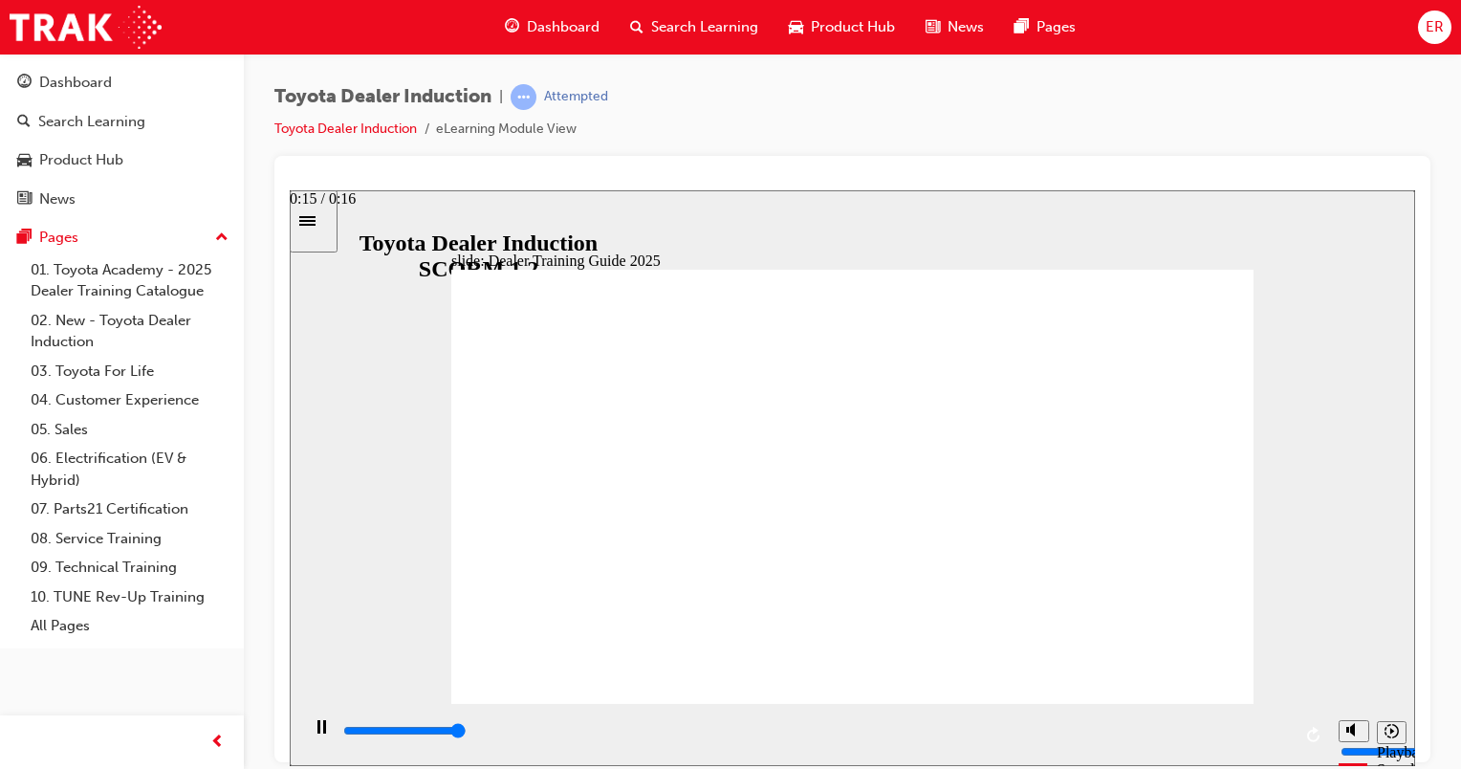
click at [1277, 725] on div "playback controls" at bounding box center [816, 734] width 950 height 29
click at [1279, 737] on div "playback controls" at bounding box center [816, 730] width 950 height 21
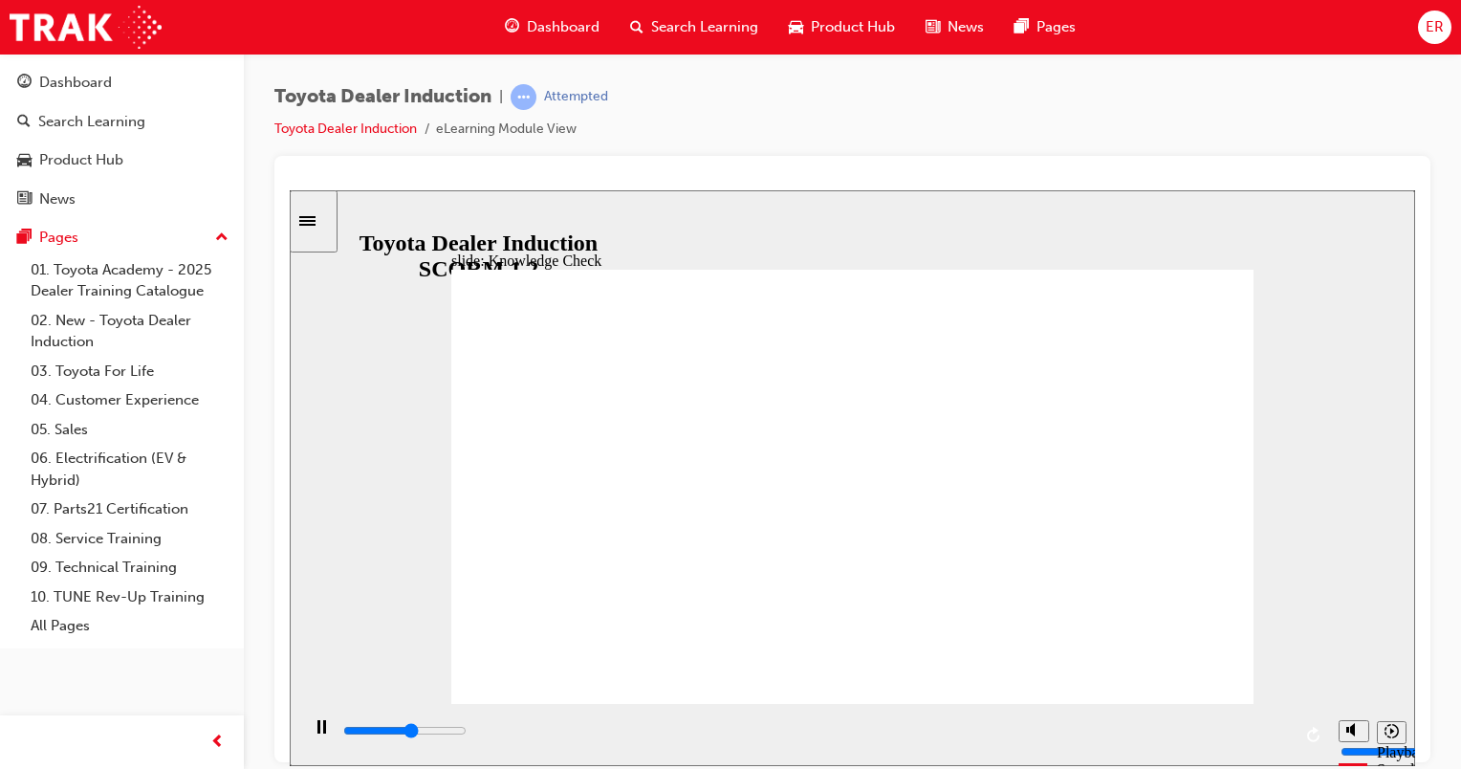
click at [467, 732] on input "slide progress" at bounding box center [404, 729] width 123 height 15
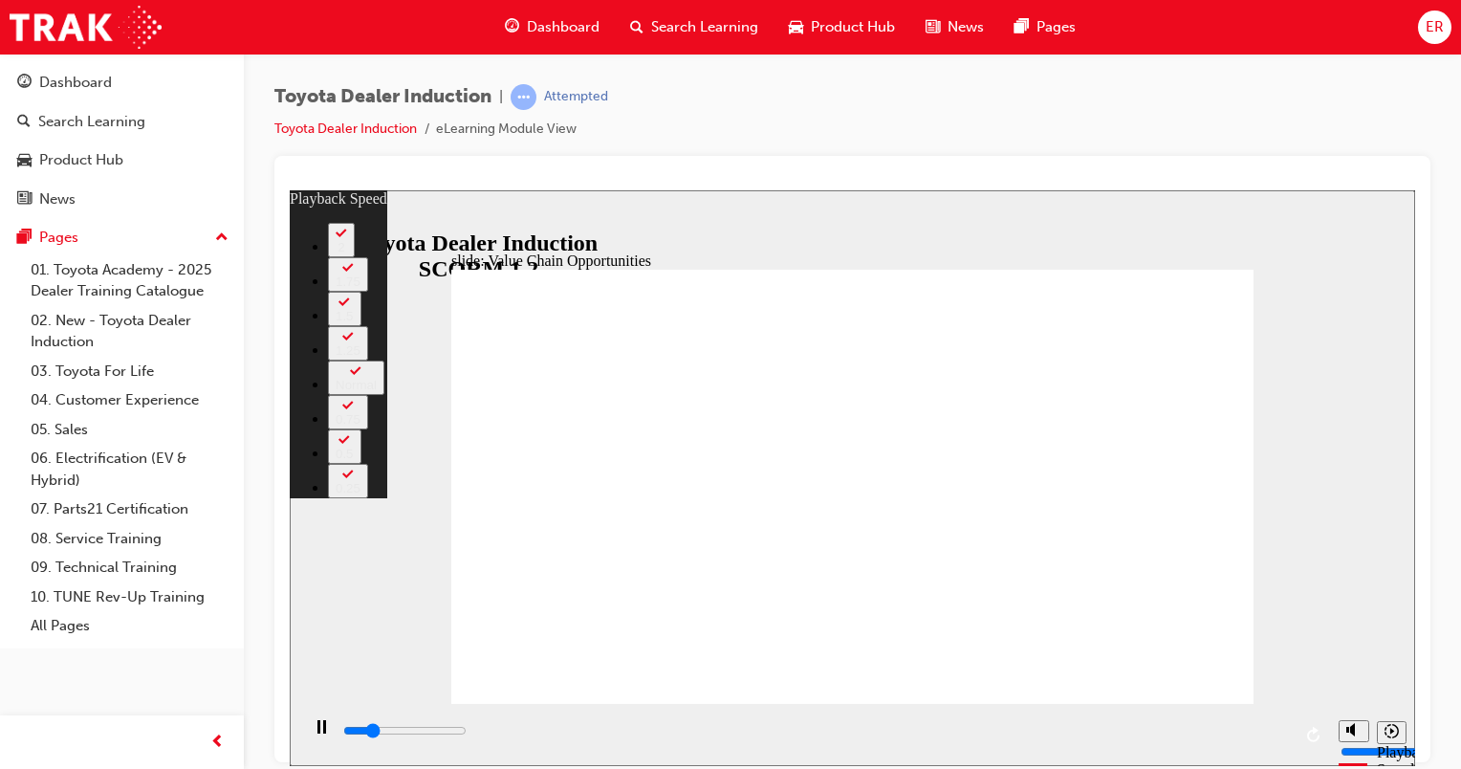
type input "2300"
type input "0"
type input "2600"
type input "0"
type input "2800"
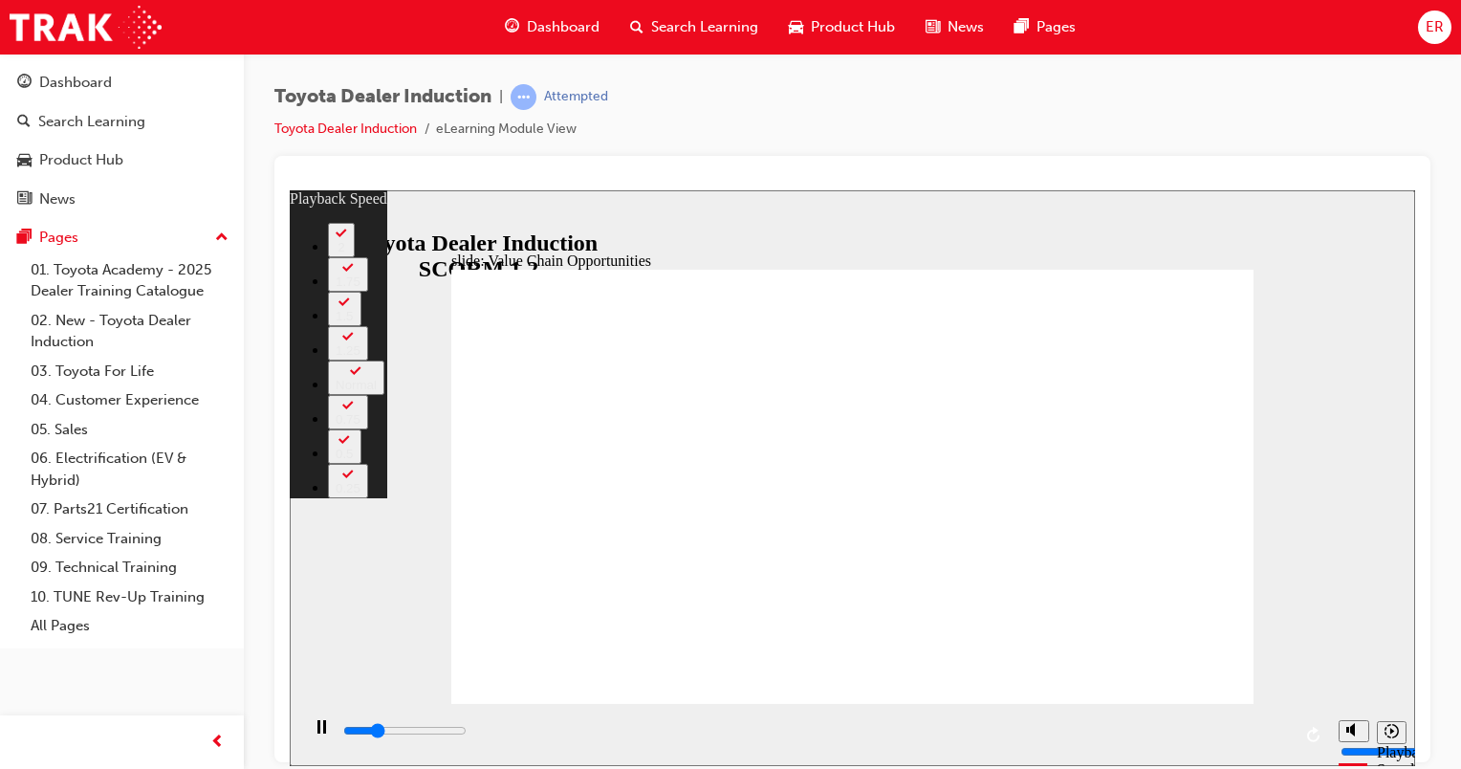
type input "1"
type input "3100"
type input "1"
type input "3300"
type input "1"
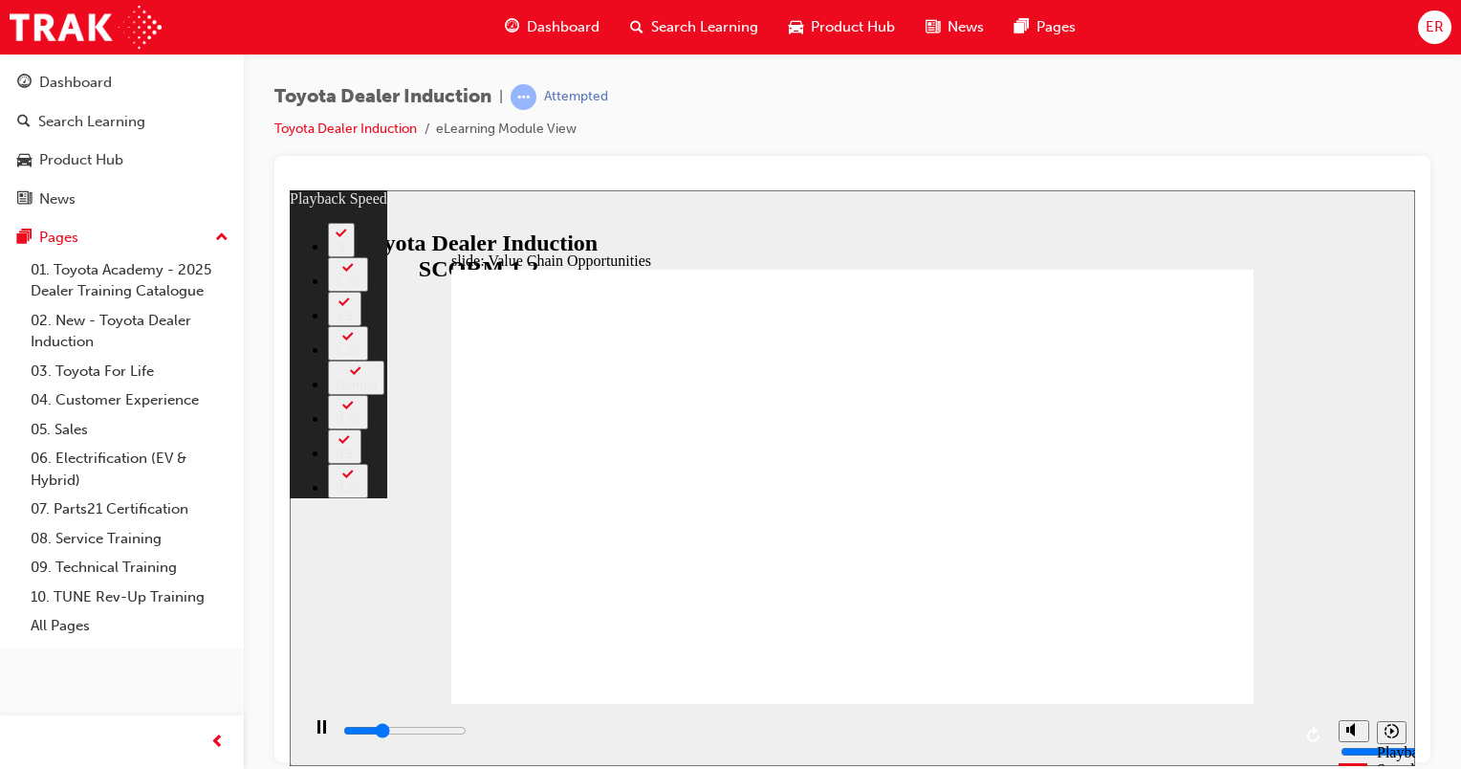
type input "3400"
type input "64"
type input "3400"
type input "64"
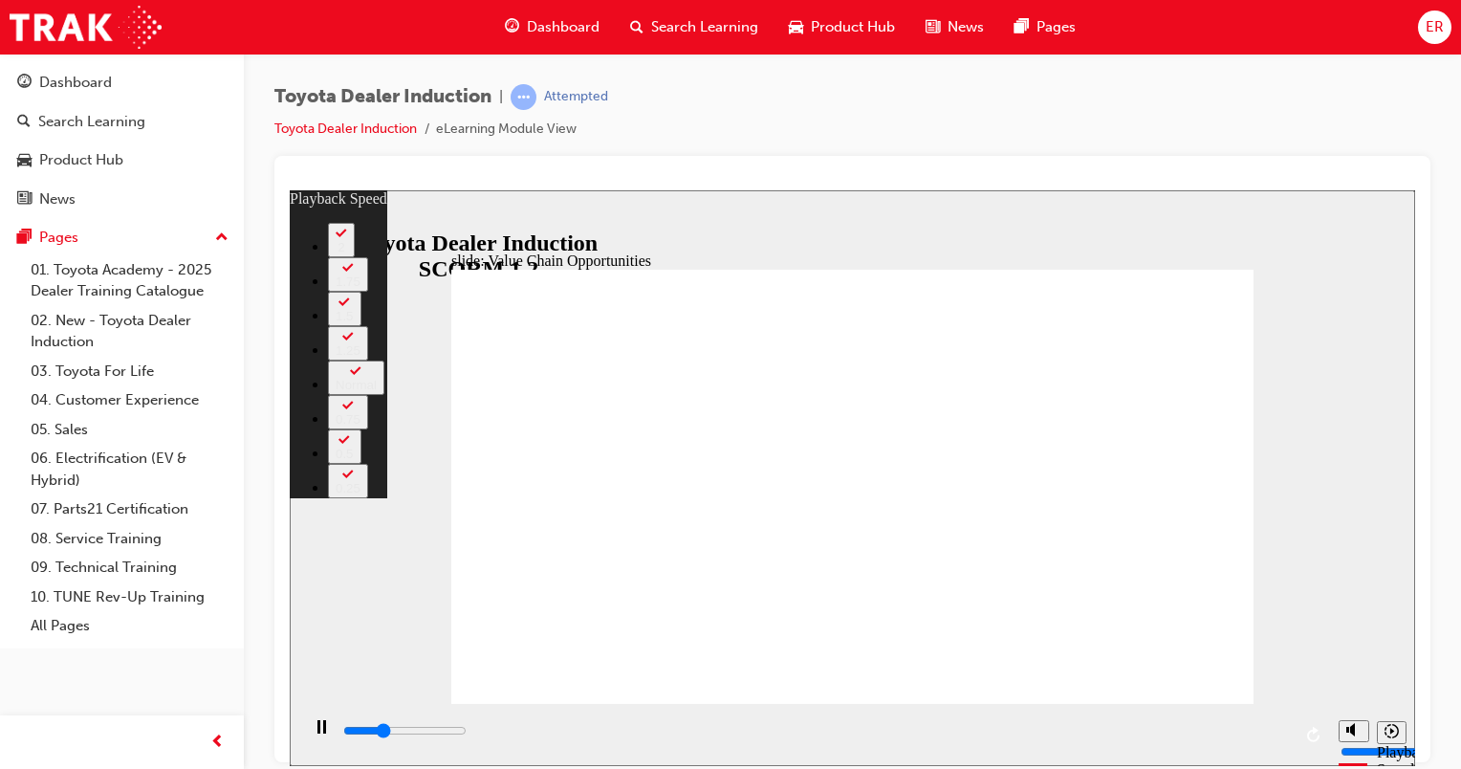
type input "3500"
type input "64"
type input "3700"
type input "64"
type input "4000"
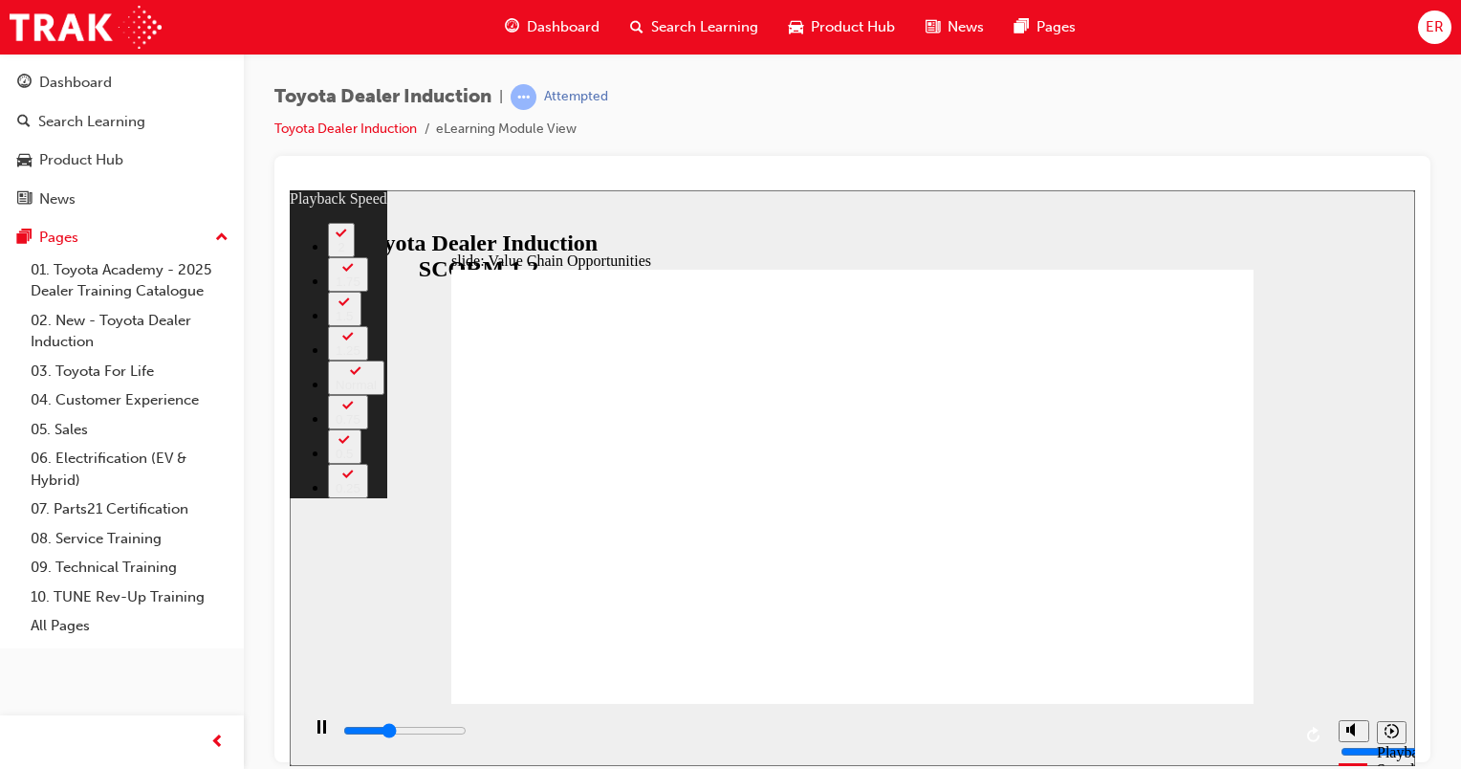
type input "64"
type input "4200"
type input "64"
type input "8000"
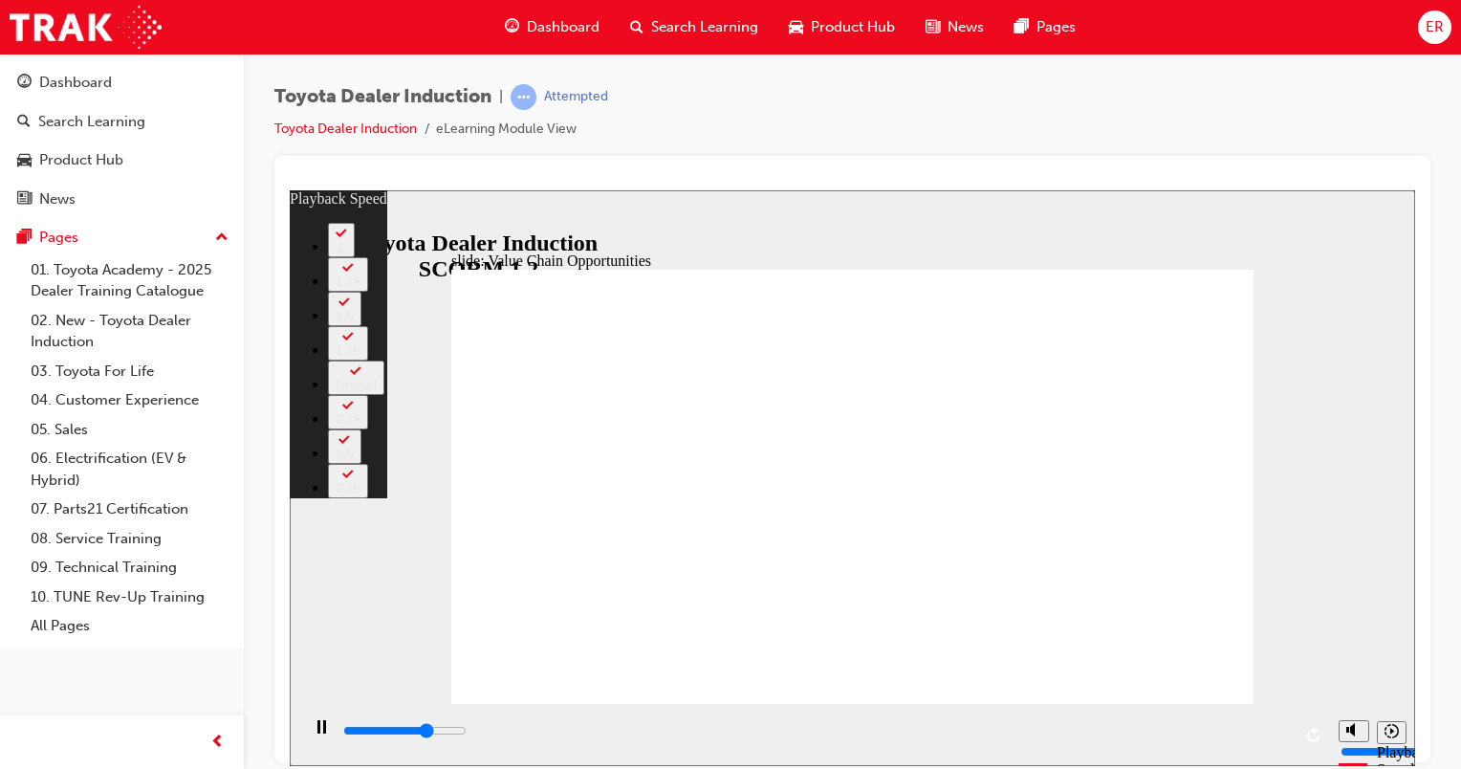
type input "64"
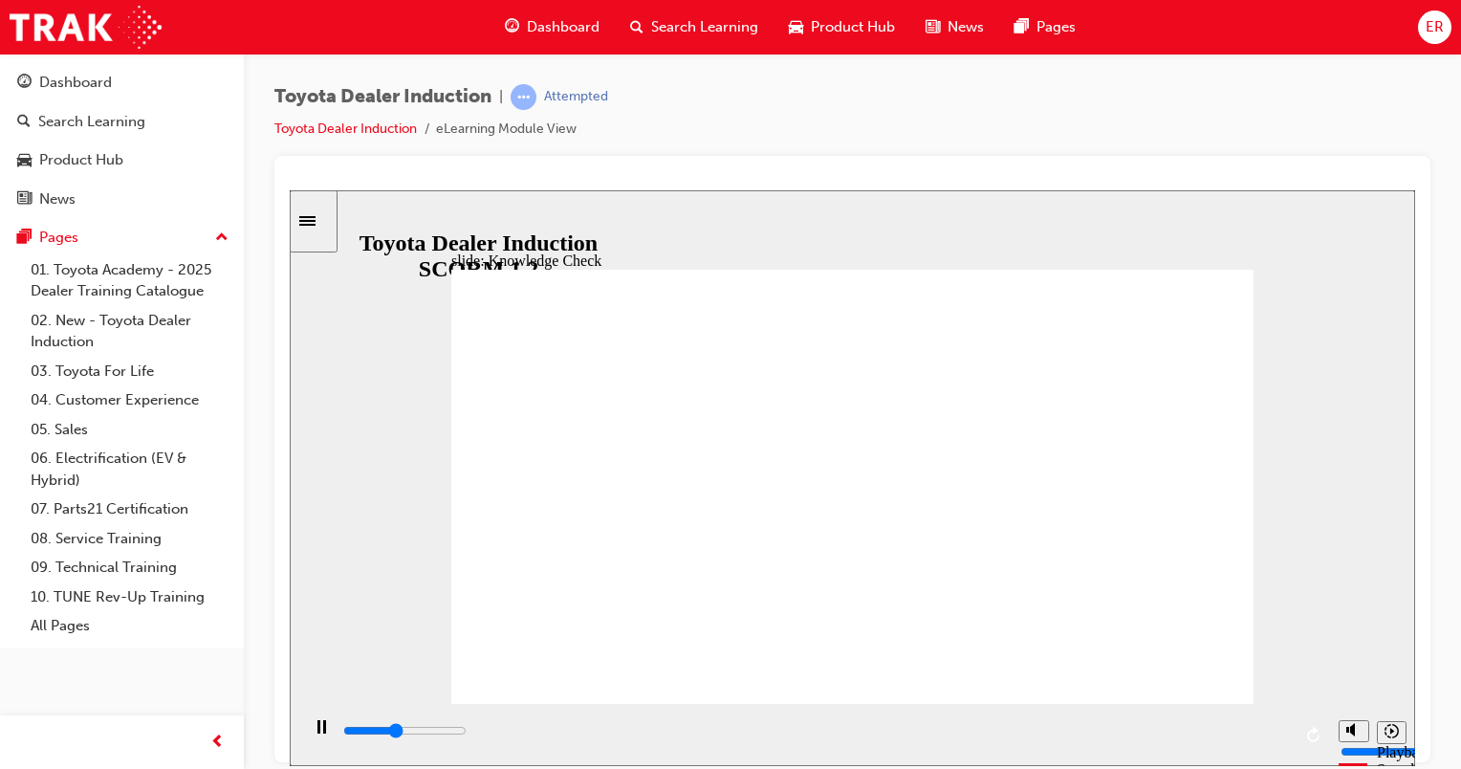
type input "2100"
radio input "true"
type input "2300"
radio input "true"
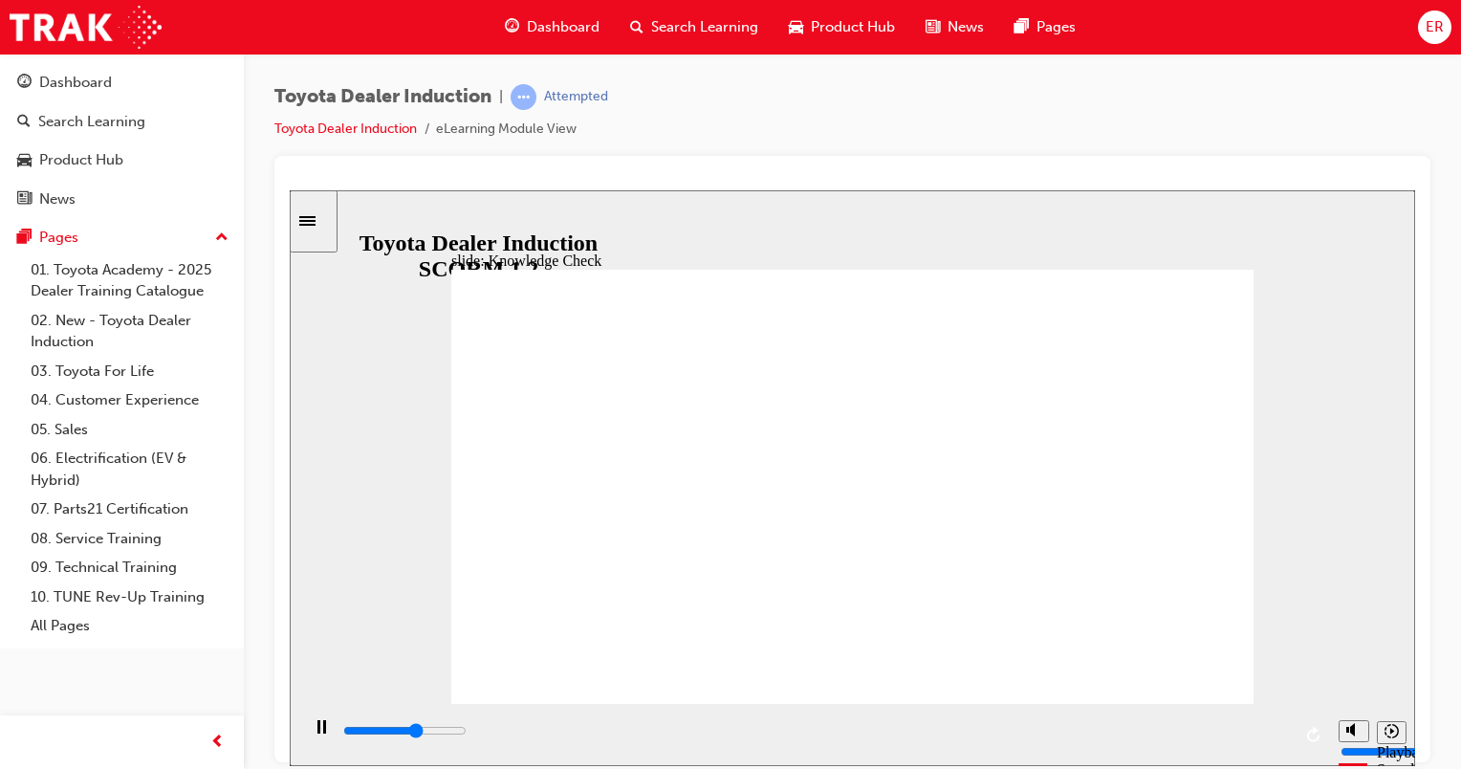
drag, startPoint x: 1201, startPoint y: 647, endPoint x: 1199, endPoint y: 660, distance: 13.5
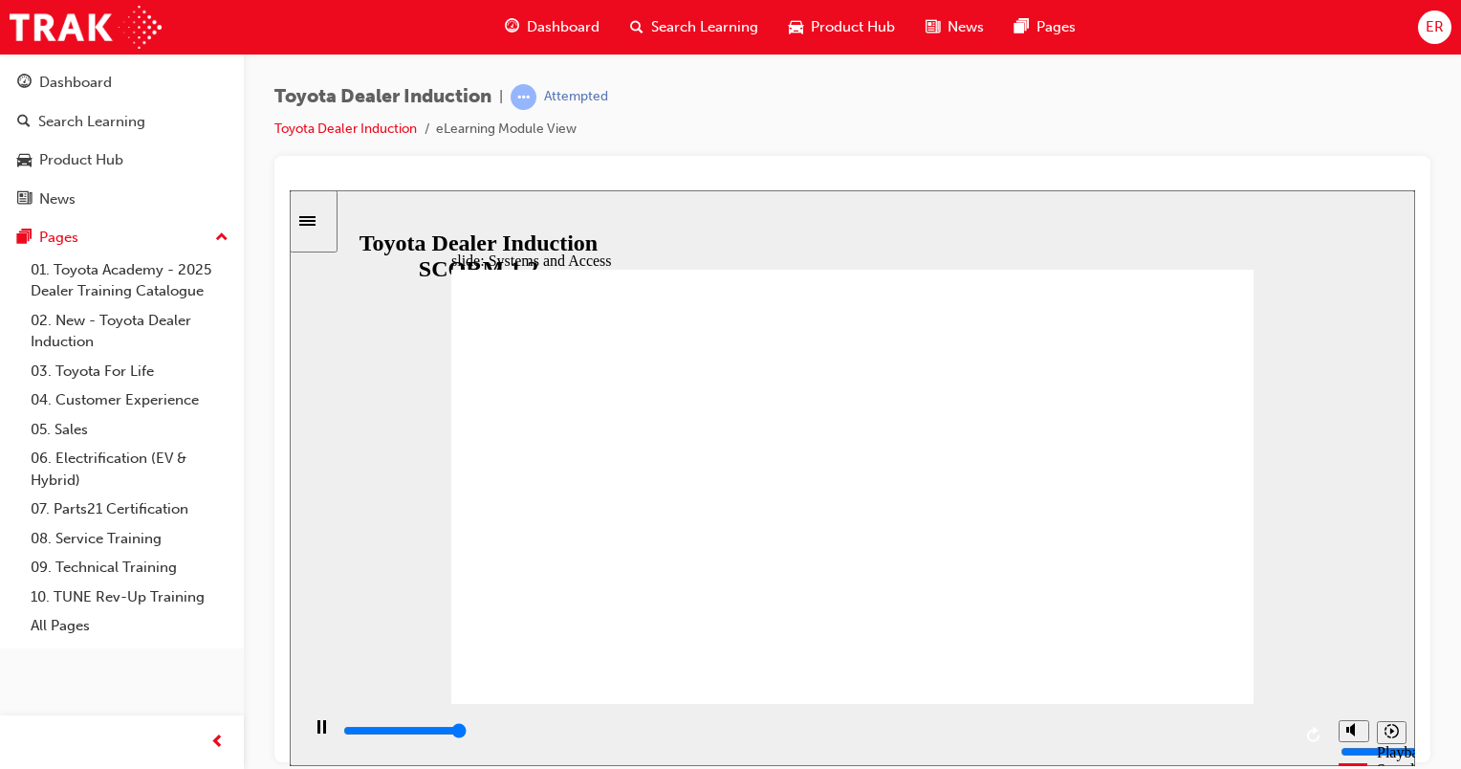
click at [467, 732] on input "slide progress" at bounding box center [404, 729] width 123 height 15
click at [1282, 736] on div "playback controls" at bounding box center [816, 730] width 950 height 21
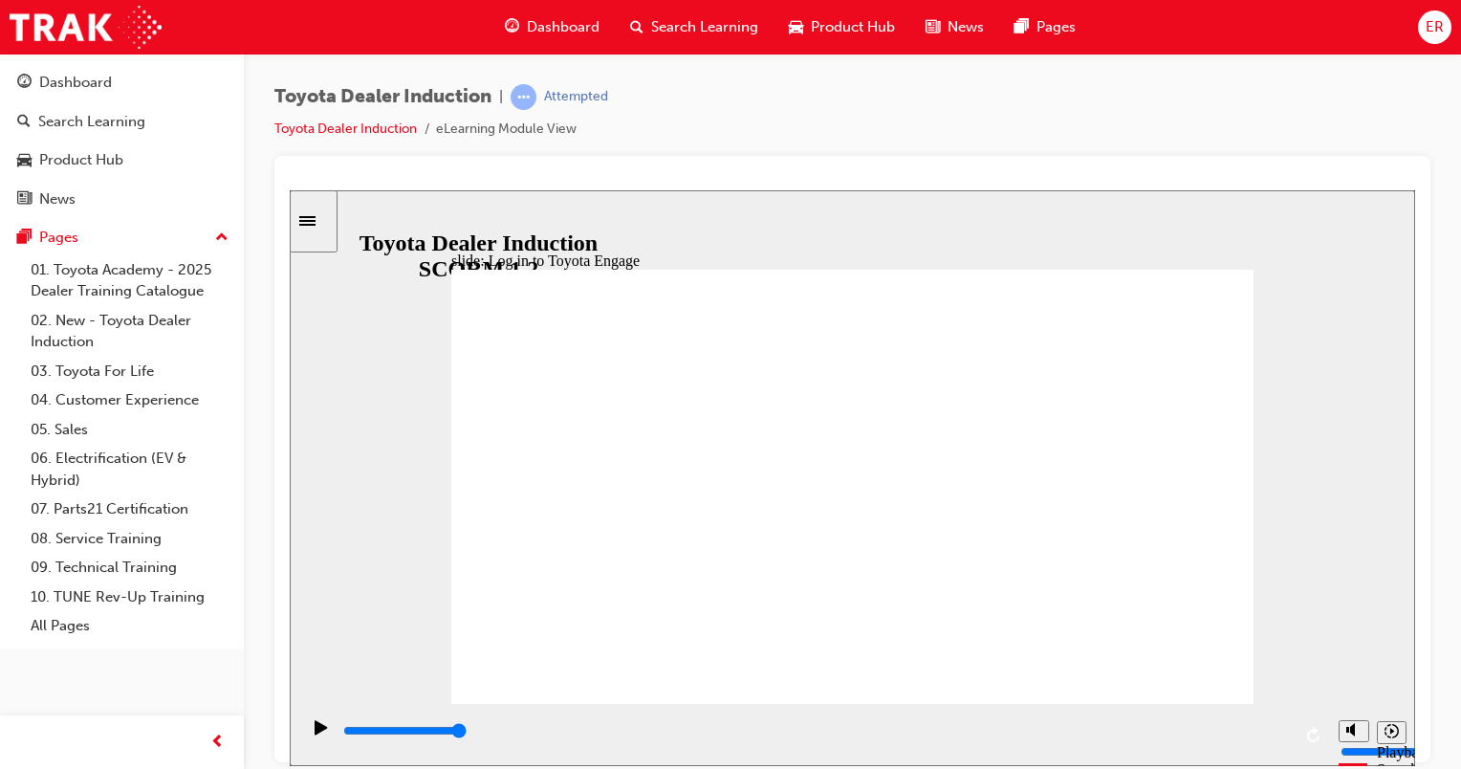
click at [1277, 729] on div "playback controls" at bounding box center [816, 730] width 950 height 21
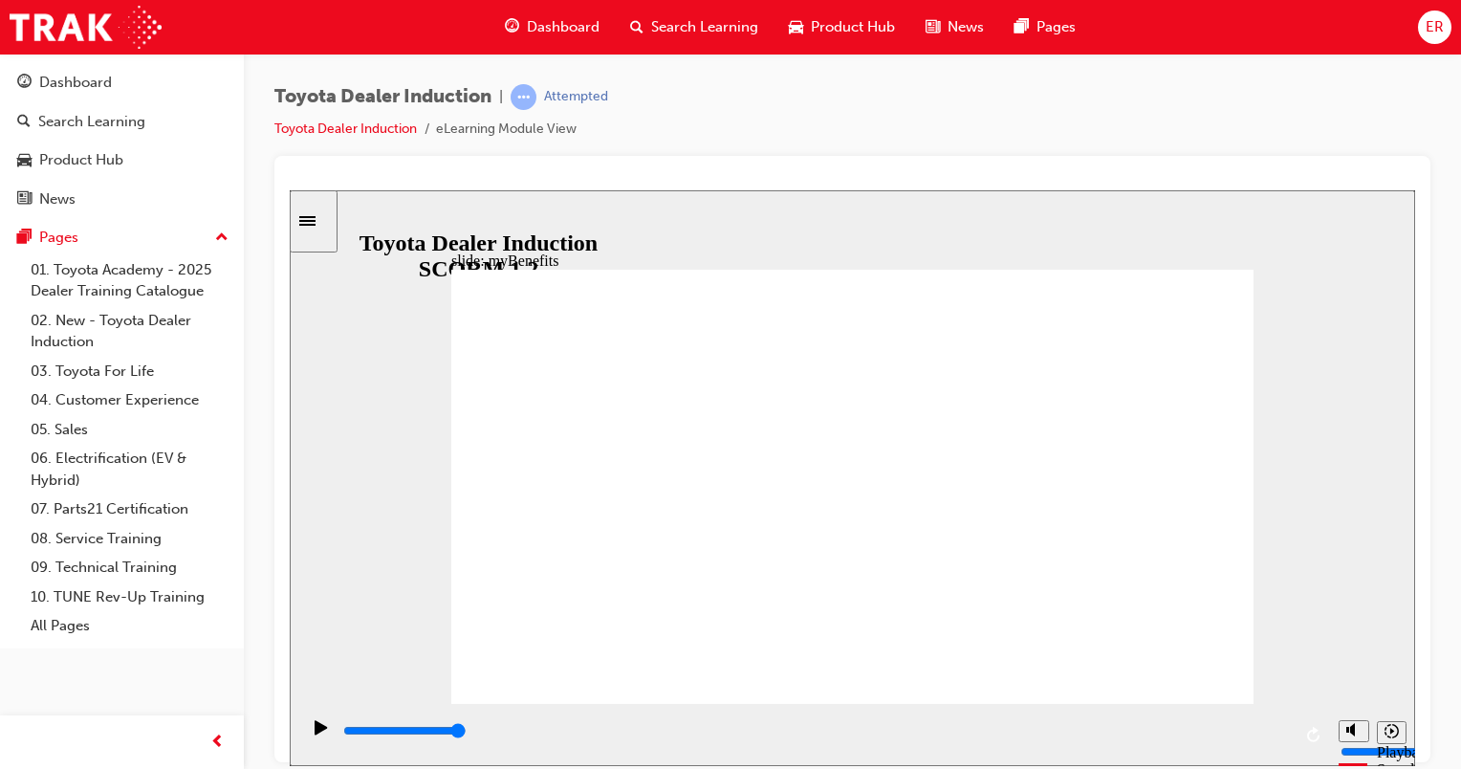
click at [1272, 730] on div "playback controls" at bounding box center [816, 730] width 950 height 21
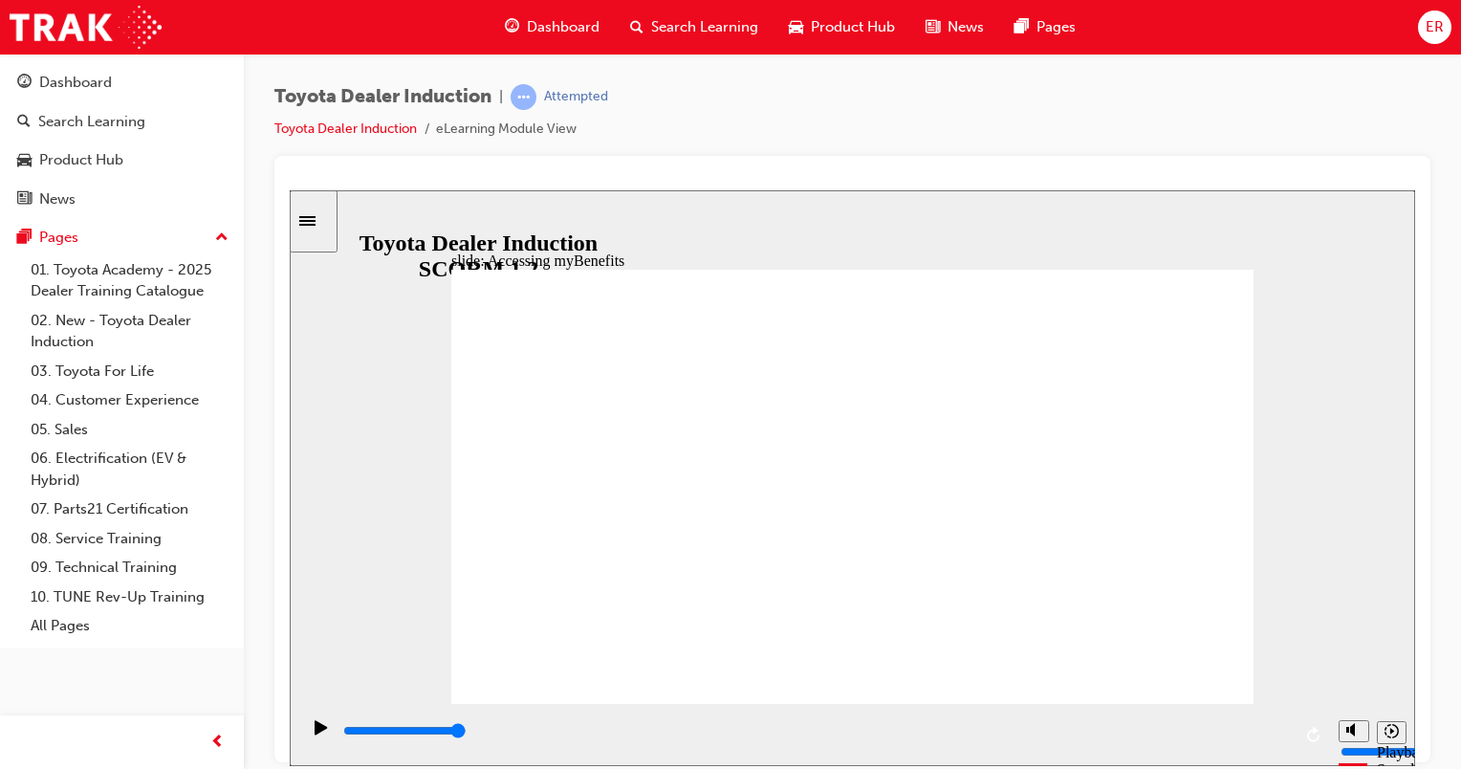
type input "2200"
type input "Toyota Engage App"
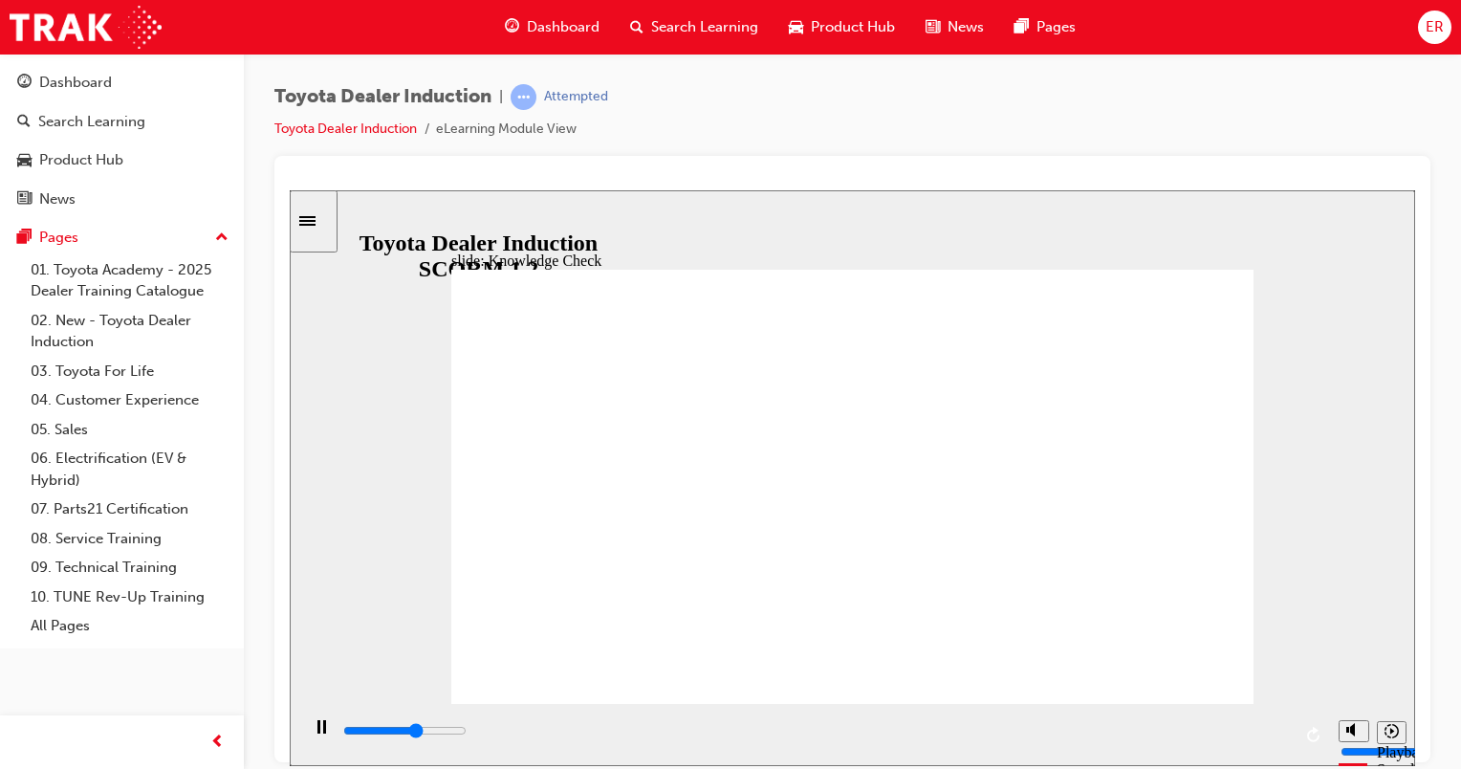
type input "4100"
type input "Toyota Engage App"
type input "4400"
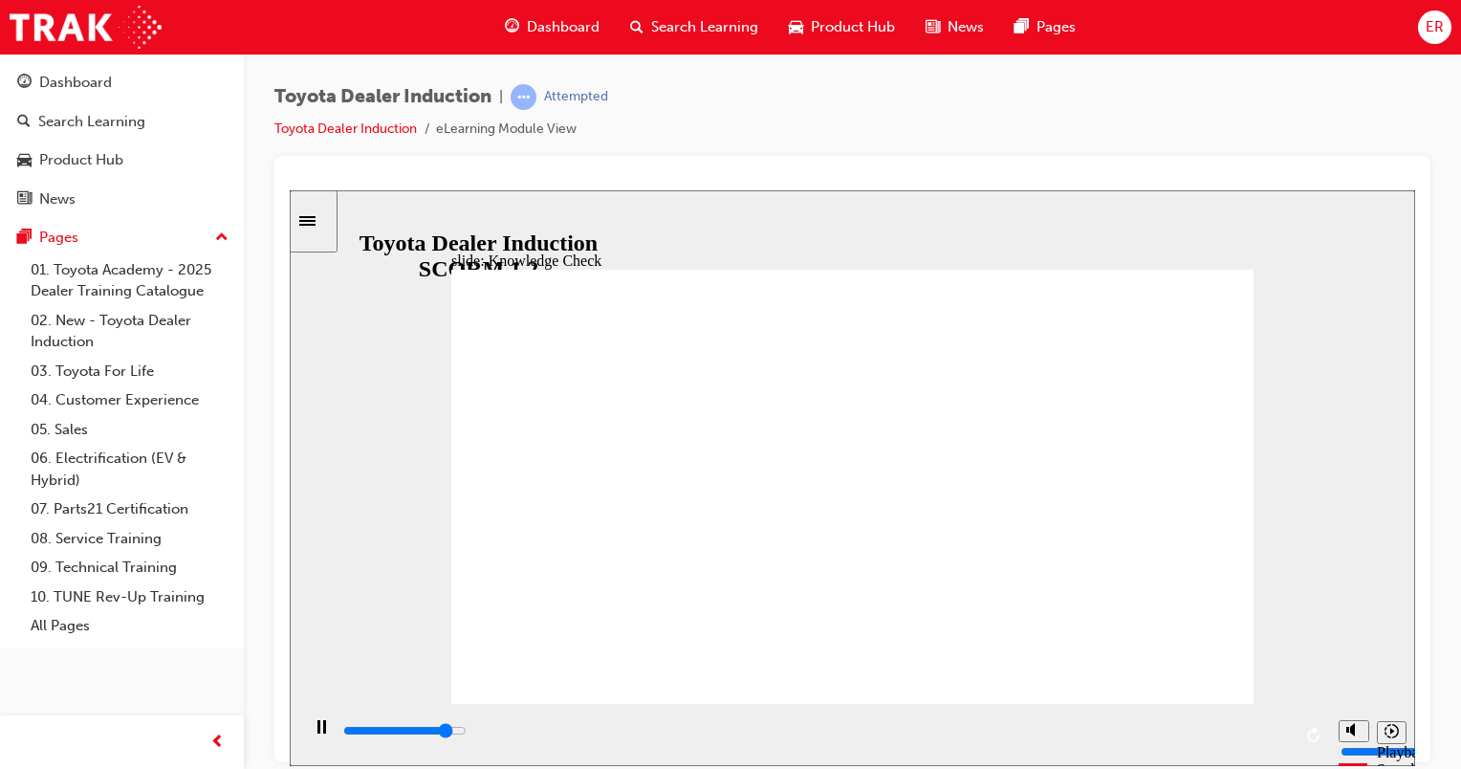
type input "Toyota Engage App"
click at [1279, 726] on div "playback controls" at bounding box center [816, 730] width 950 height 21
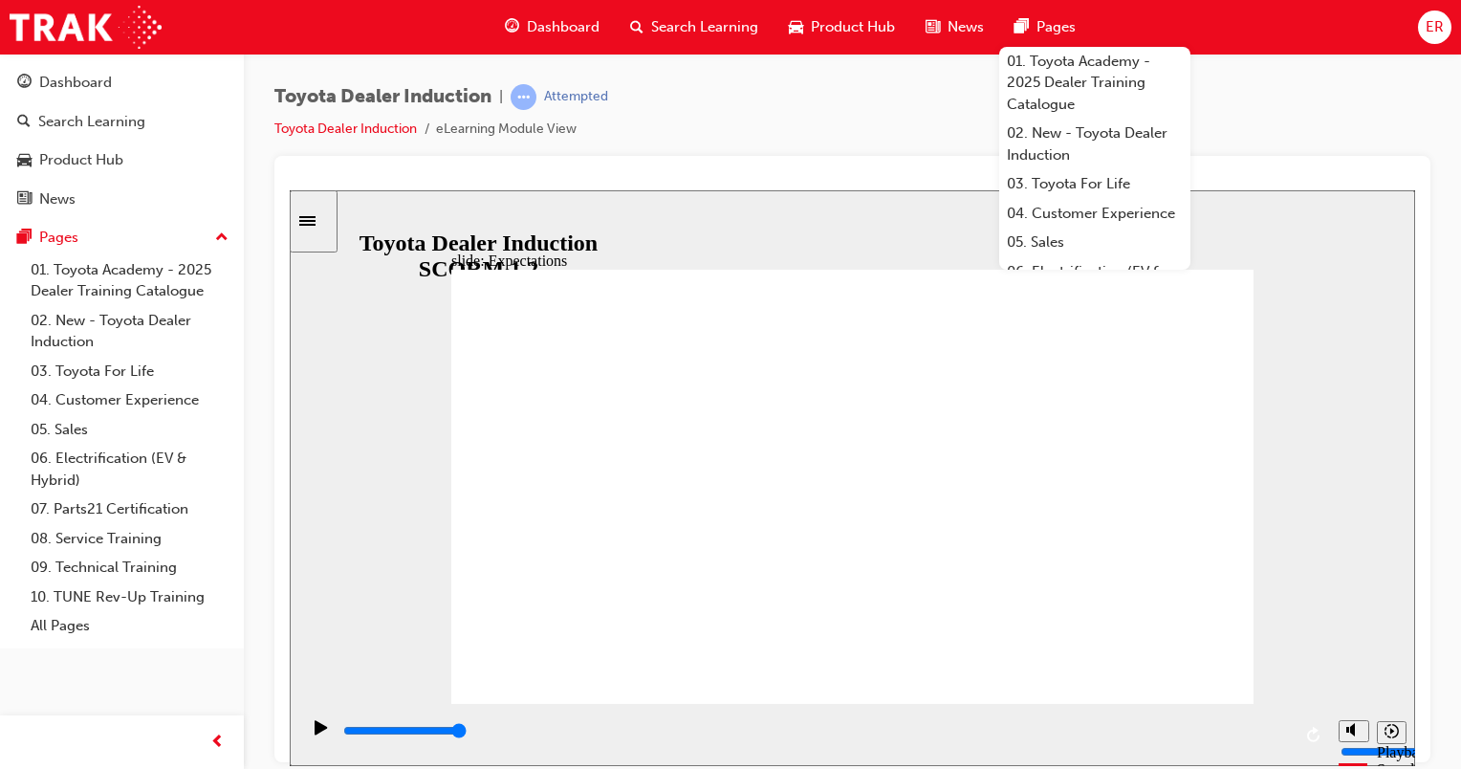
drag, startPoint x: 1136, startPoint y: 675, endPoint x: 1176, endPoint y: 655, distance: 44.9
type input "8400"
checkbox input "true"
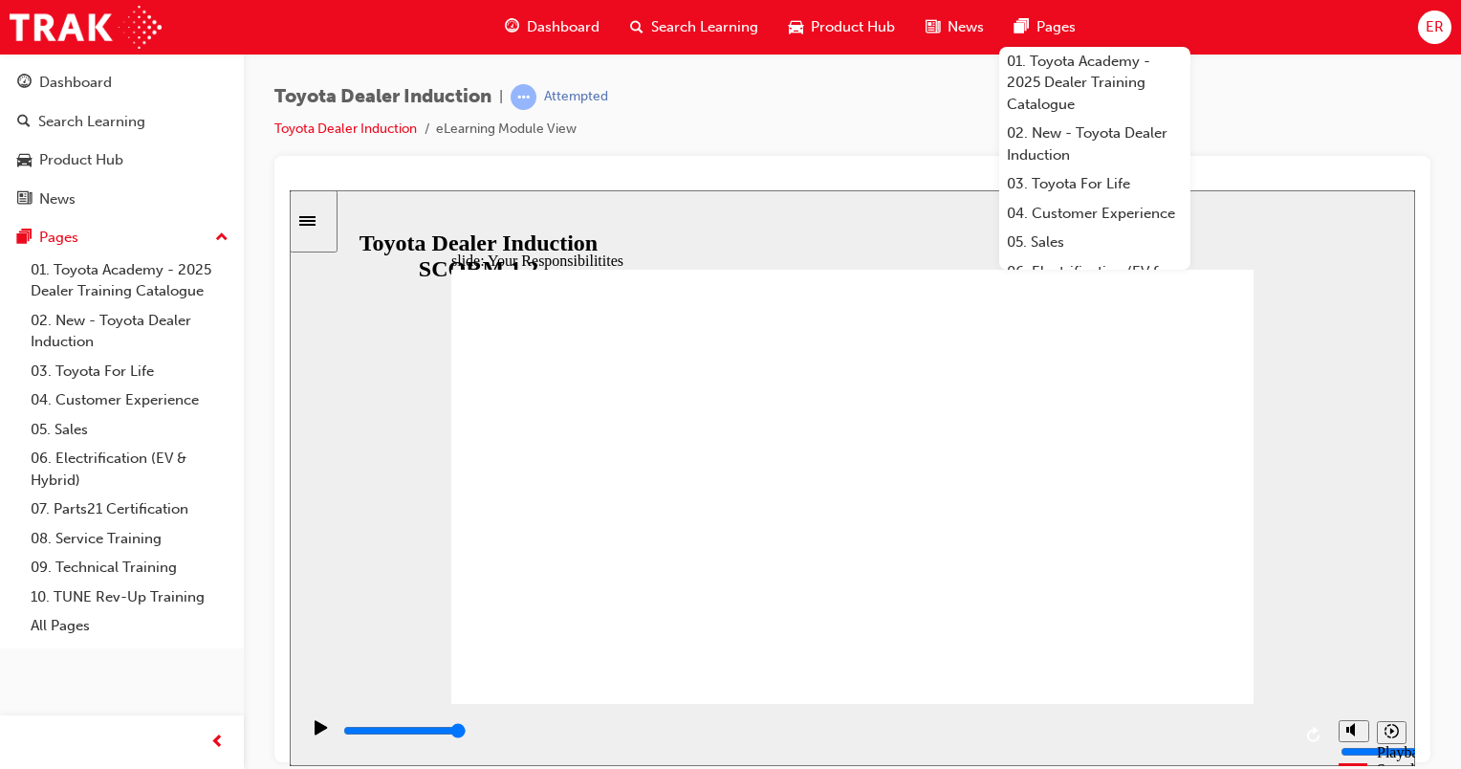
checkbox input "true"
drag, startPoint x: 524, startPoint y: 469, endPoint x: 528, endPoint y: 412, distance: 56.6
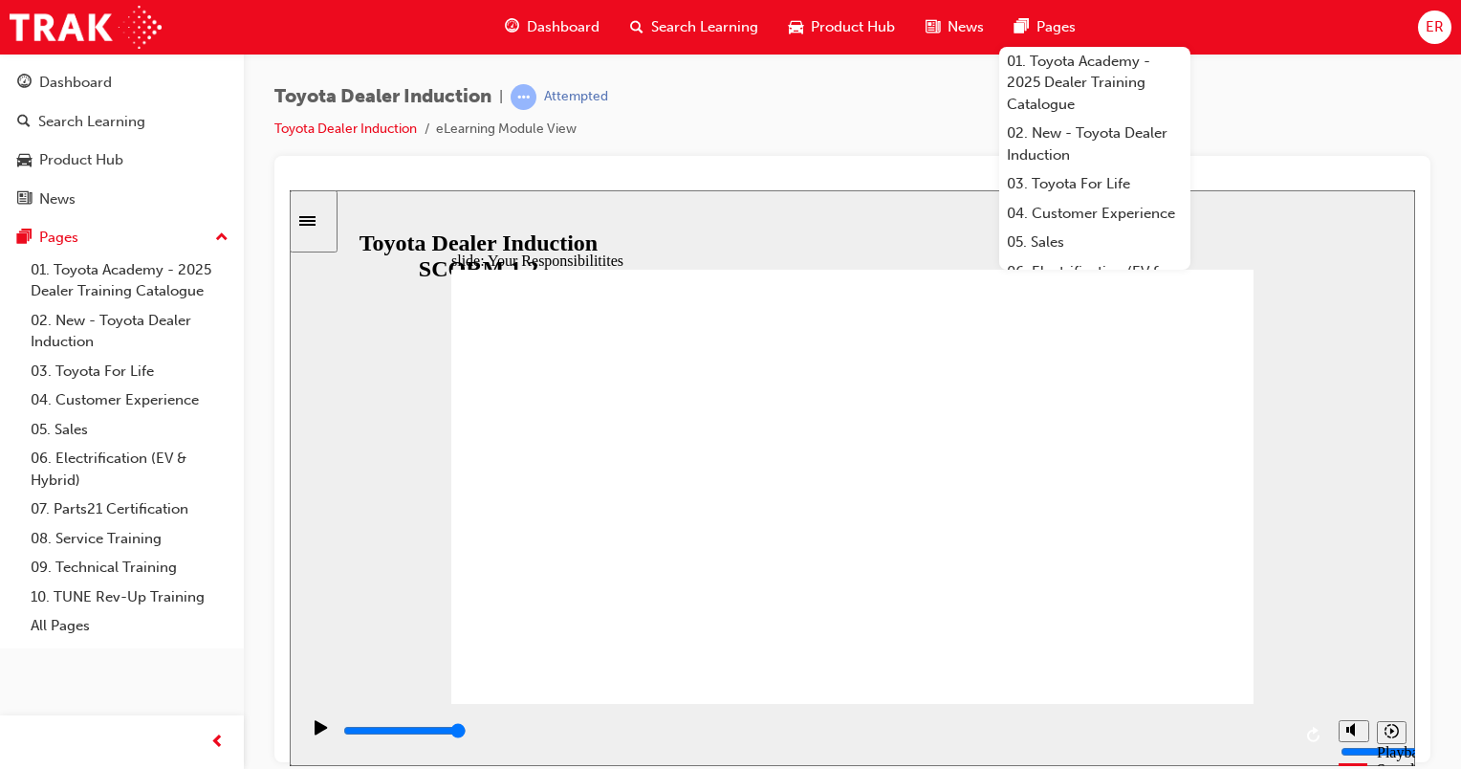
checkbox input "true"
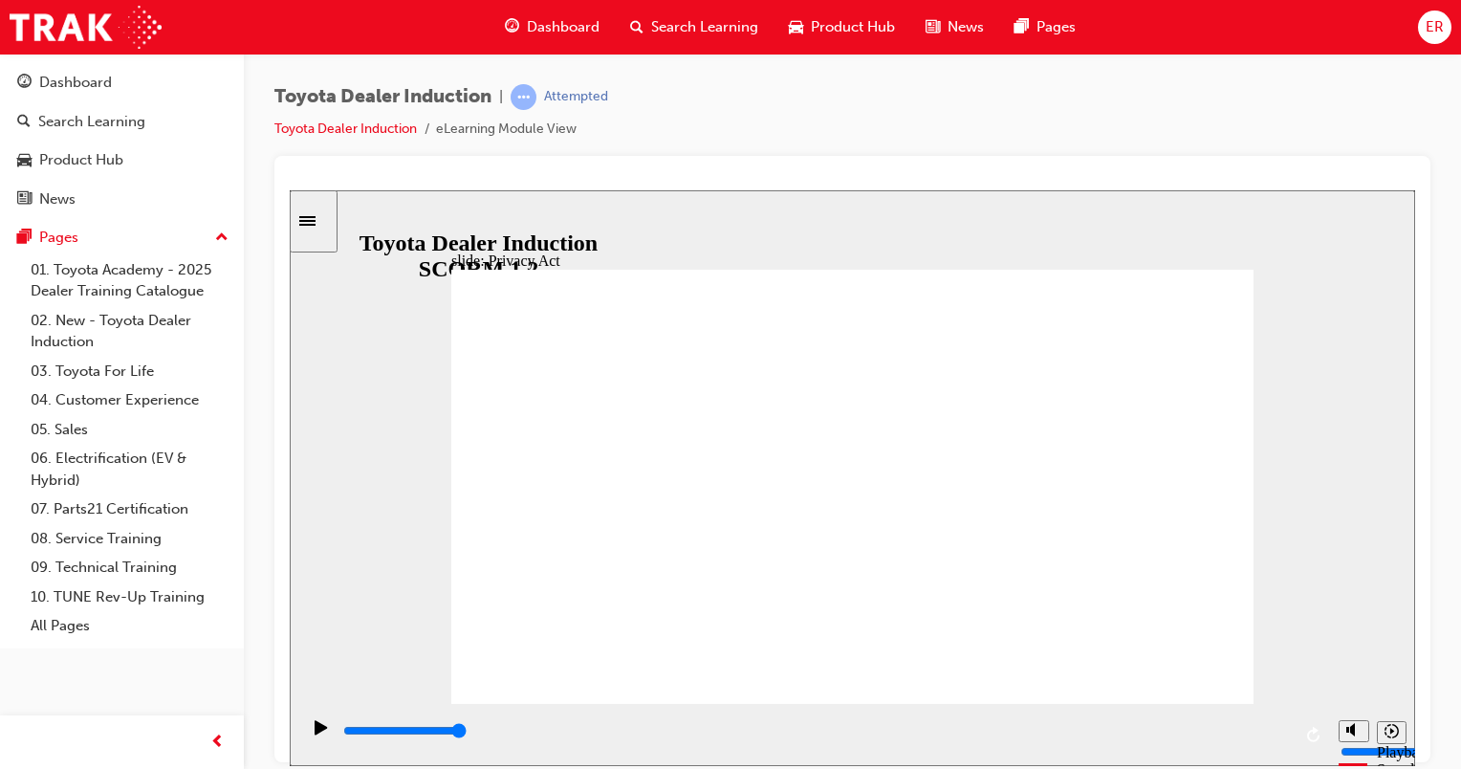
drag, startPoint x: 1176, startPoint y: 649, endPoint x: 1168, endPoint y: 667, distance: 18.8
click at [467, 734] on input "slide progress" at bounding box center [404, 729] width 123 height 15
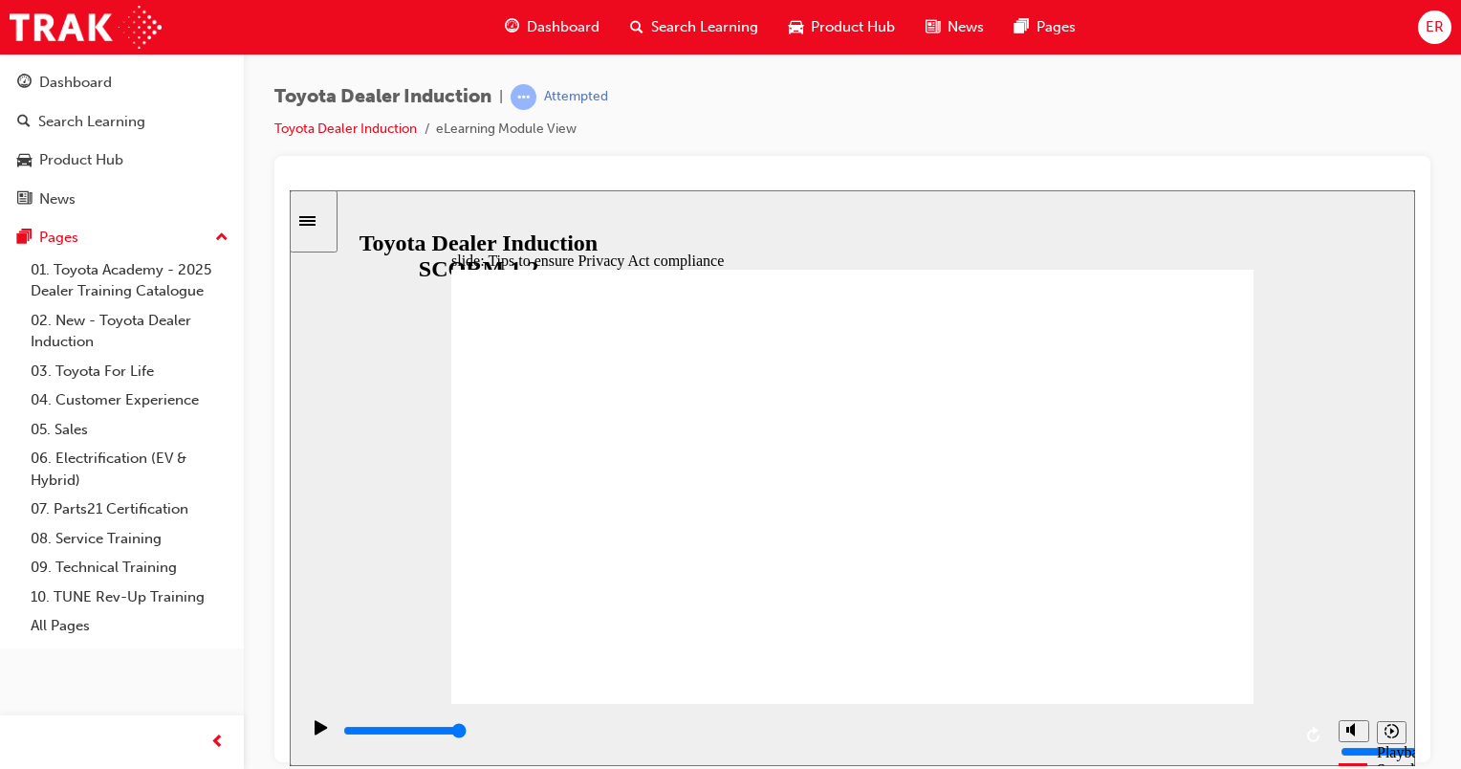
drag, startPoint x: 999, startPoint y: 459, endPoint x: 1010, endPoint y: 505, distance: 47.3
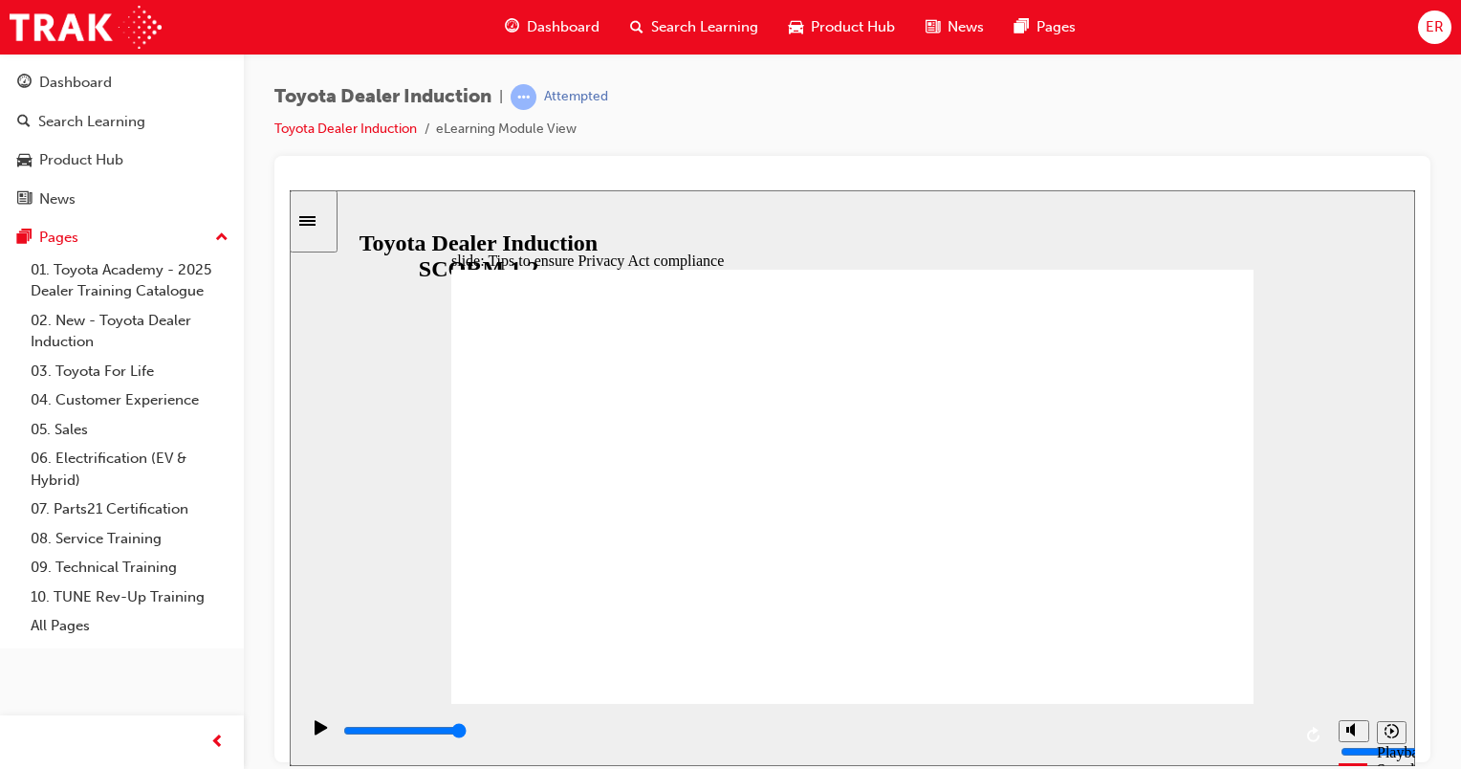
click at [1281, 736] on div "playback controls" at bounding box center [816, 730] width 950 height 21
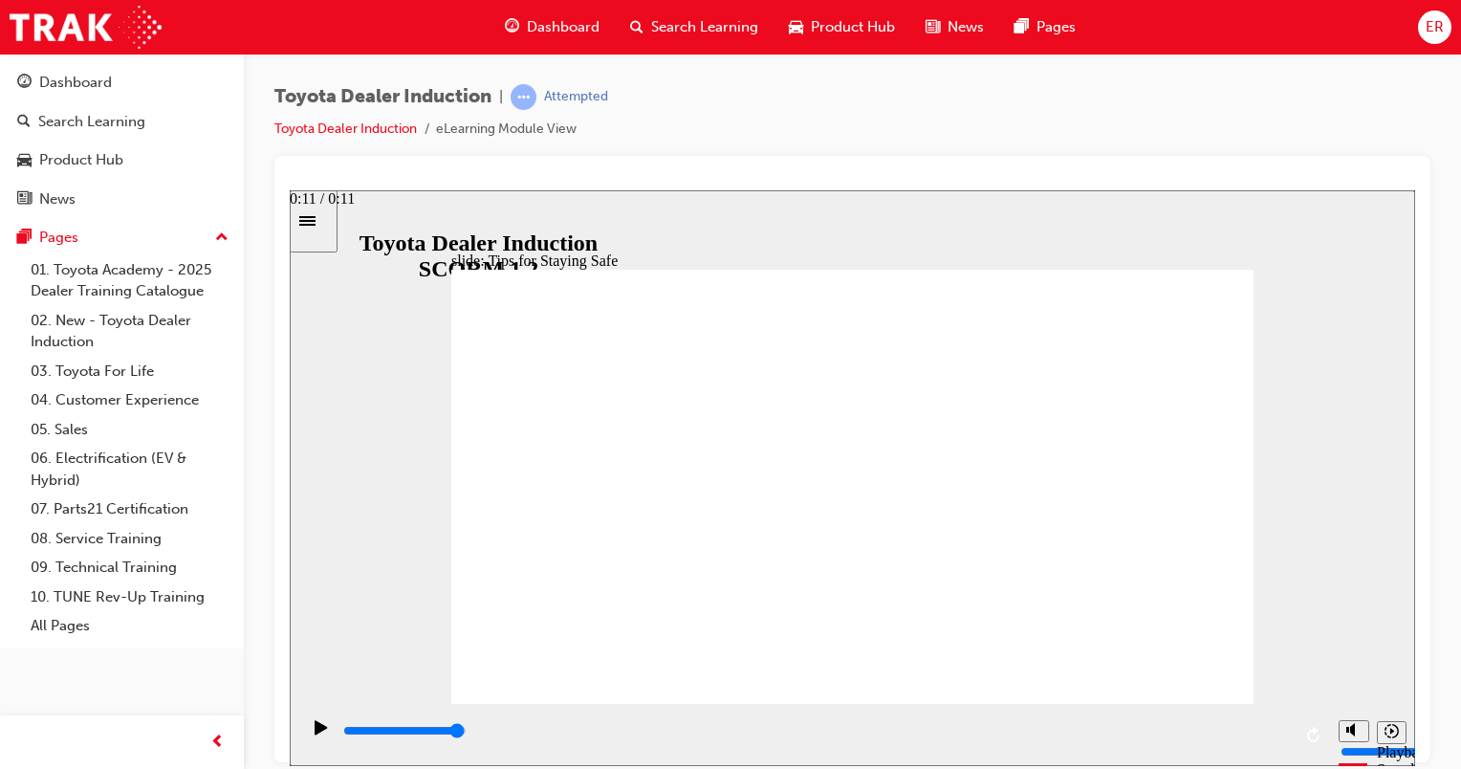
click at [1275, 736] on div "playback controls" at bounding box center [816, 730] width 950 height 21
drag, startPoint x: 846, startPoint y: 613, endPoint x: 532, endPoint y: 228, distance: 497.0
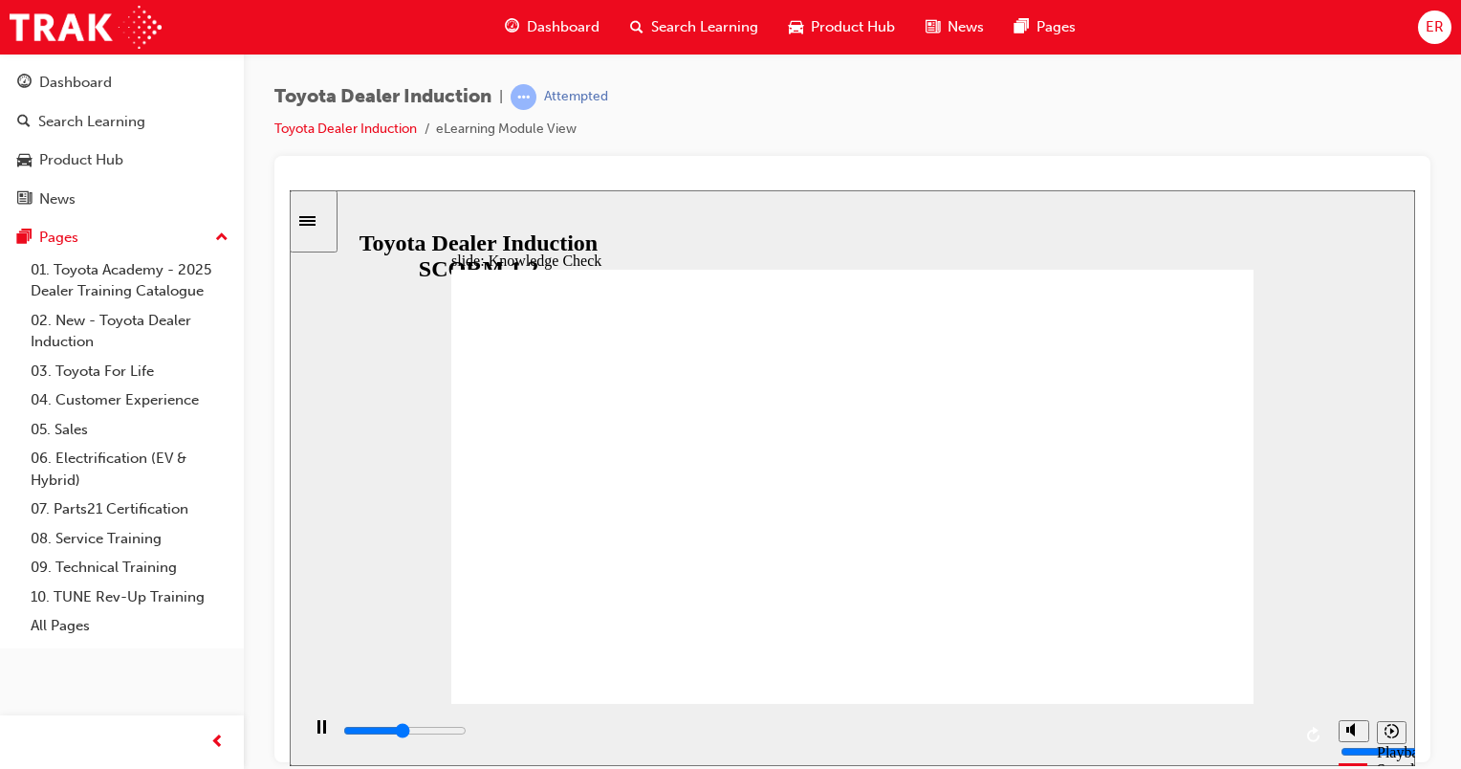
type input "2500"
checkbox input "true"
drag, startPoint x: 659, startPoint y: 661, endPoint x: 661, endPoint y: 600, distance: 61.2
type input "2800"
checkbox input "true"
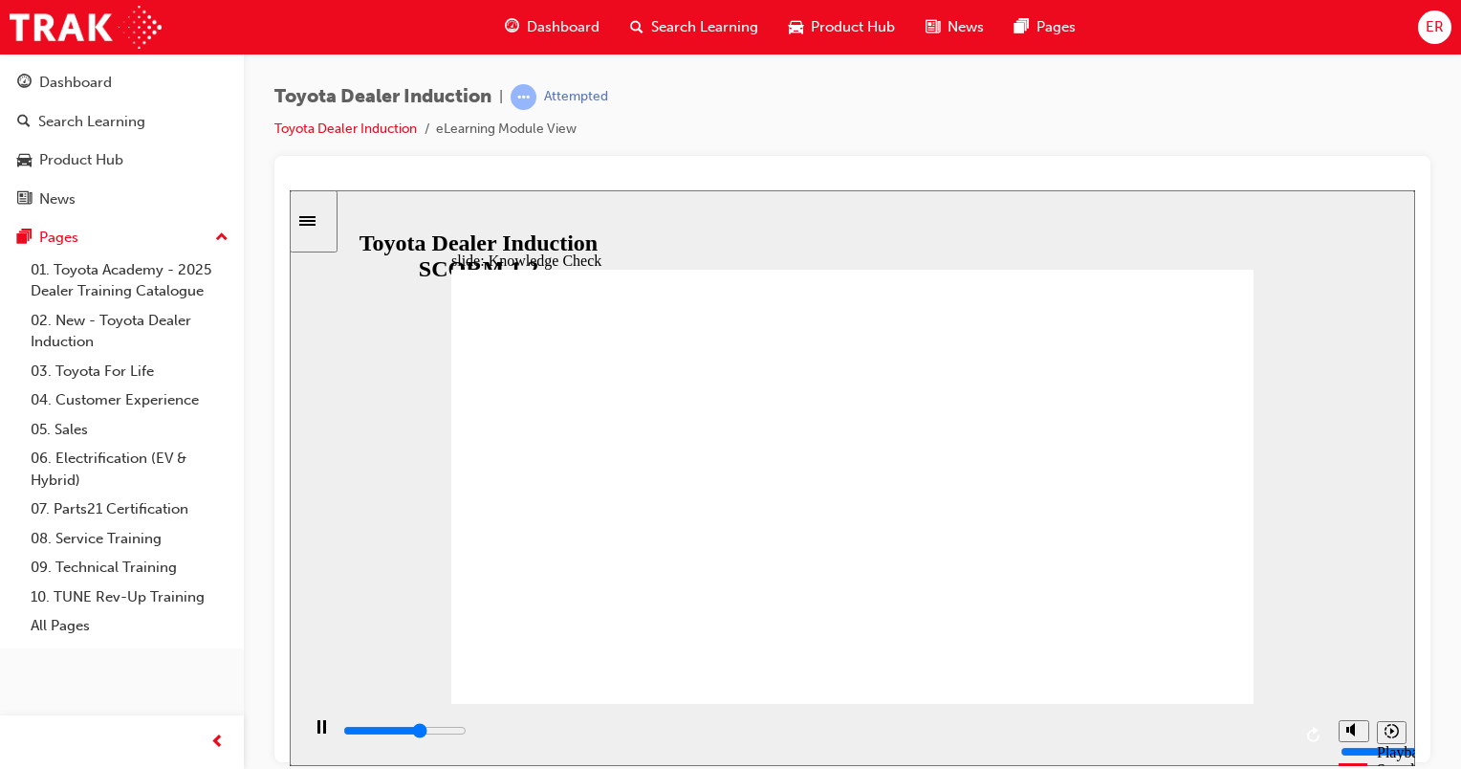
type input "3200"
checkbox input "true"
type input "3600"
checkbox input "true"
type input "4000"
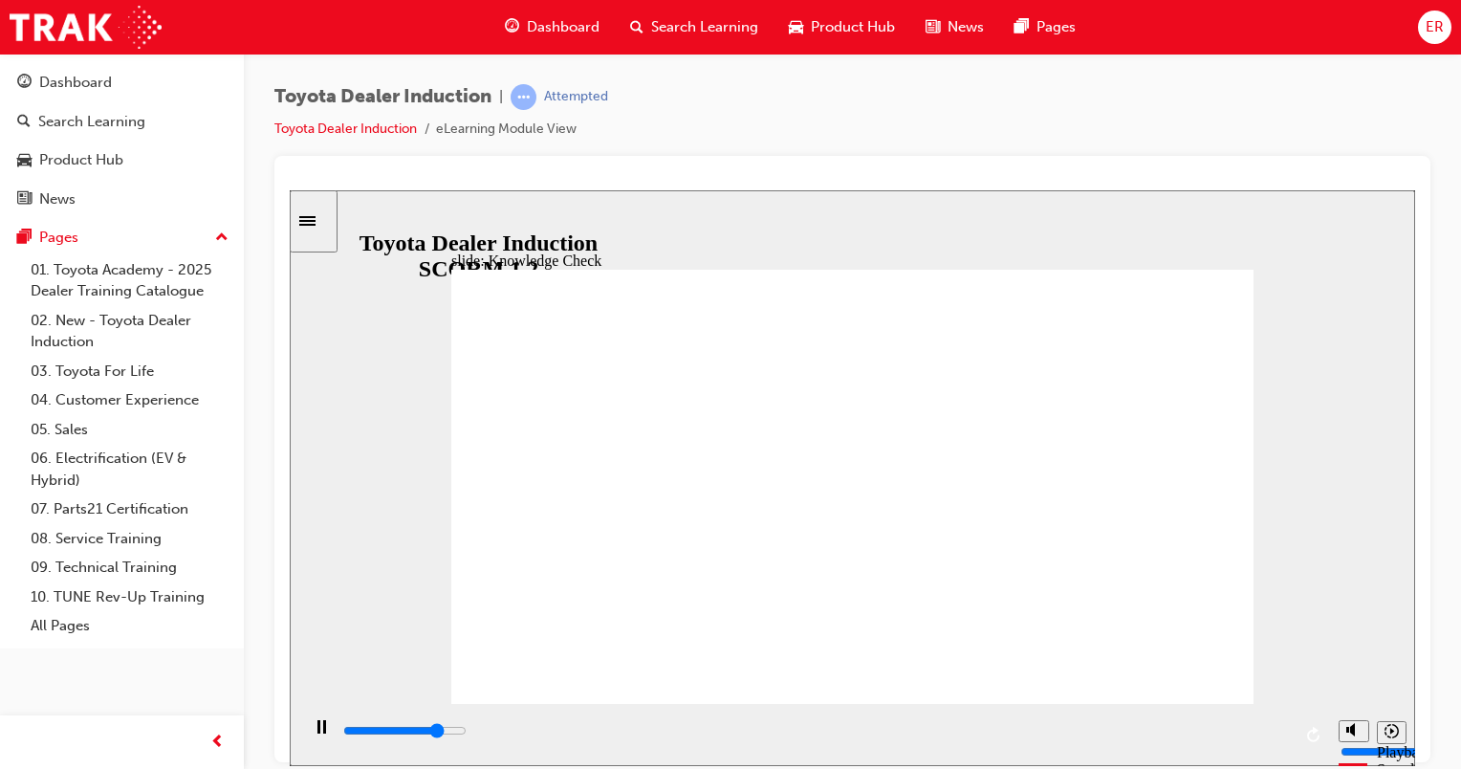
checkbox input "true"
type input "4300"
checkbox input "true"
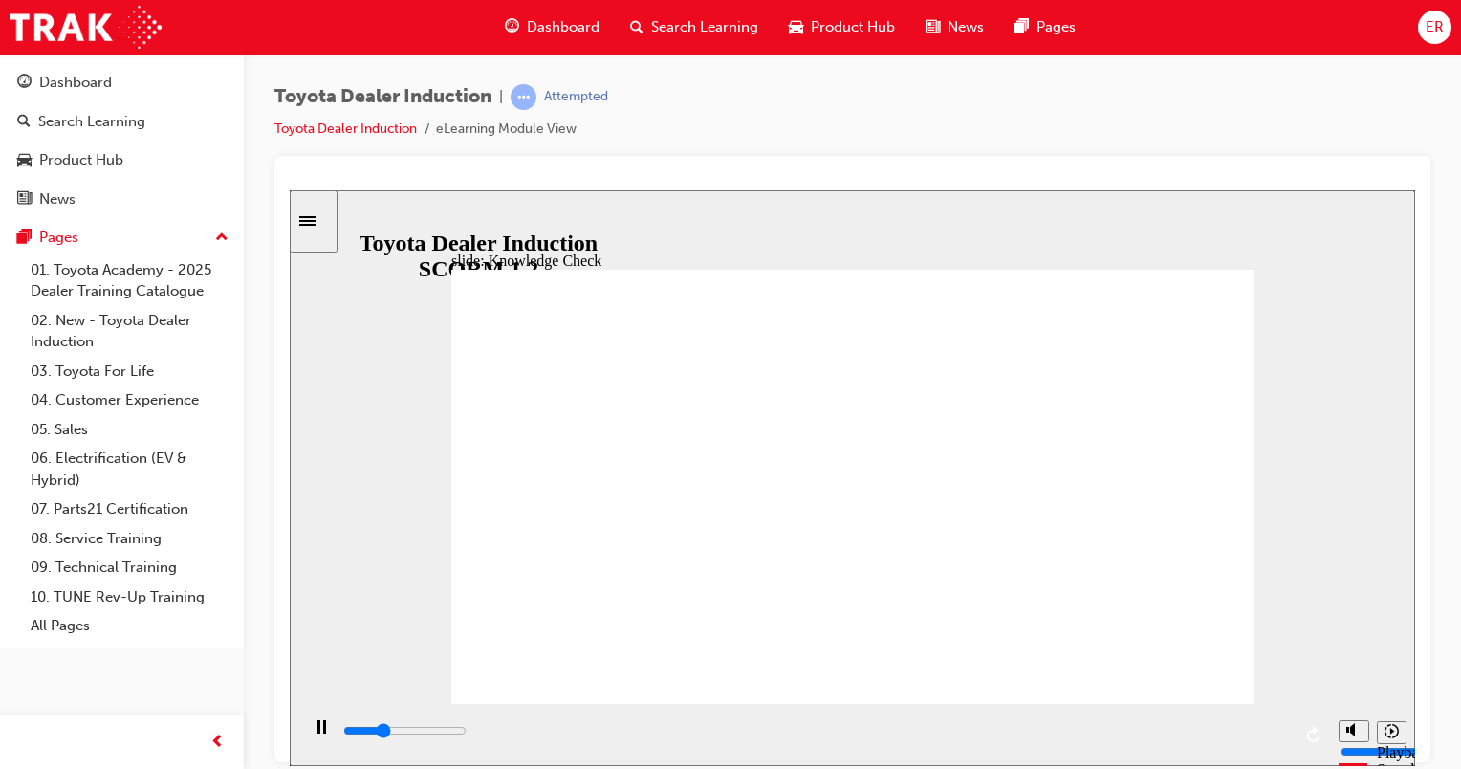
type input "1600"
radio input "true"
type input "1300"
checkbox input "true"
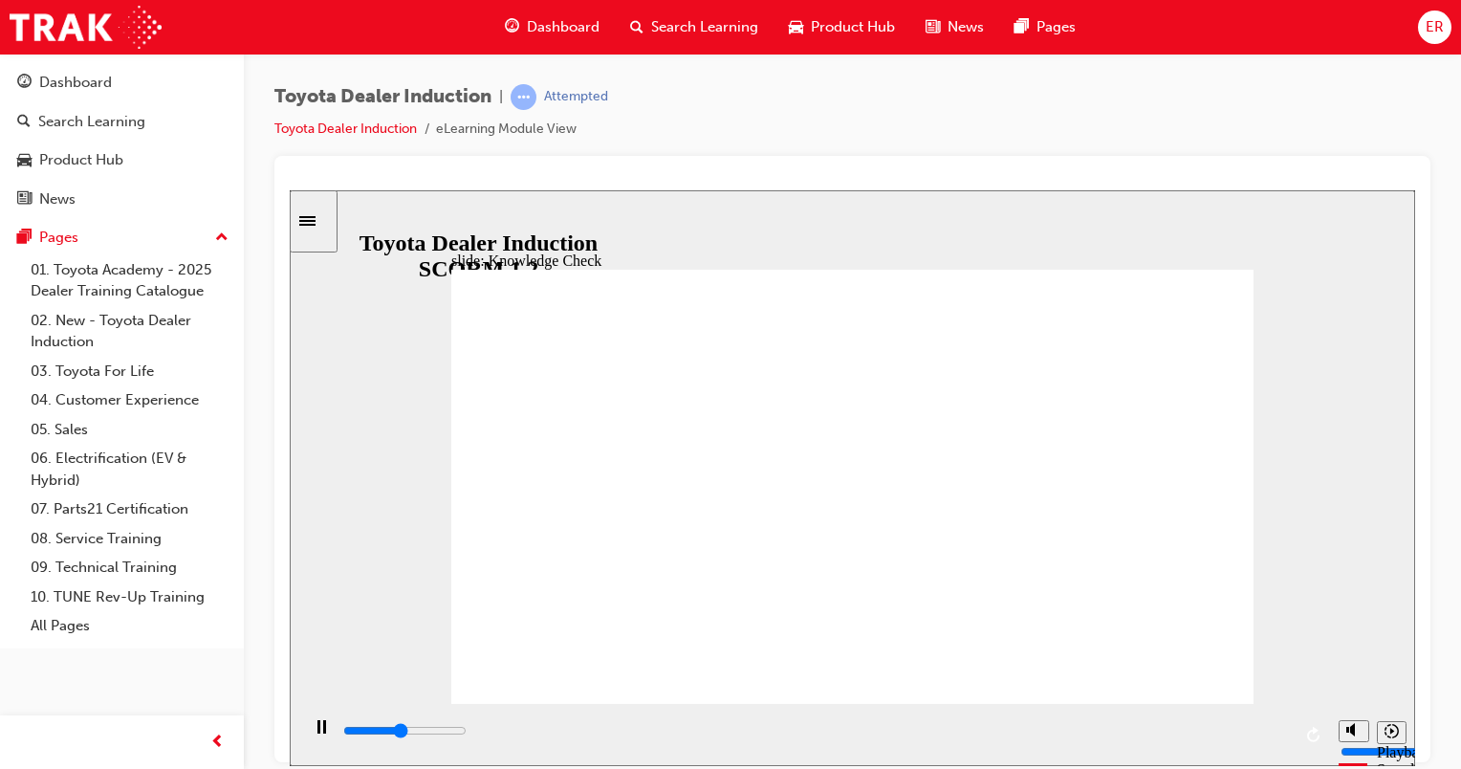
type input "2300"
checkbox input "true"
type input "2900"
checkbox input "true"
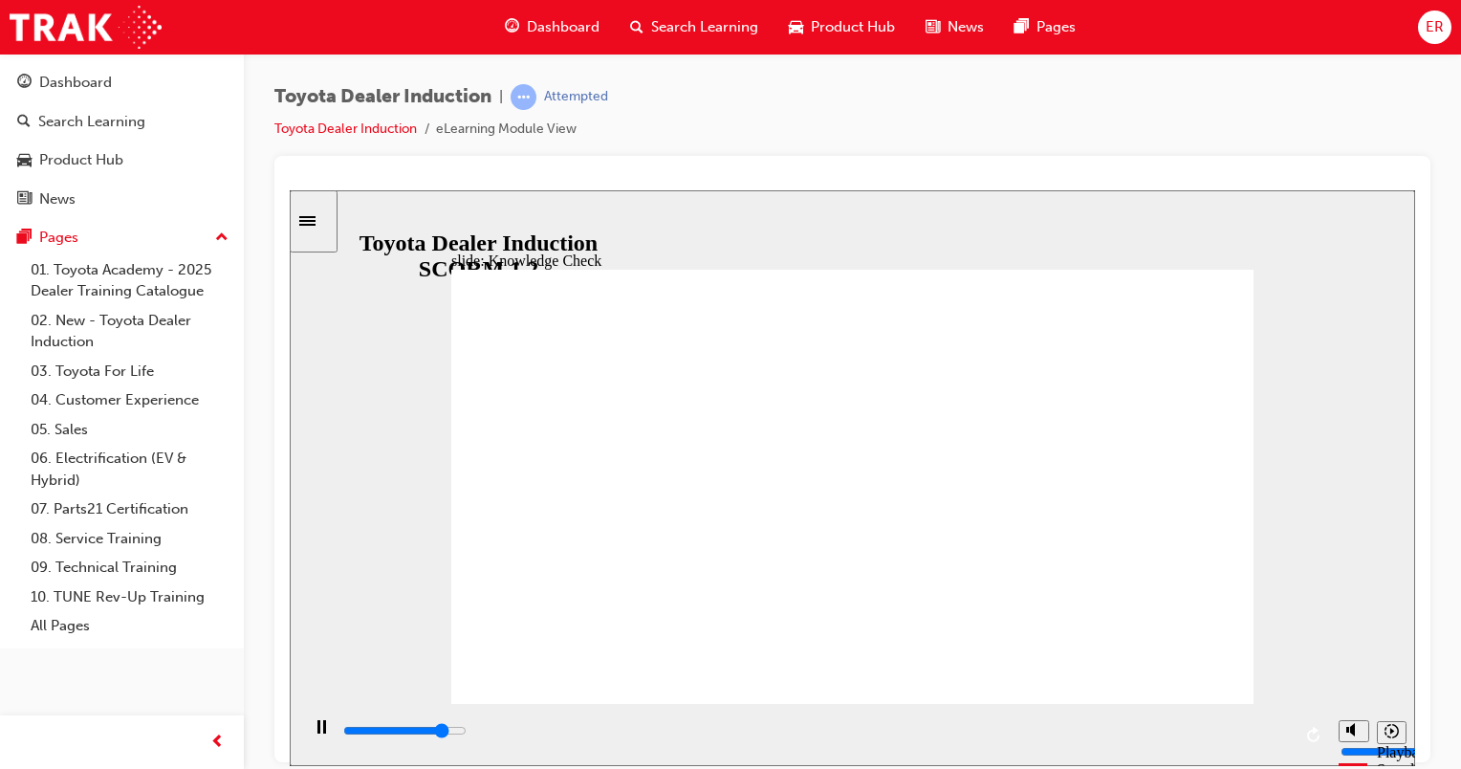
type input "1500"
checkbox input "true"
type input "1900"
checkbox input "true"
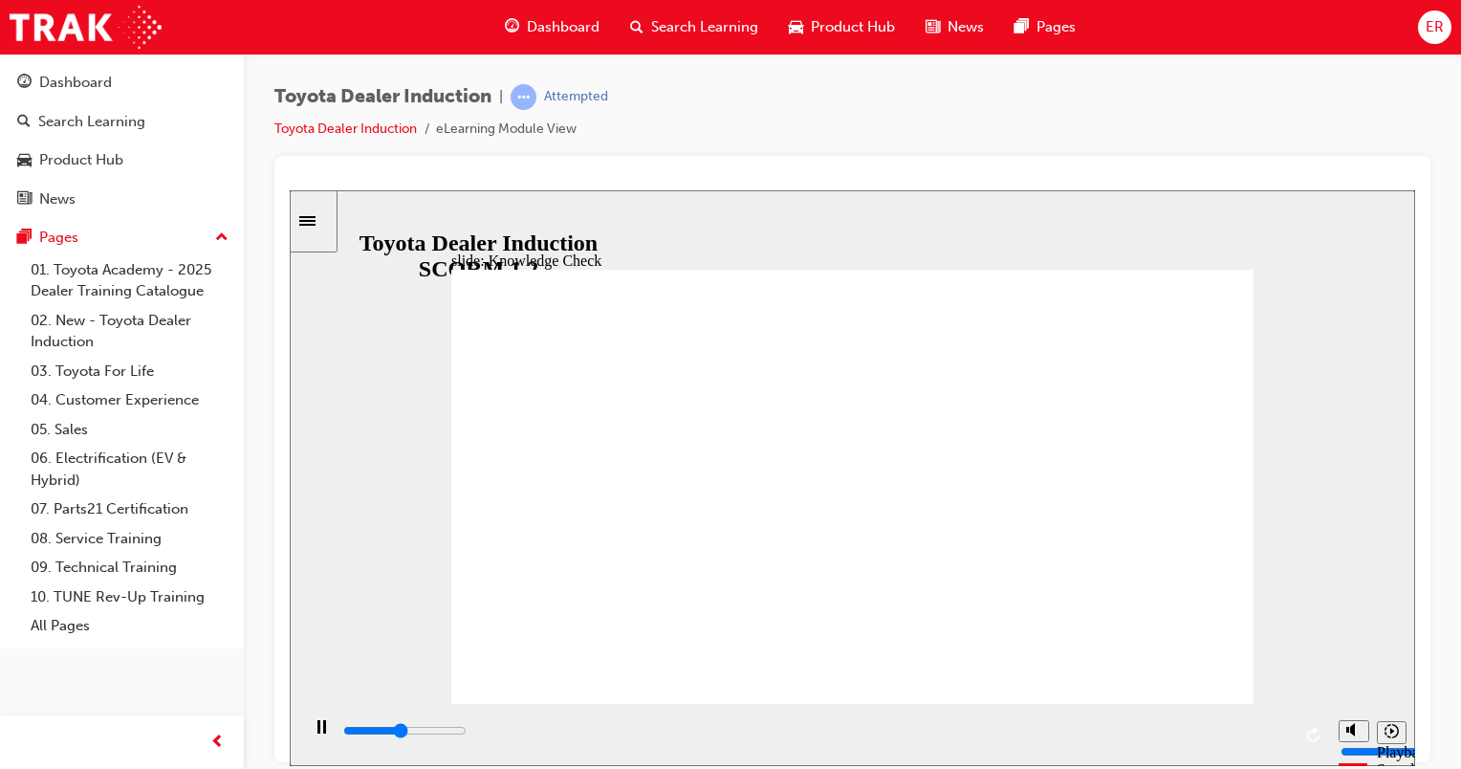
type input "2300"
checkbox input "true"
drag, startPoint x: 863, startPoint y: 518, endPoint x: 857, endPoint y: 490, distance: 29.3
type input "2600"
checkbox input "true"
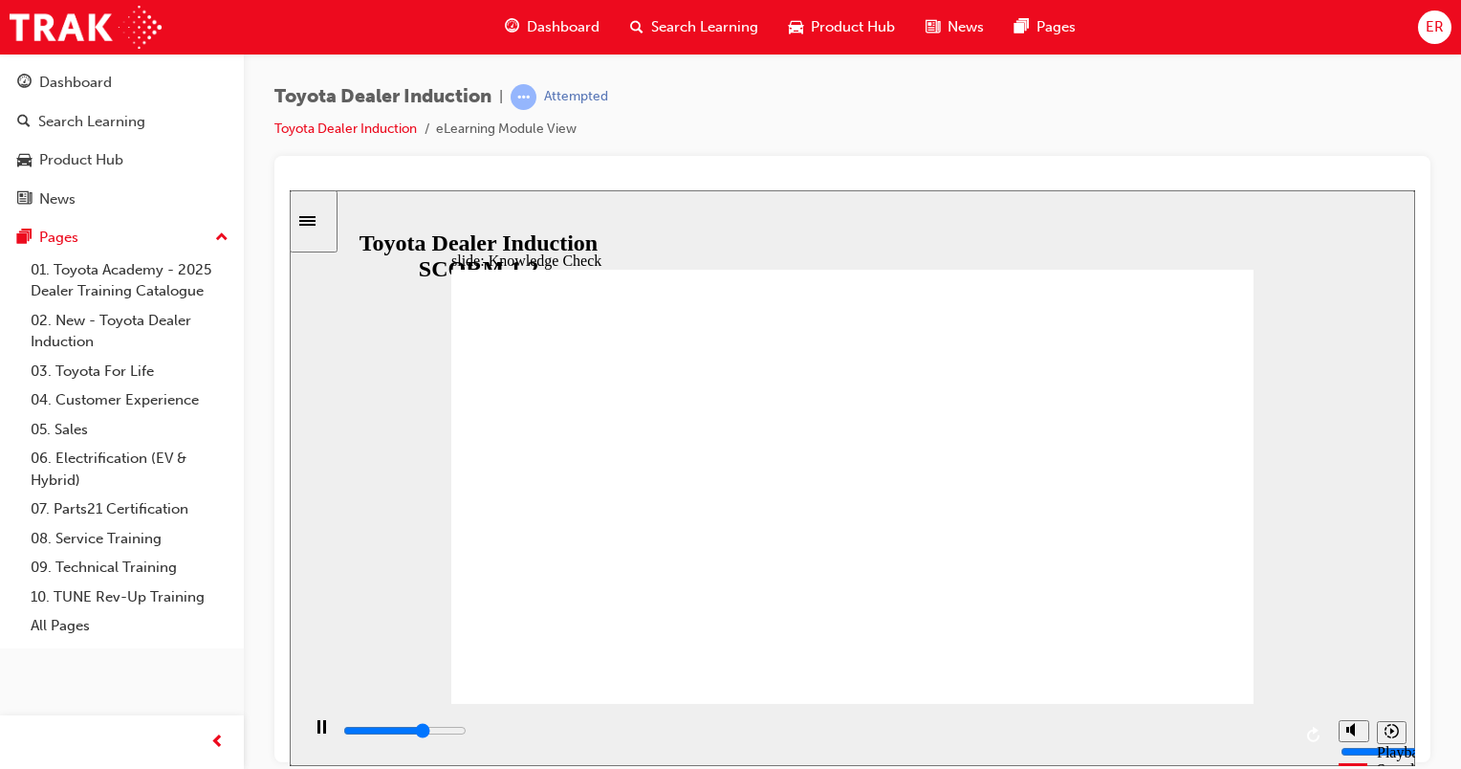
type input "5600"
